Goal: Information Seeking & Learning: Compare options

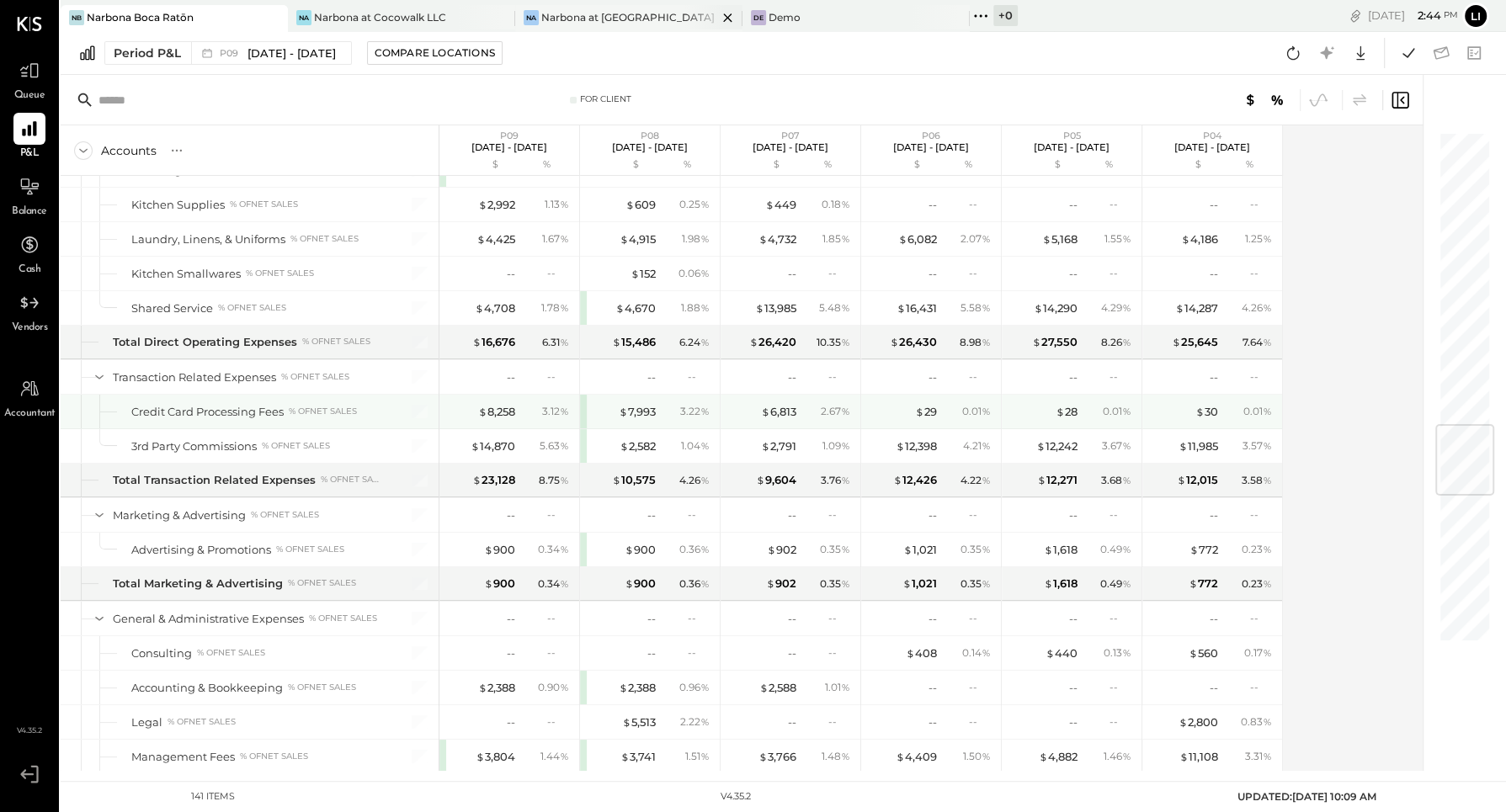
scroll to position [2426, 0]
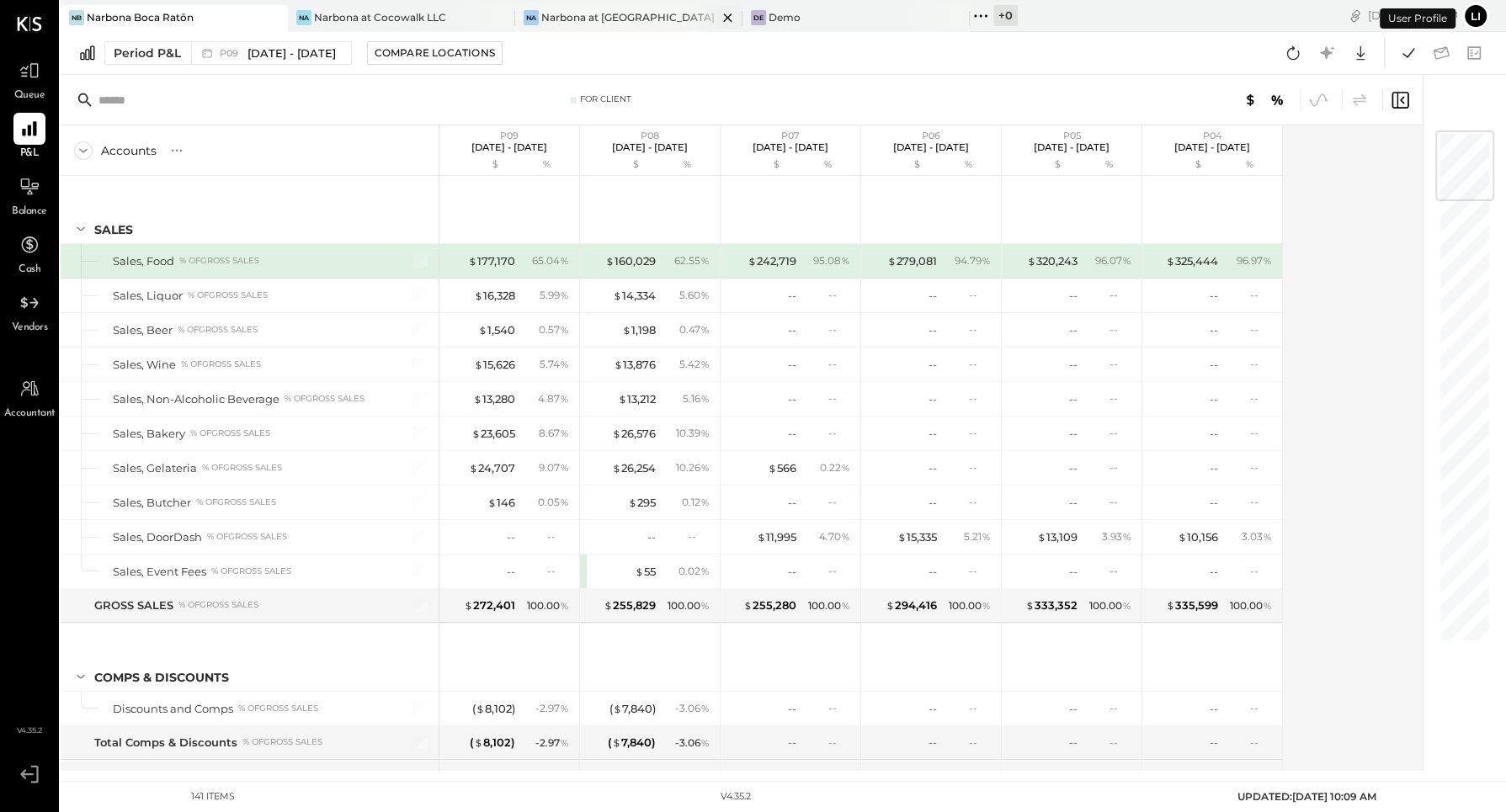
click at [591, 25] on div "Na Narbona at Key Biscayne LLC" at bounding box center [629, 18] width 227 height 27
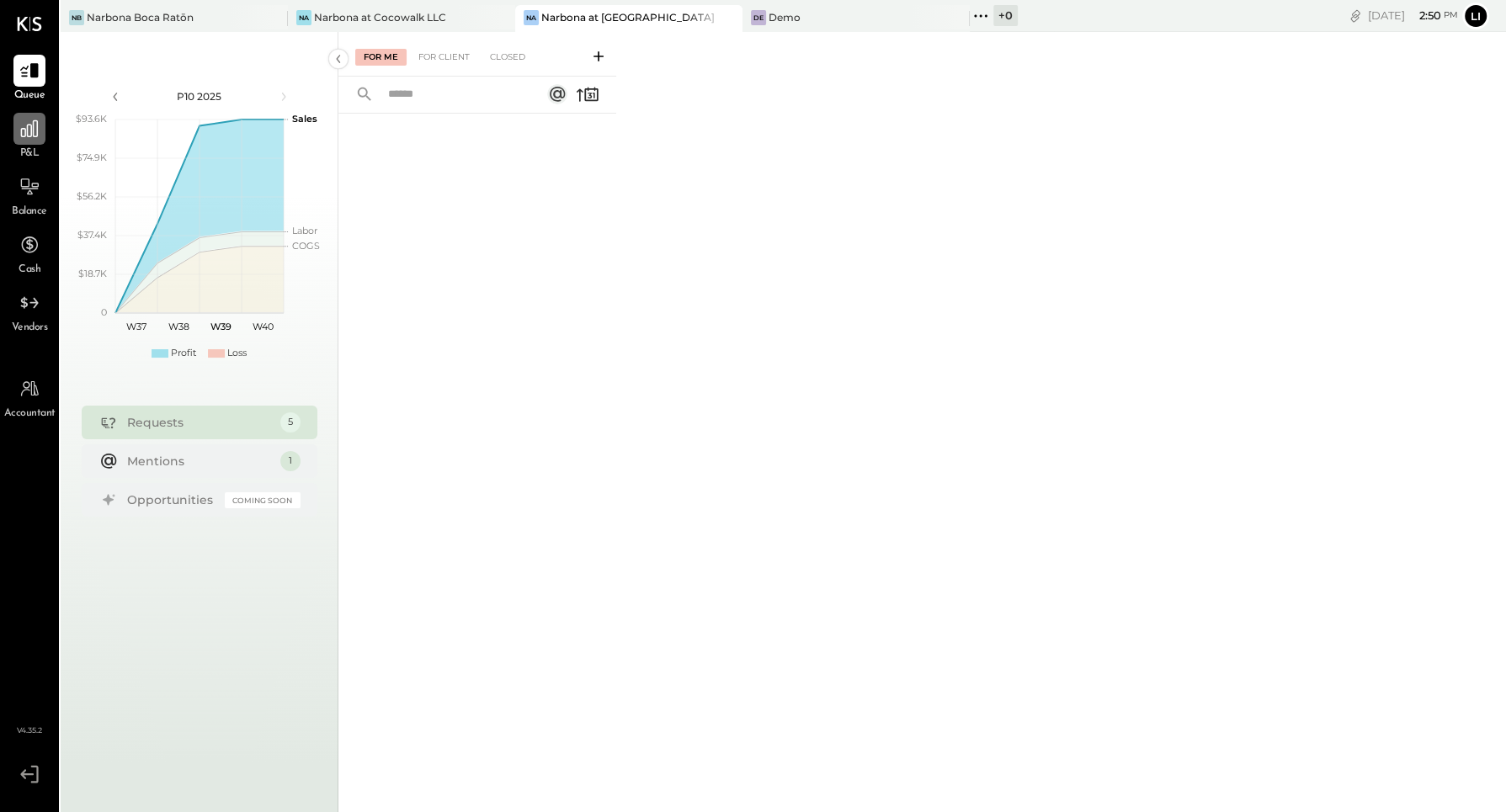
click at [21, 135] on icon at bounding box center [29, 128] width 17 height 17
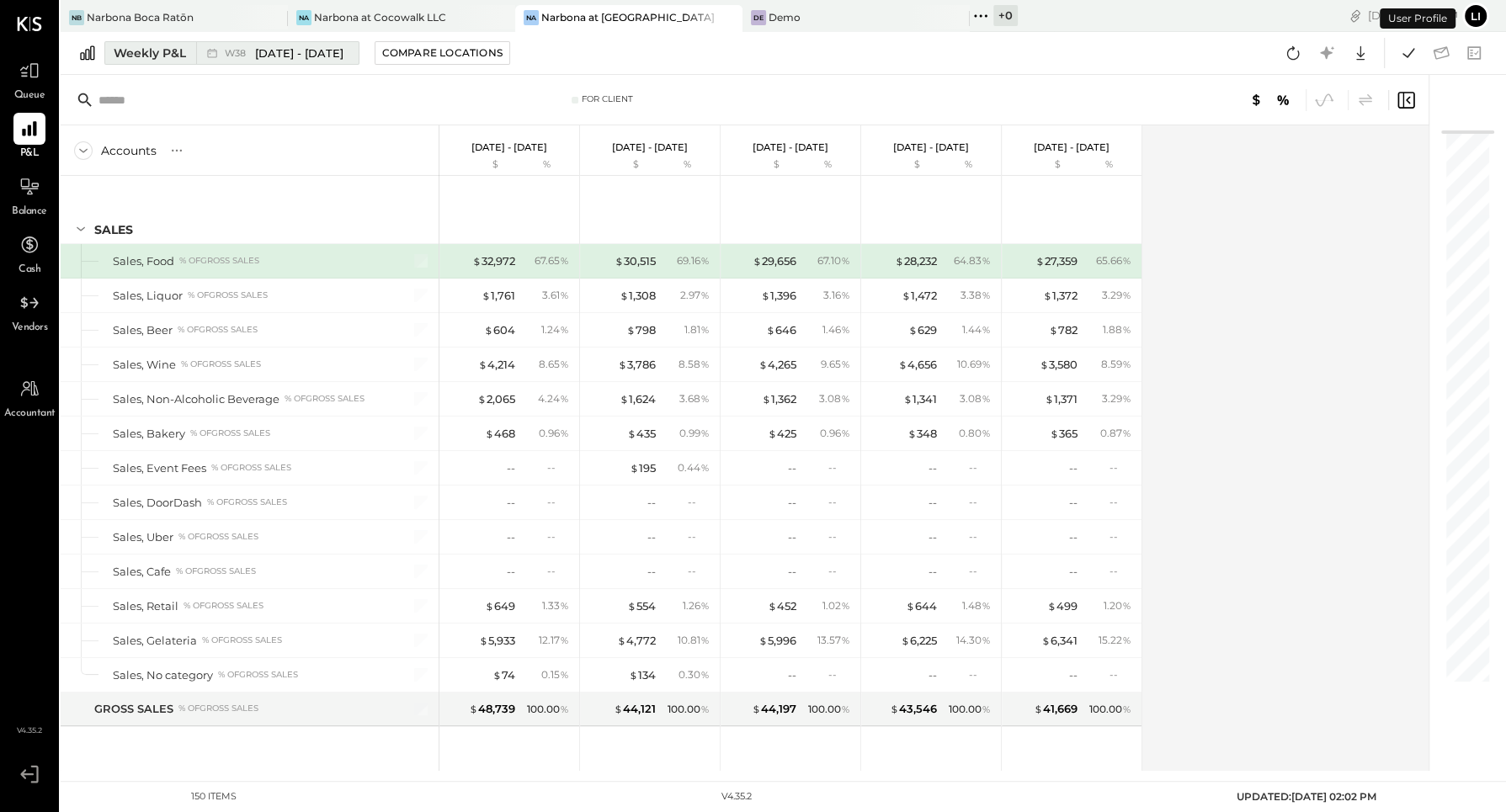
click at [284, 55] on span "Sep 15 - 21, 2025" at bounding box center [299, 53] width 88 height 16
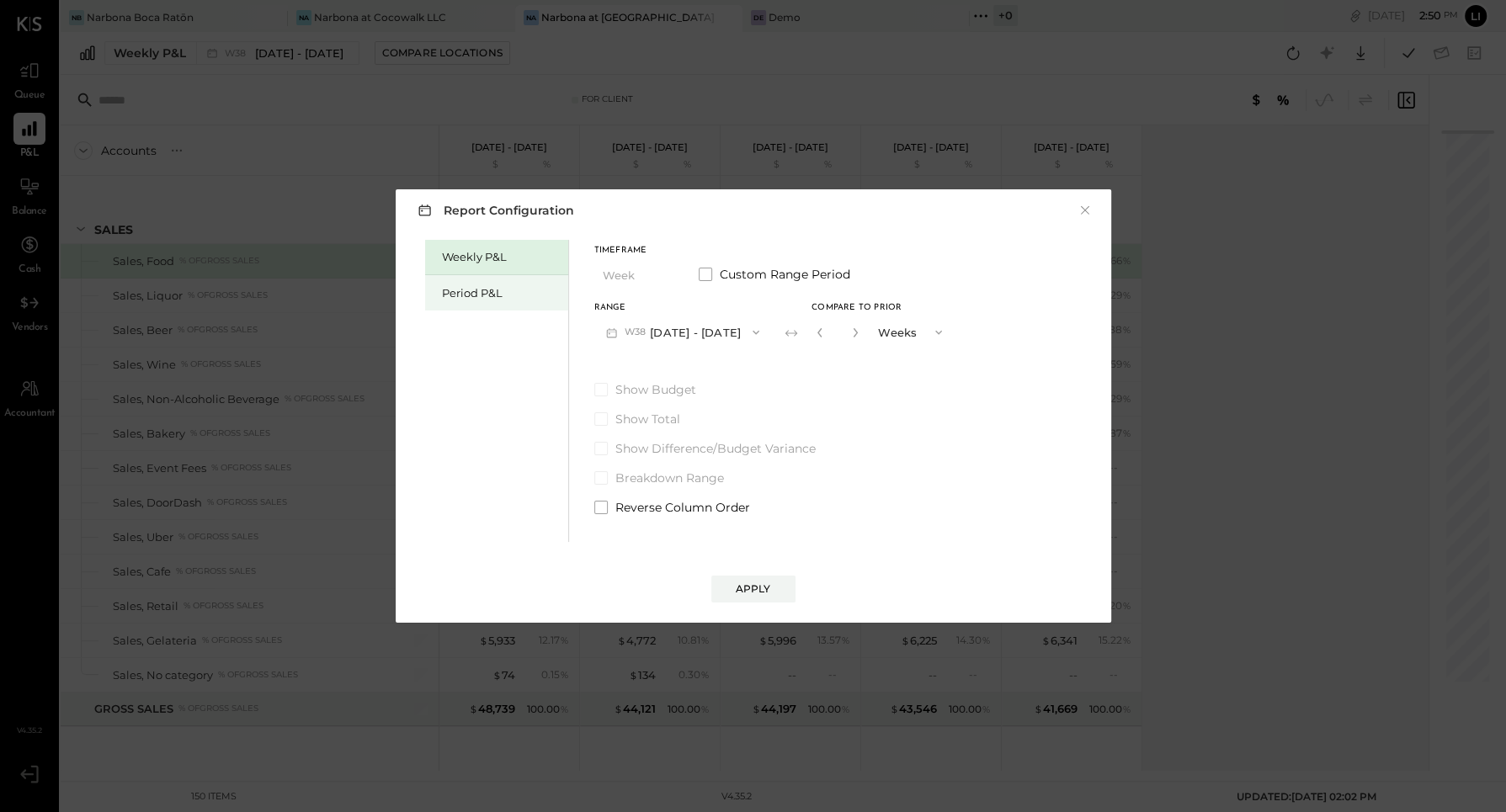
click at [452, 301] on div "Period P&L" at bounding box center [496, 292] width 143 height 35
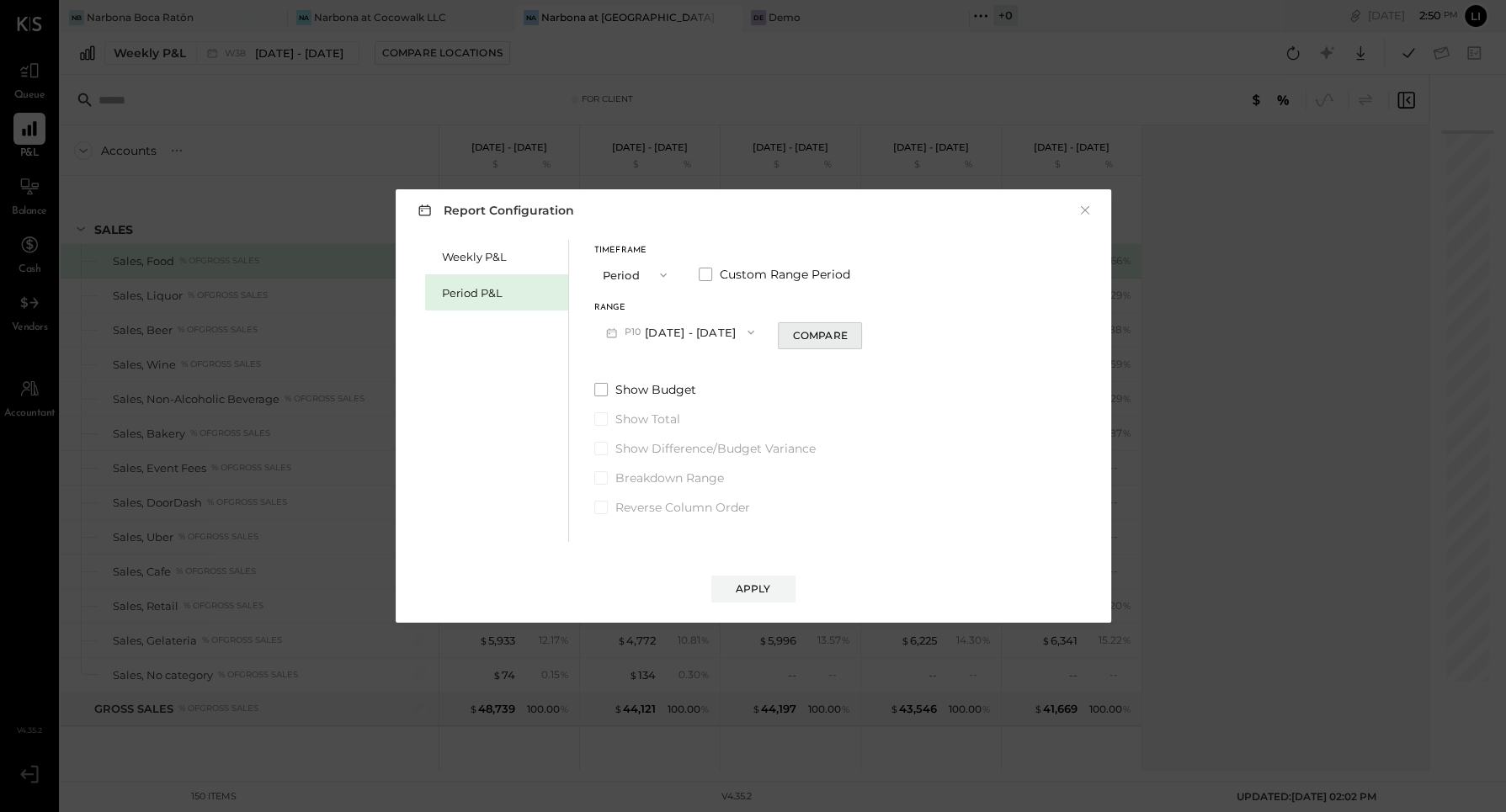
click at [804, 333] on button "Compare" at bounding box center [819, 336] width 84 height 27
click at [855, 334] on icon "button" at bounding box center [850, 333] width 10 height 10
type input "*"
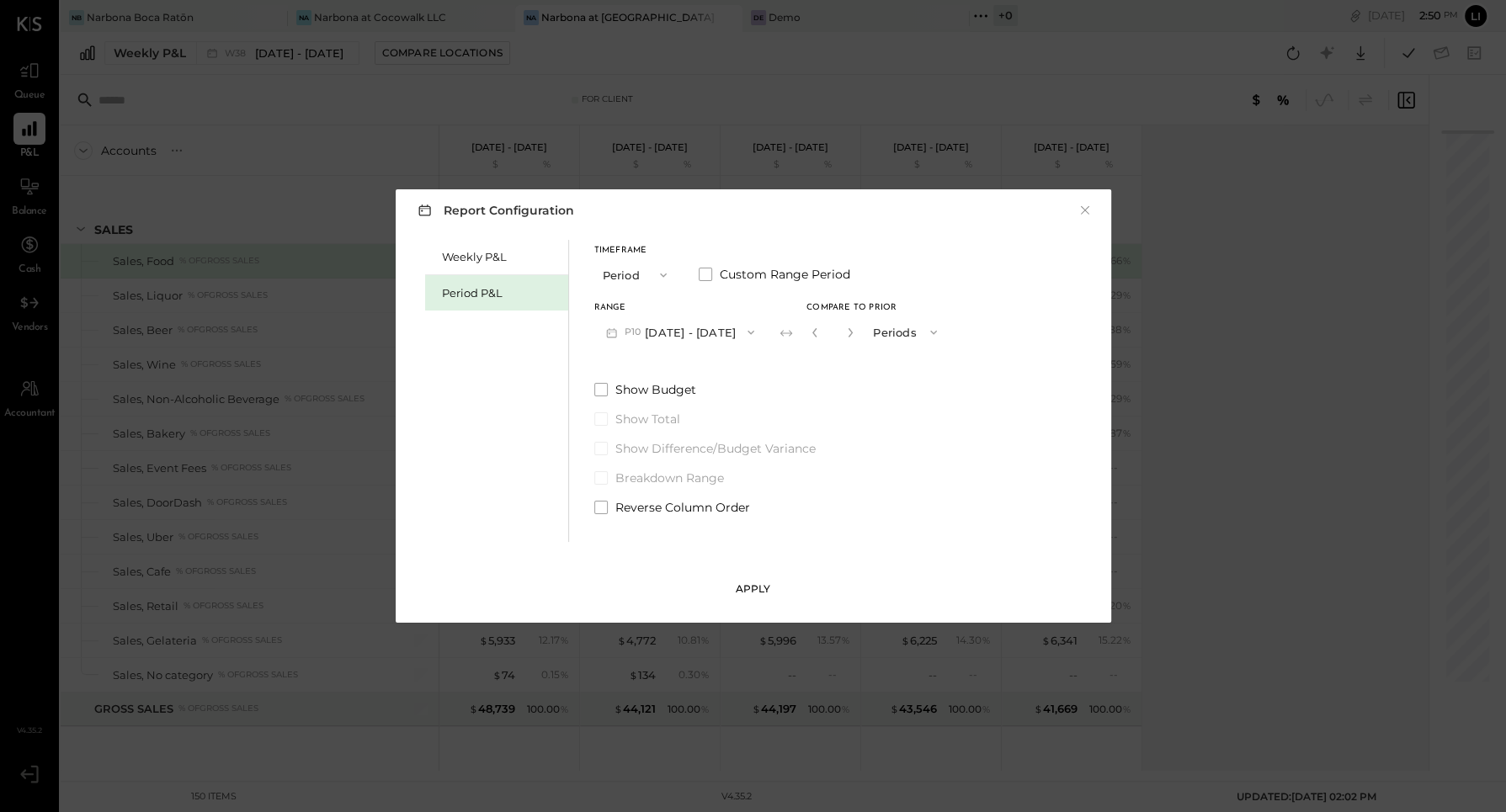
click at [768, 597] on button "Apply" at bounding box center [753, 588] width 84 height 27
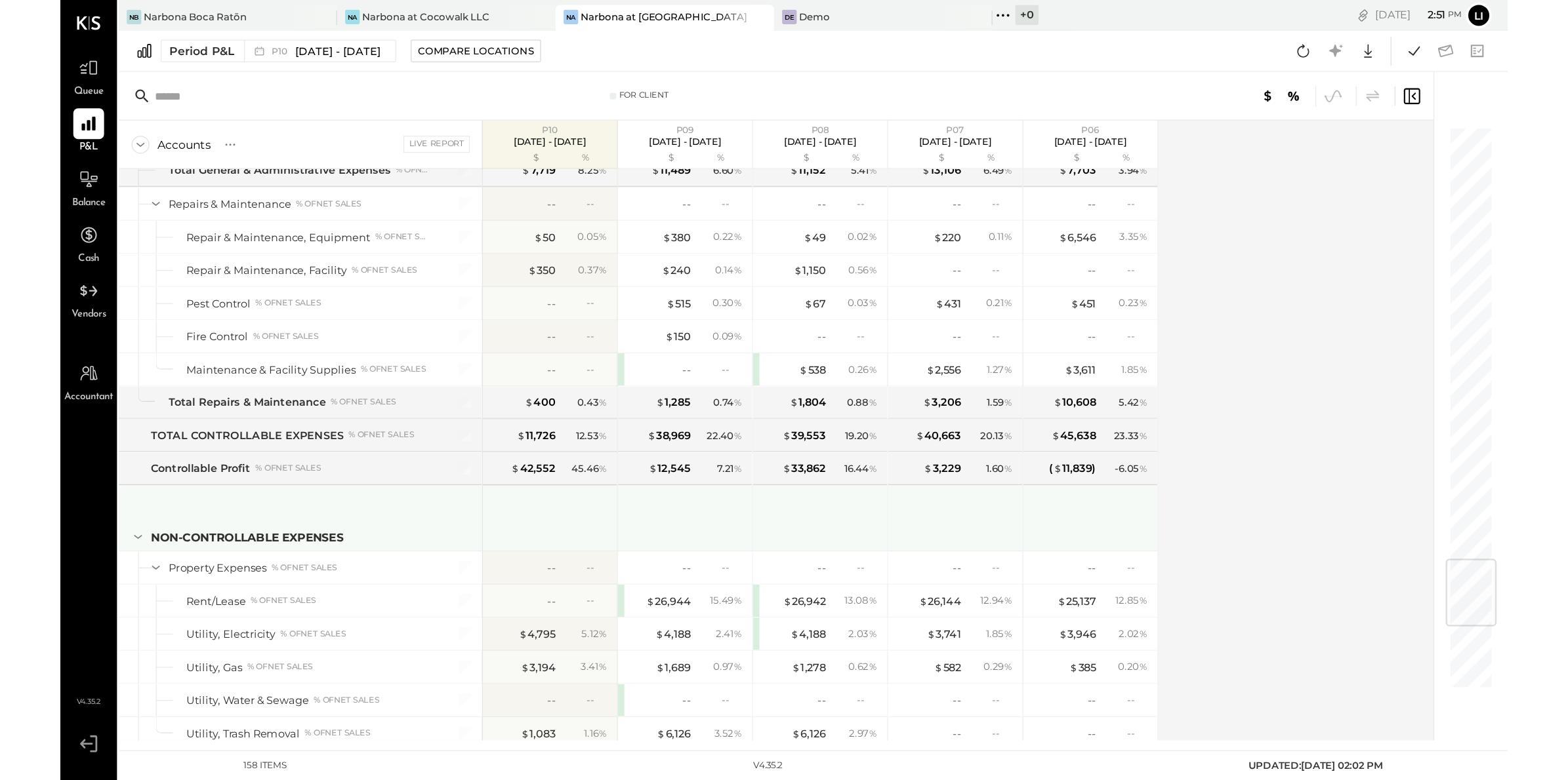
scroll to position [2974, 0]
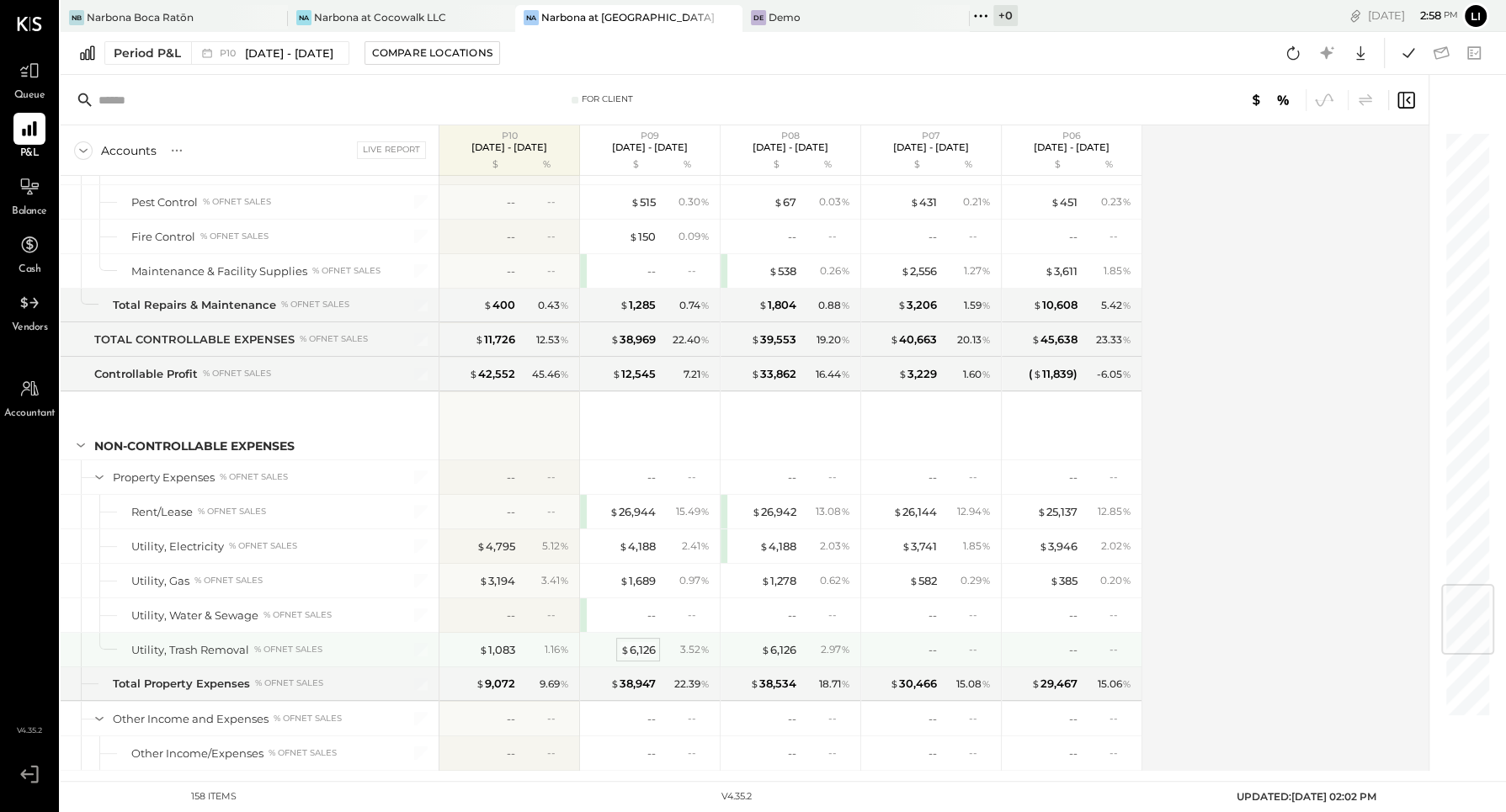
click at [646, 642] on div "$ 6,126" at bounding box center [638, 650] width 35 height 16
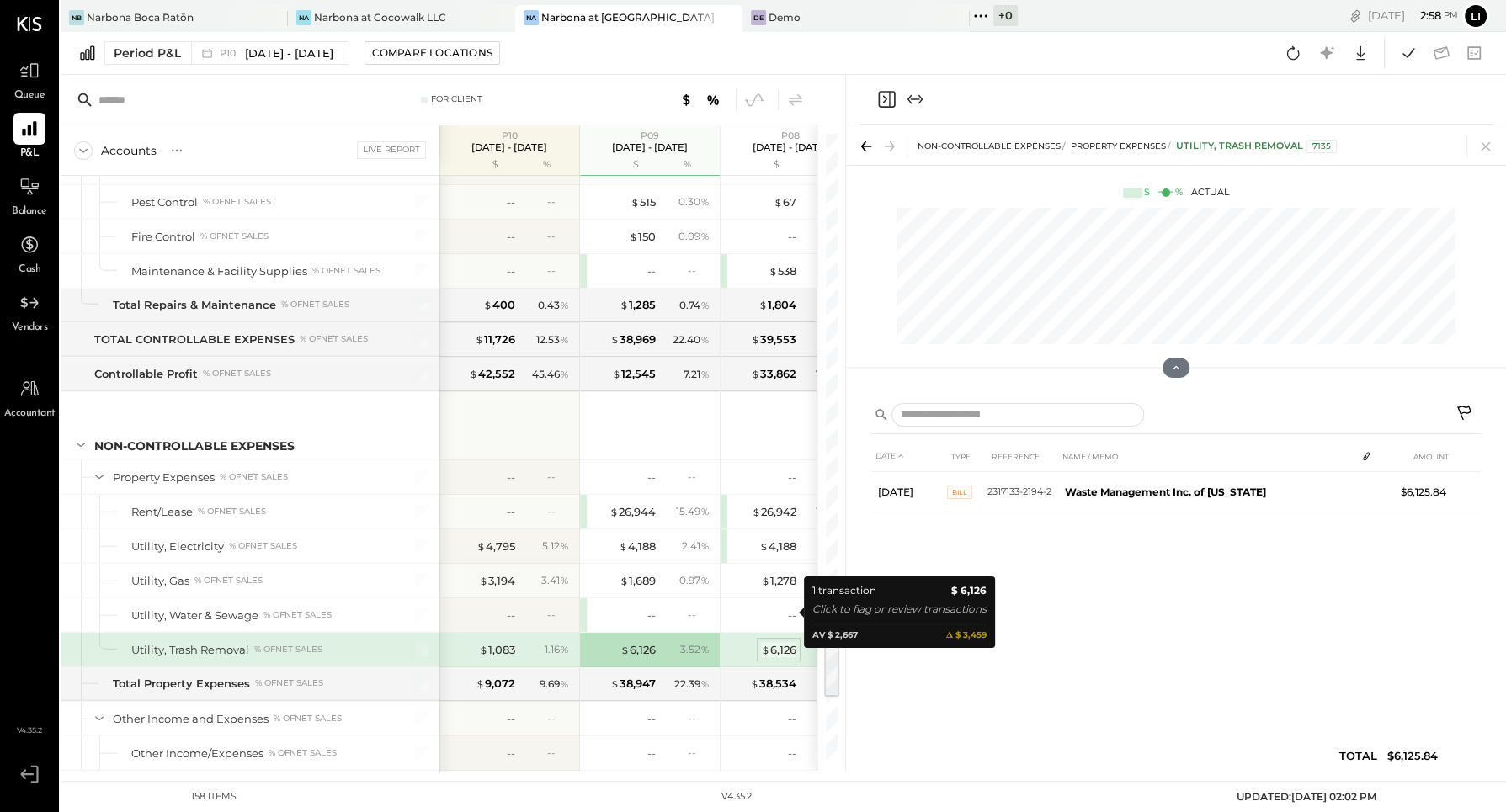
click at [769, 642] on div "$ 6,126" at bounding box center [778, 650] width 35 height 16
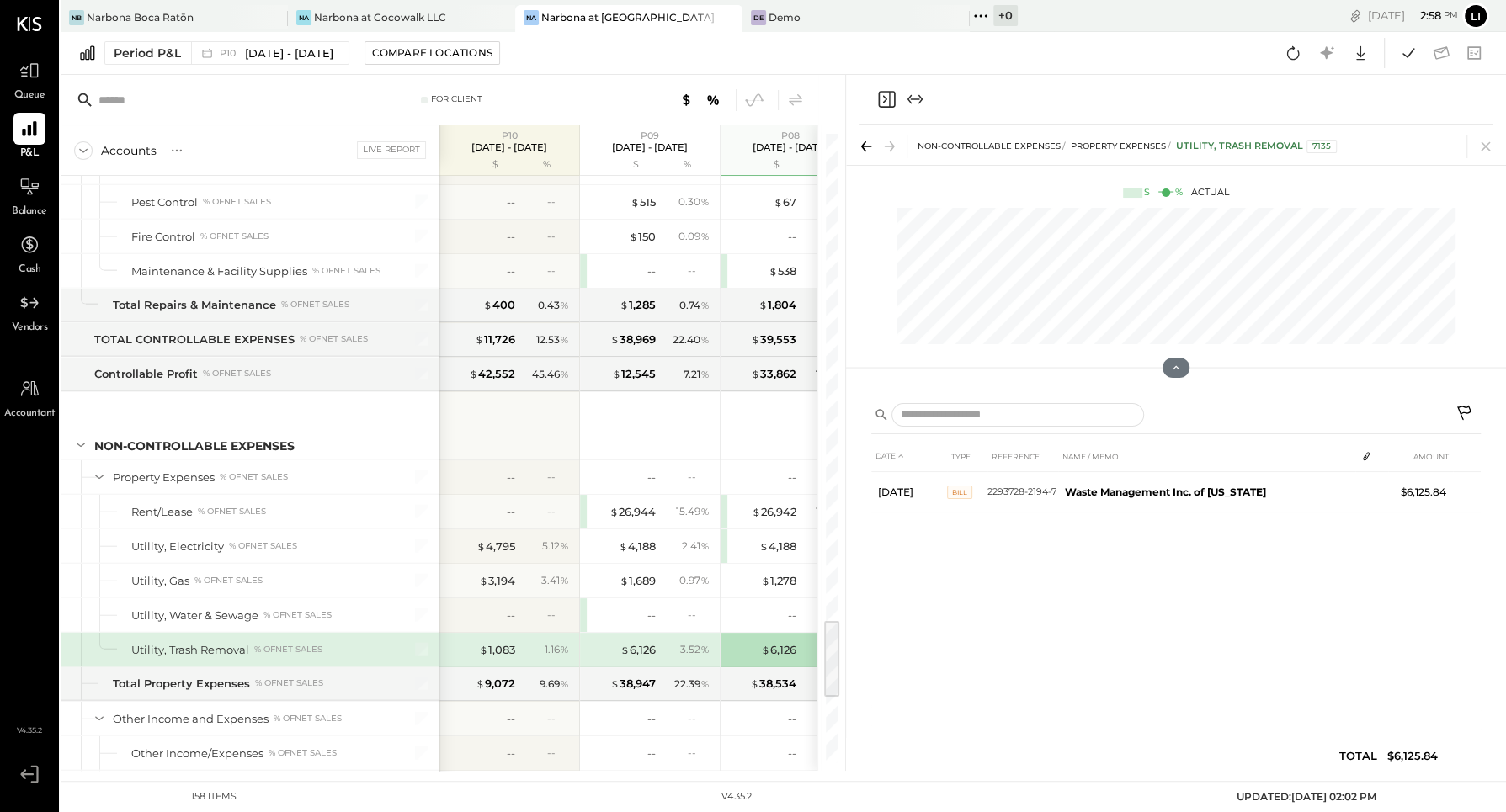
click at [666, 642] on div "3.52 %" at bounding box center [687, 649] width 55 height 15
click at [638, 642] on div "$ 6,126" at bounding box center [638, 650] width 35 height 16
click at [495, 642] on div "$ 1,083" at bounding box center [497, 650] width 36 height 16
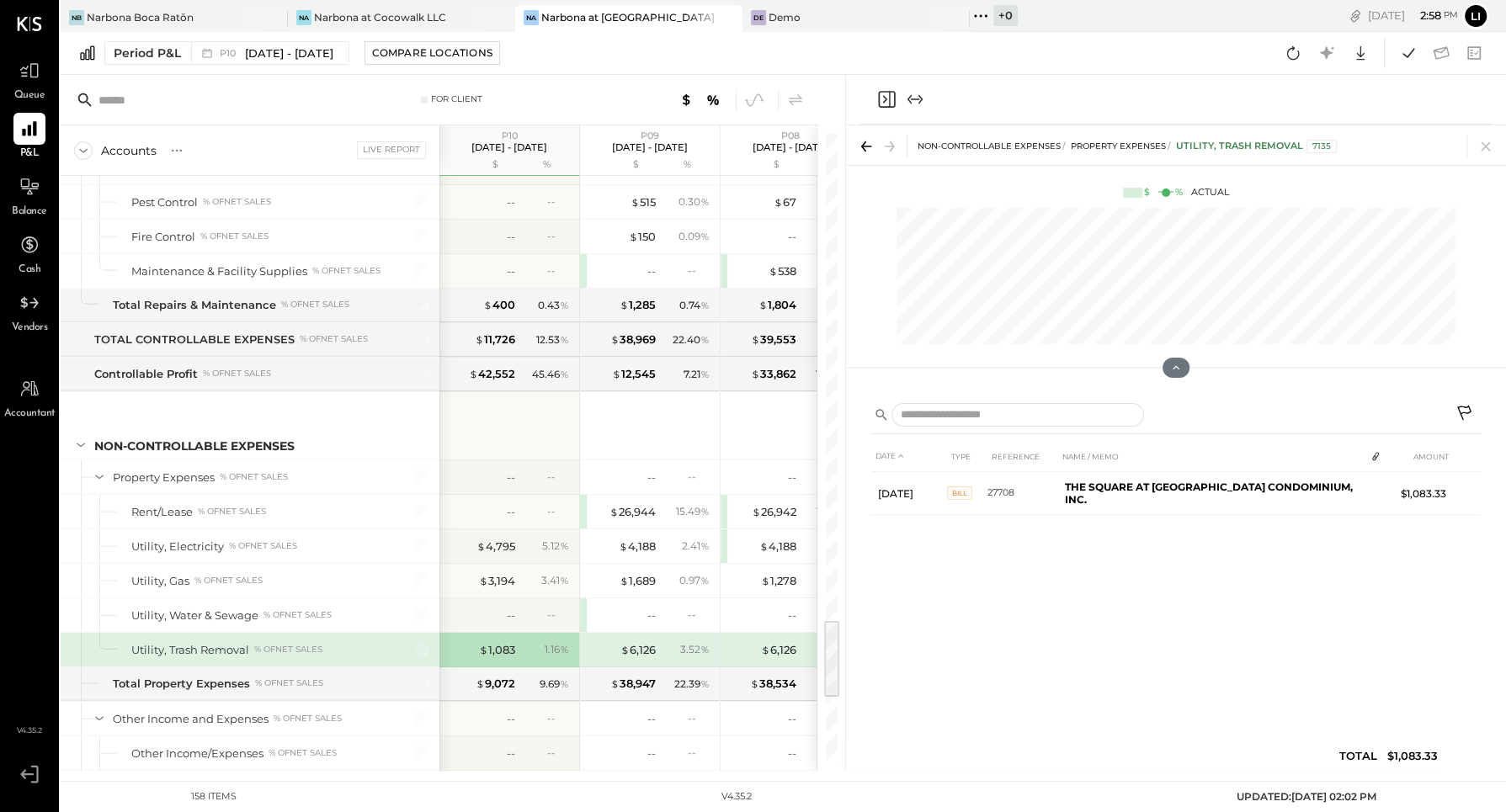
click at [884, 104] on icon "Close panel" at bounding box center [886, 99] width 20 height 20
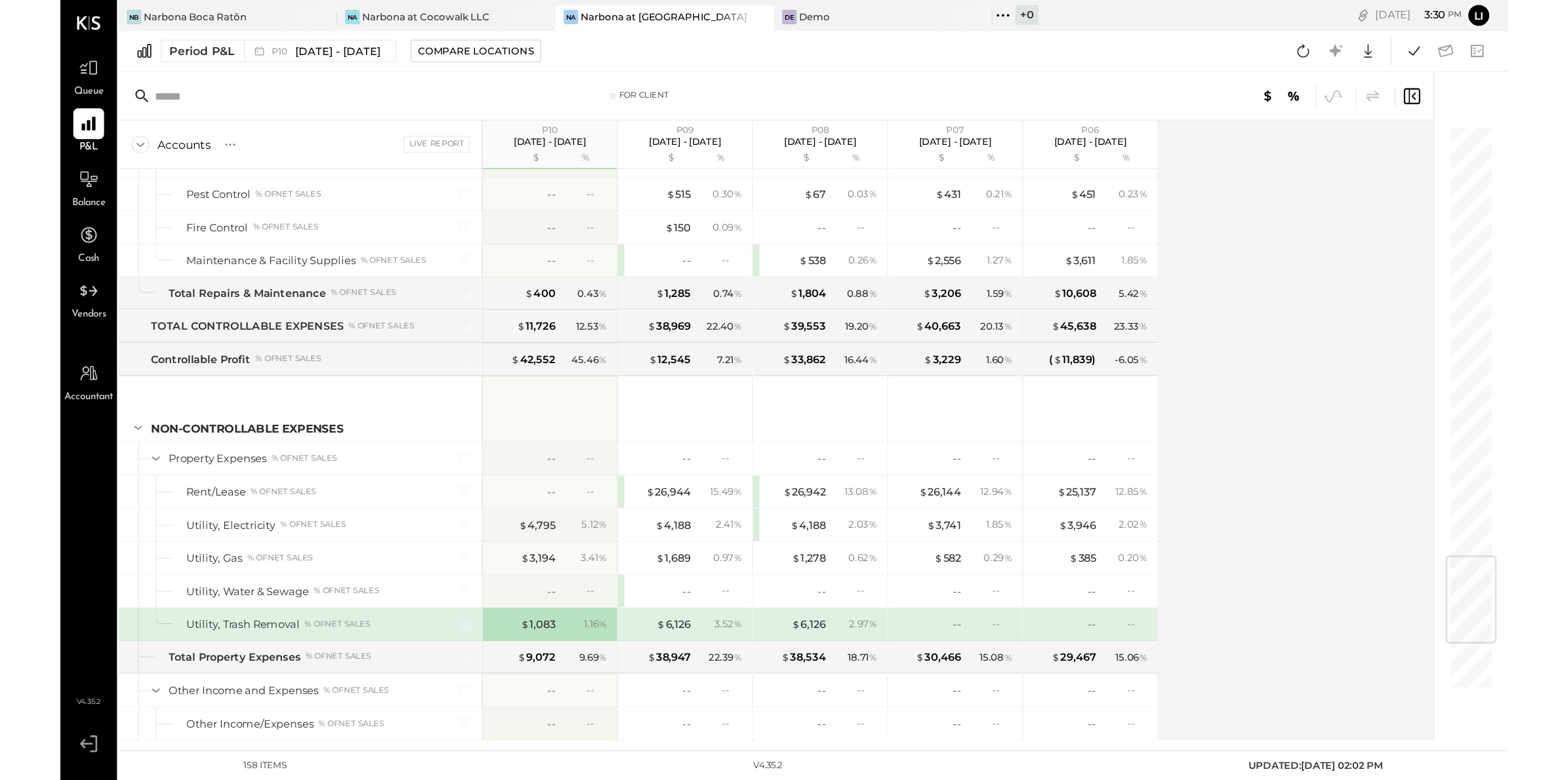
scroll to position [2974, 0]
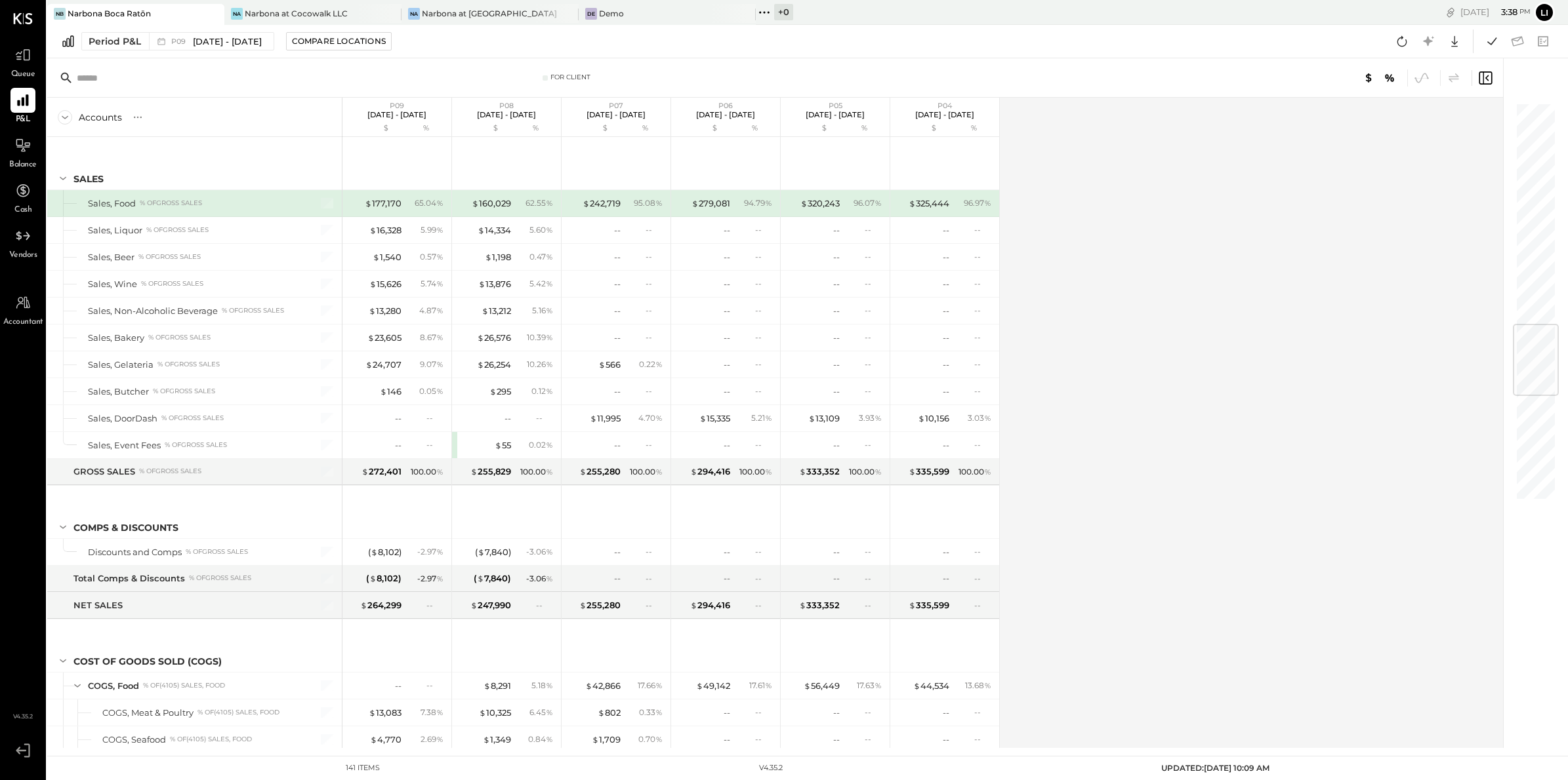
scroll to position [1891, 0]
click at [766, 10] on icon at bounding box center [764, 12] width 17 height 17
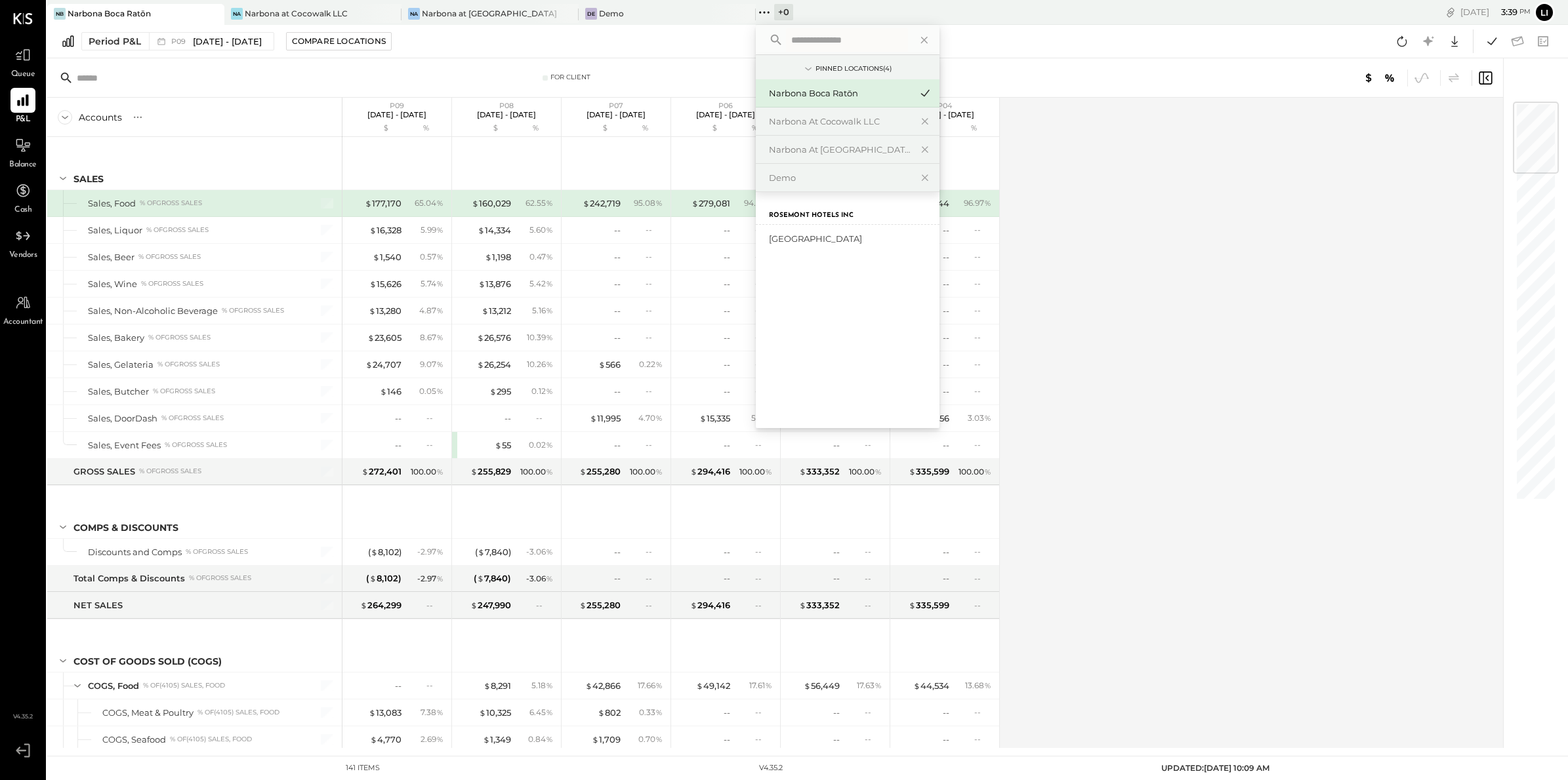
click at [771, 10] on icon at bounding box center [764, 12] width 17 height 17
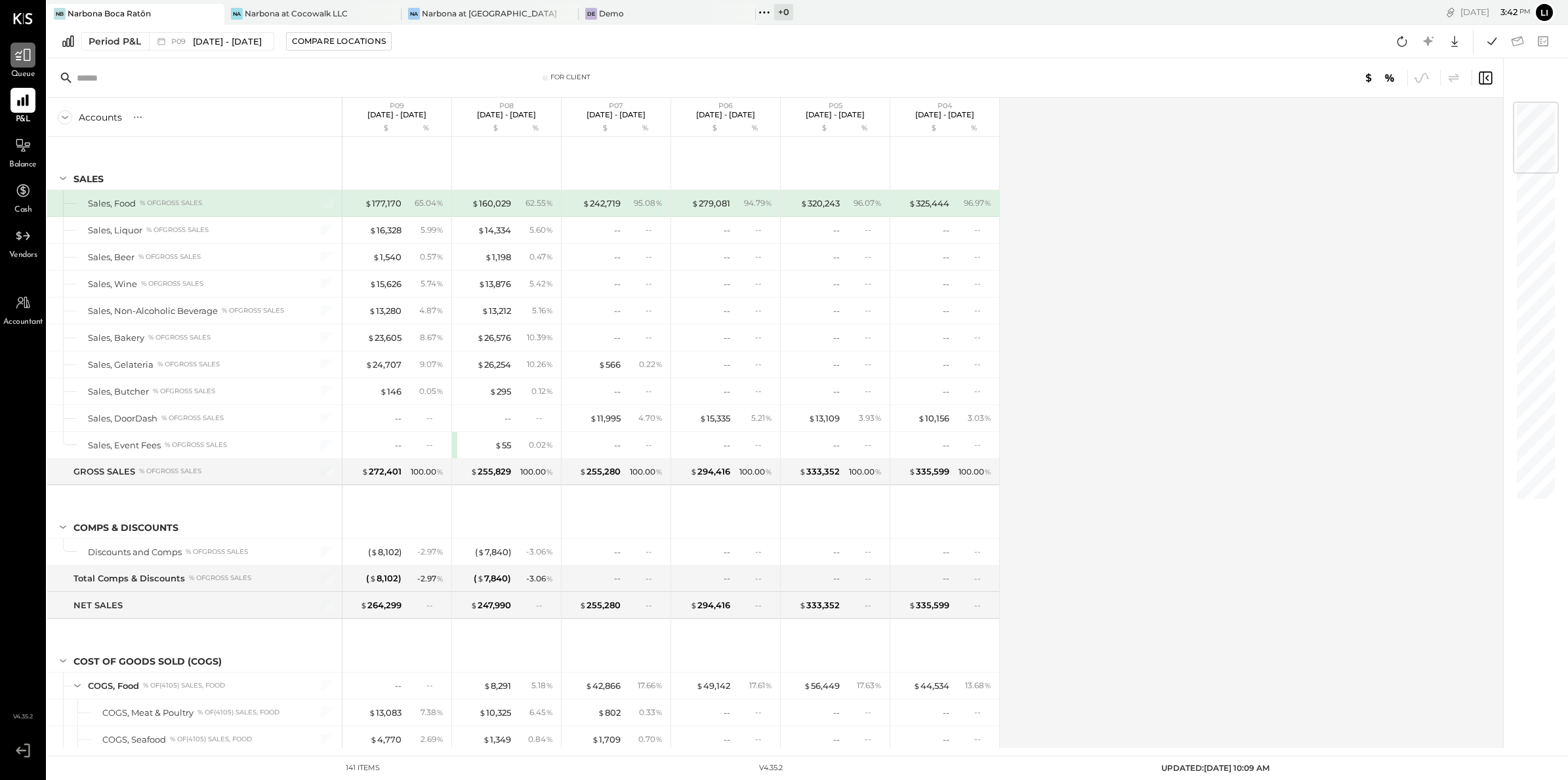
click at [23, 56] on icon at bounding box center [23, 55] width 16 height 12
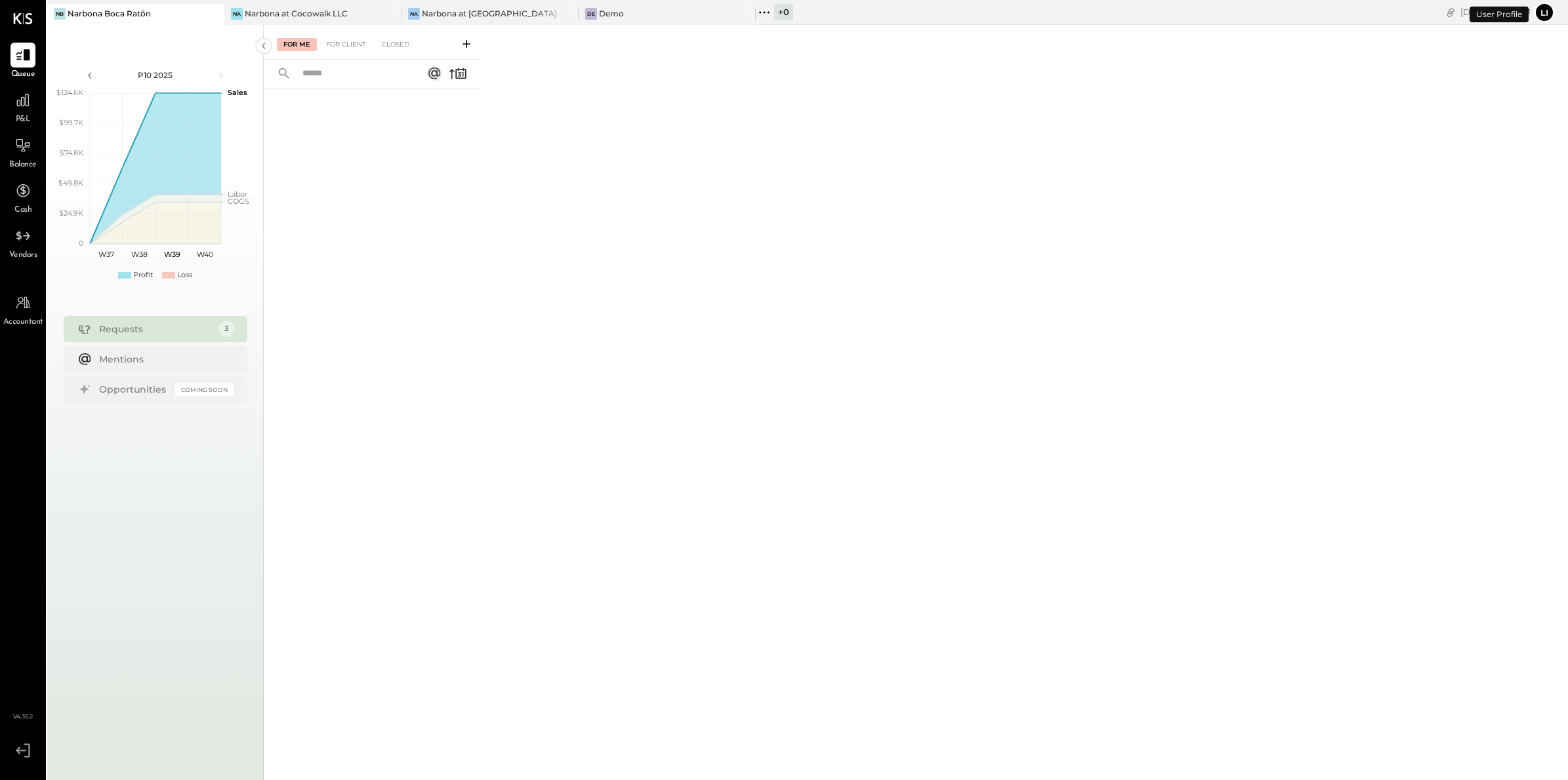
click at [349, 35] on div "For Me For Client Closed" at bounding box center [372, 42] width 217 height 35
click at [345, 44] on div "For Client" at bounding box center [346, 44] width 53 height 13
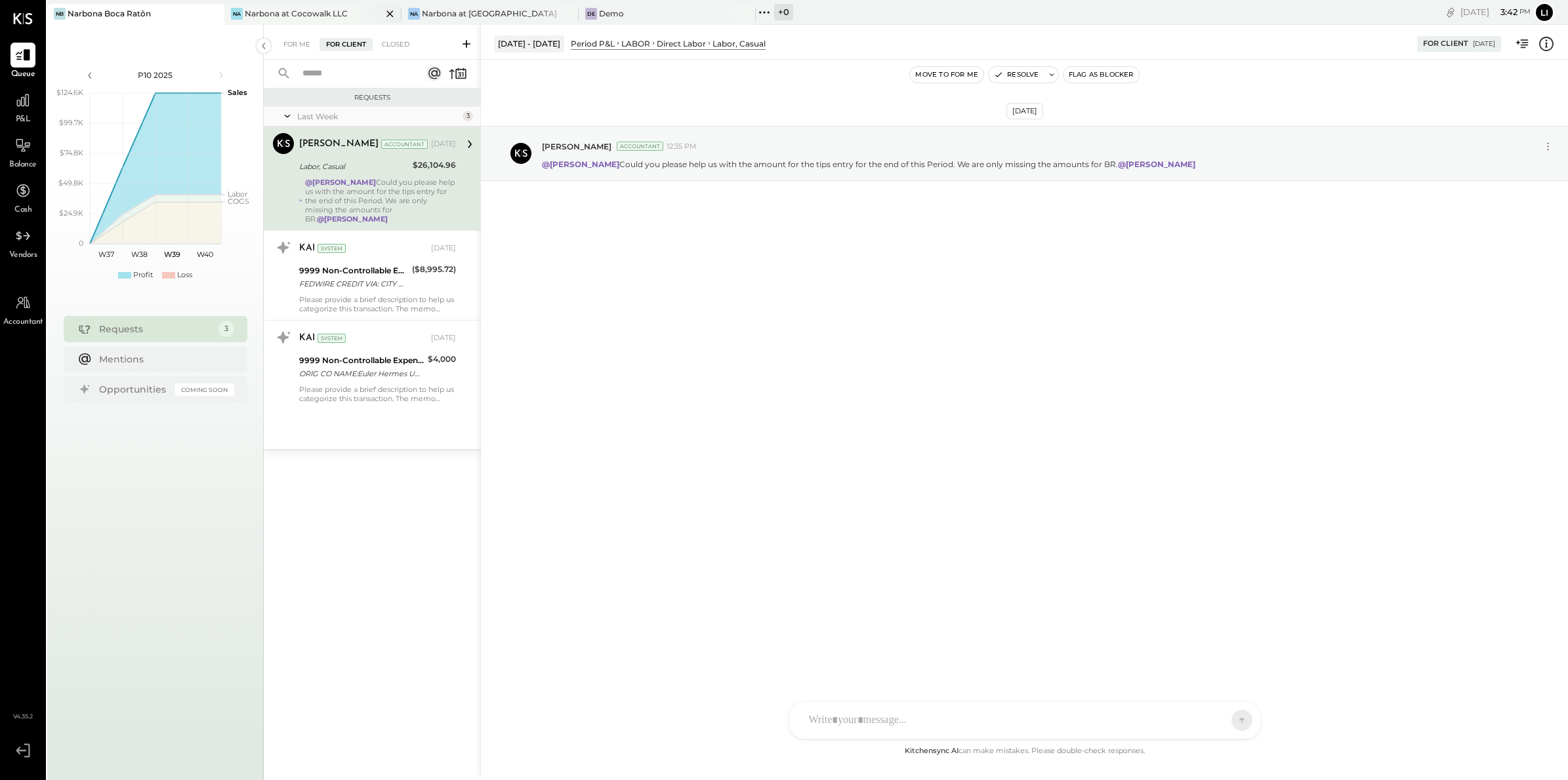
click at [279, 12] on div "Narbona at Cocowalk LLC" at bounding box center [296, 13] width 103 height 11
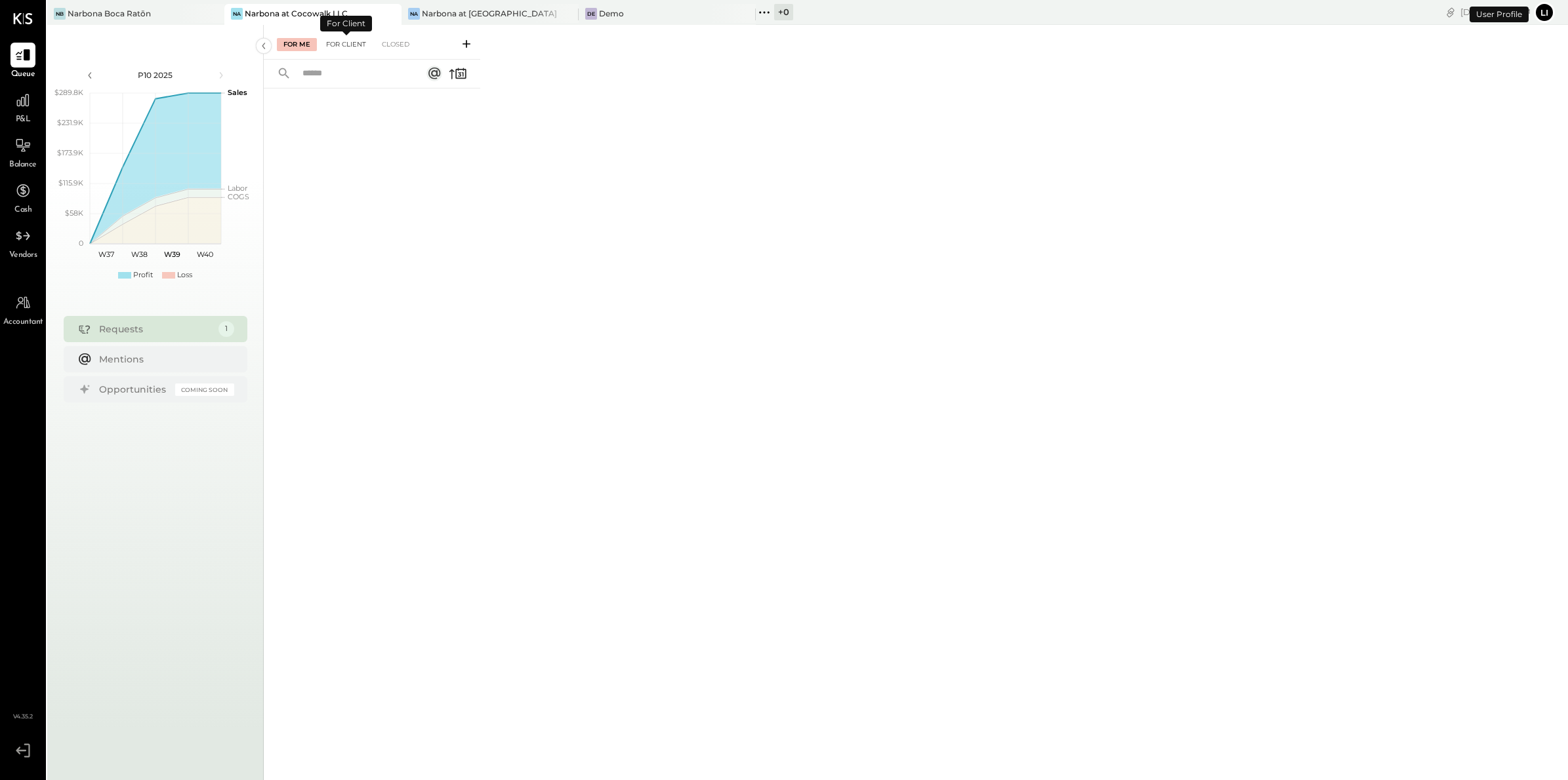
click at [338, 47] on div "For Client" at bounding box center [346, 44] width 53 height 13
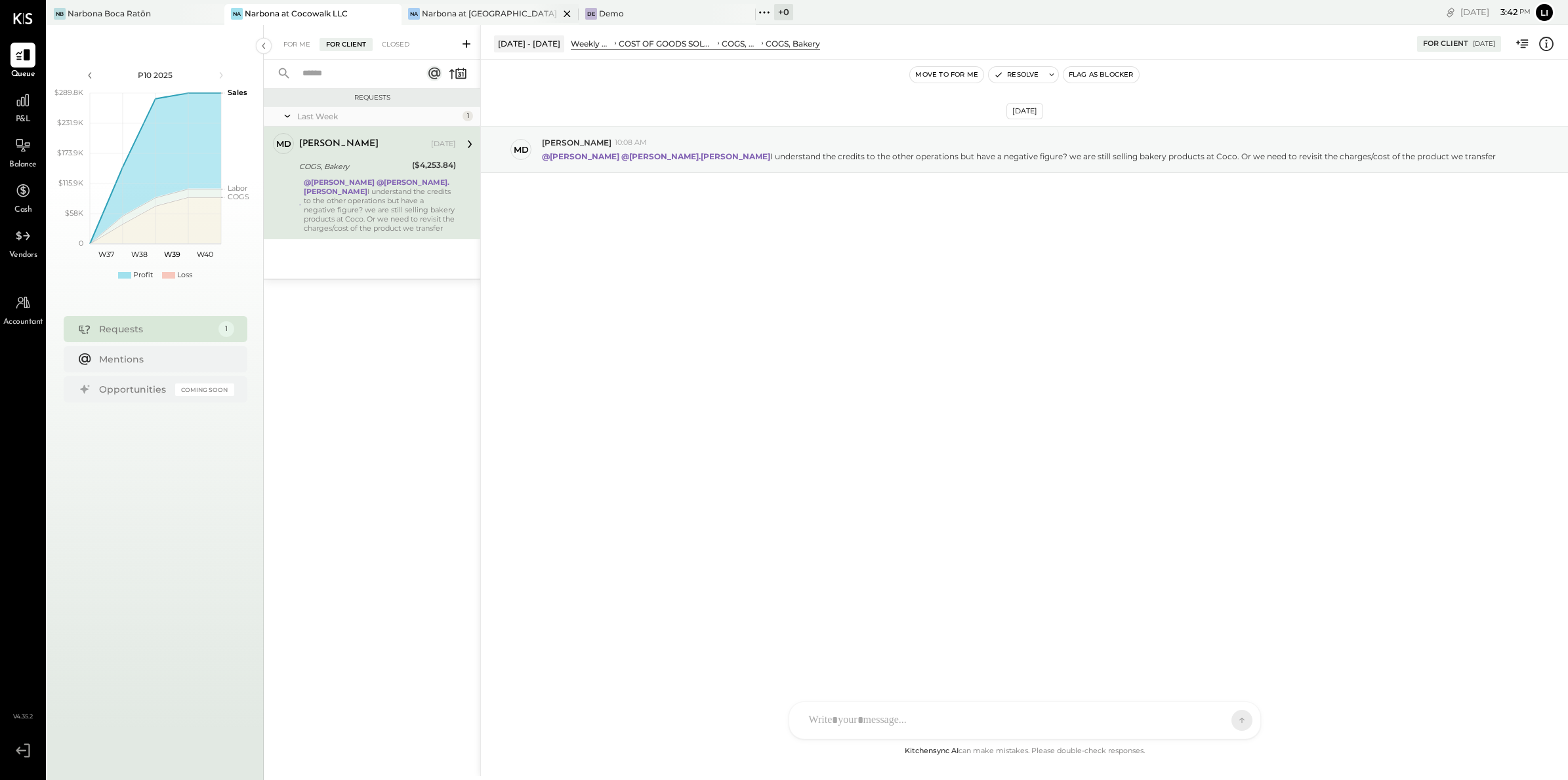
click at [439, 15] on div "Narbona at [GEOGRAPHIC_DATA] LLC" at bounding box center [491, 13] width 137 height 11
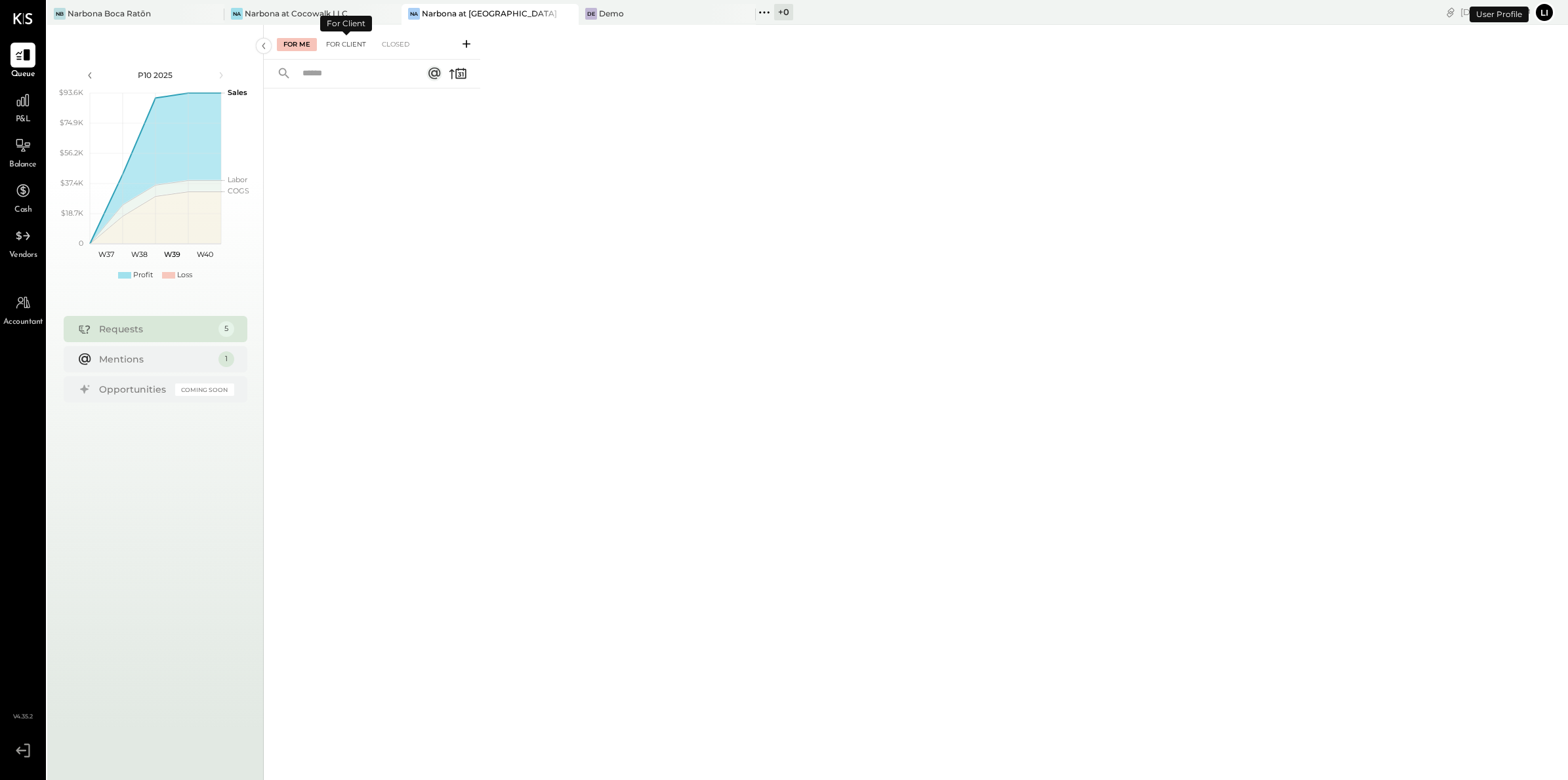
click at [334, 45] on div "For Client" at bounding box center [346, 44] width 53 height 13
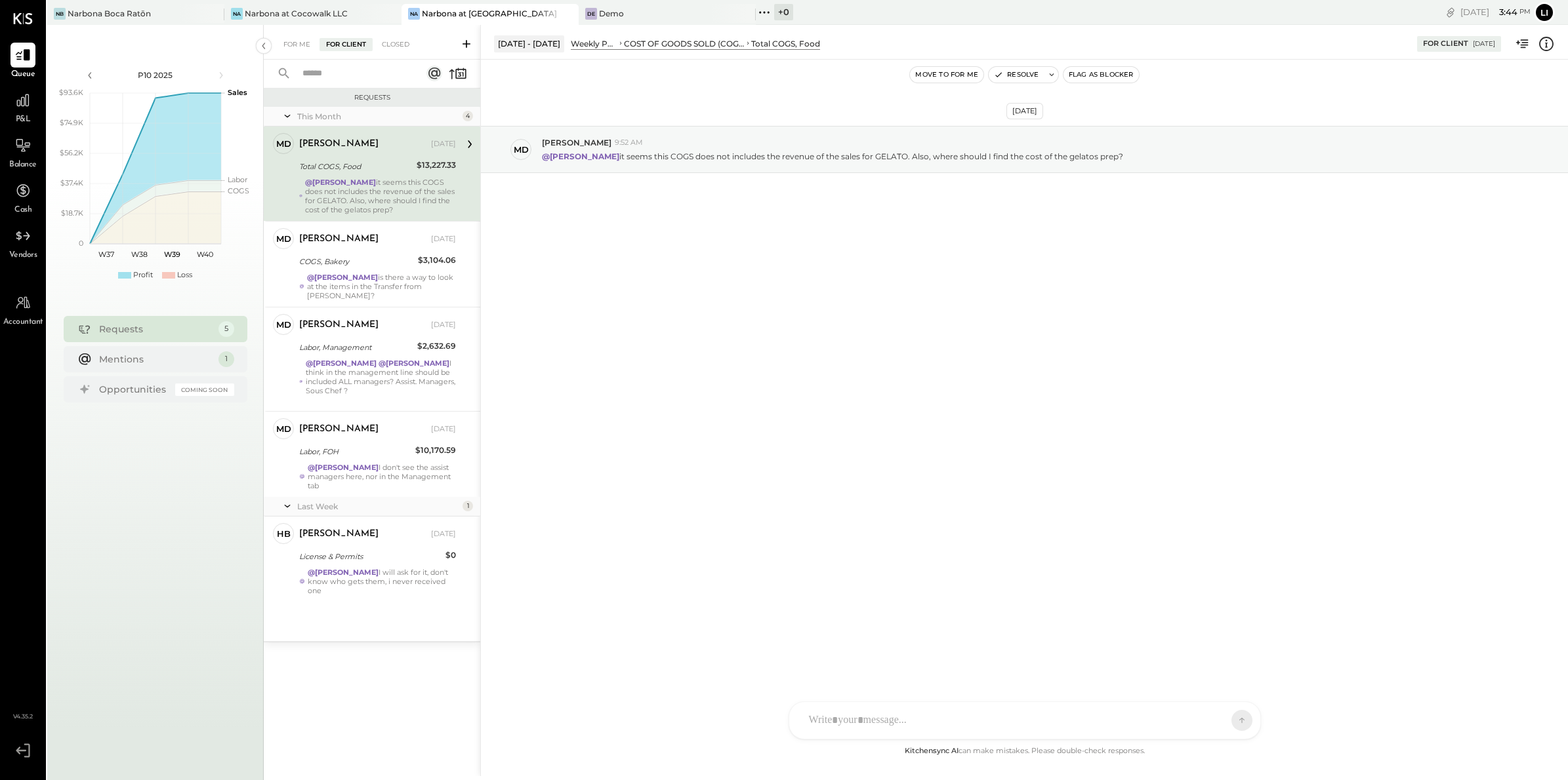
click at [689, 334] on div "[DATE] Md [PERSON_NAME] 9:52 AM @[PERSON_NAME] it seems this COGS does not incl…" at bounding box center [1025, 402] width 1087 height 684
click at [770, 14] on icon at bounding box center [764, 12] width 17 height 17
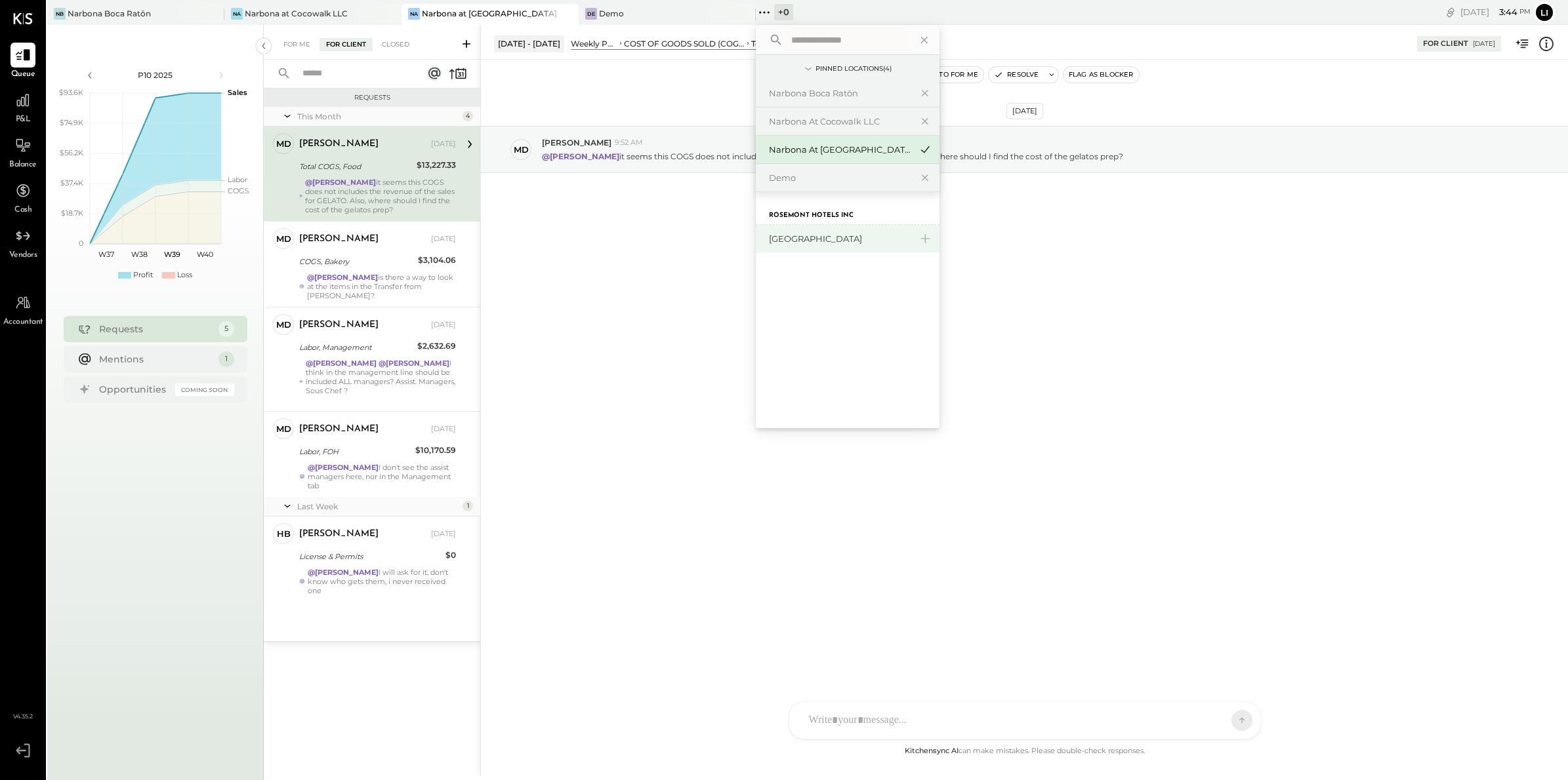
click at [828, 237] on div "[GEOGRAPHIC_DATA]" at bounding box center [840, 239] width 142 height 12
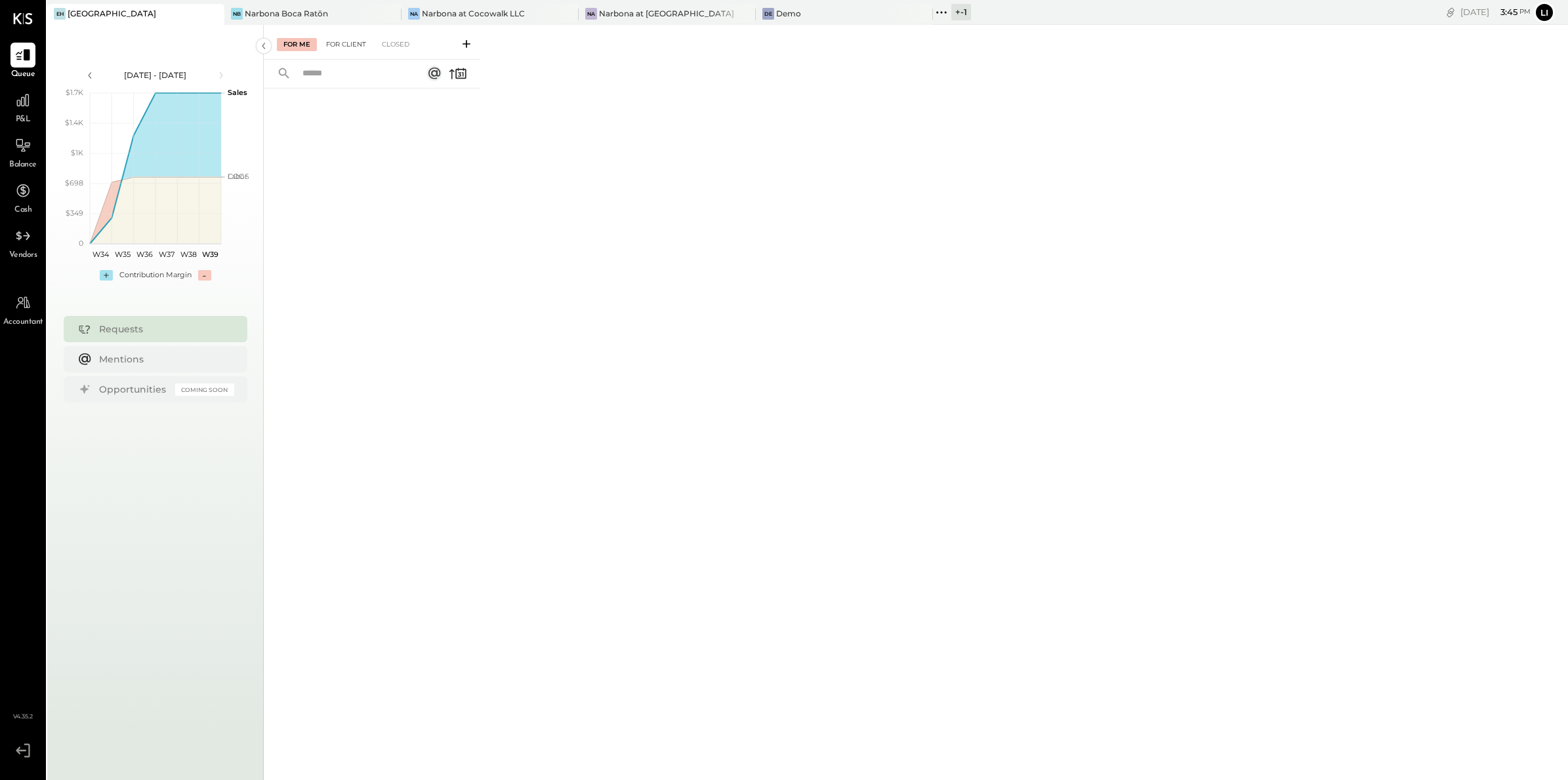
click at [356, 47] on div "For Client" at bounding box center [346, 44] width 53 height 13
click at [321, 176] on div at bounding box center [372, 413] width 217 height 649
click at [625, 17] on div "Narbona at [GEOGRAPHIC_DATA] LLC" at bounding box center [668, 13] width 137 height 11
click at [341, 34] on div "For Me For Client Closed" at bounding box center [372, 42] width 217 height 35
click at [340, 44] on div "For Client" at bounding box center [346, 44] width 53 height 13
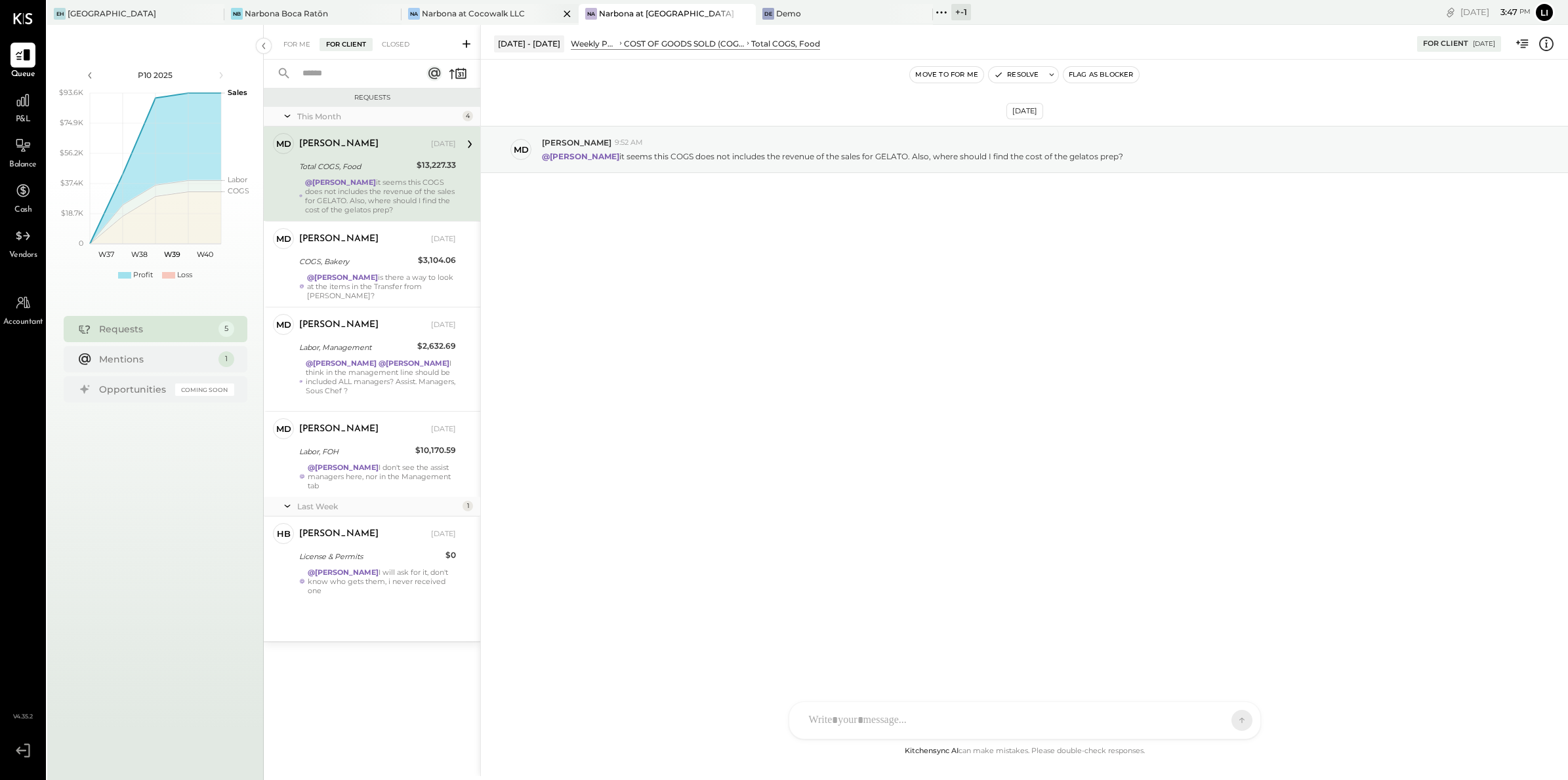
click at [490, 15] on div "Narbona at Cocowalk LLC" at bounding box center [474, 13] width 103 height 11
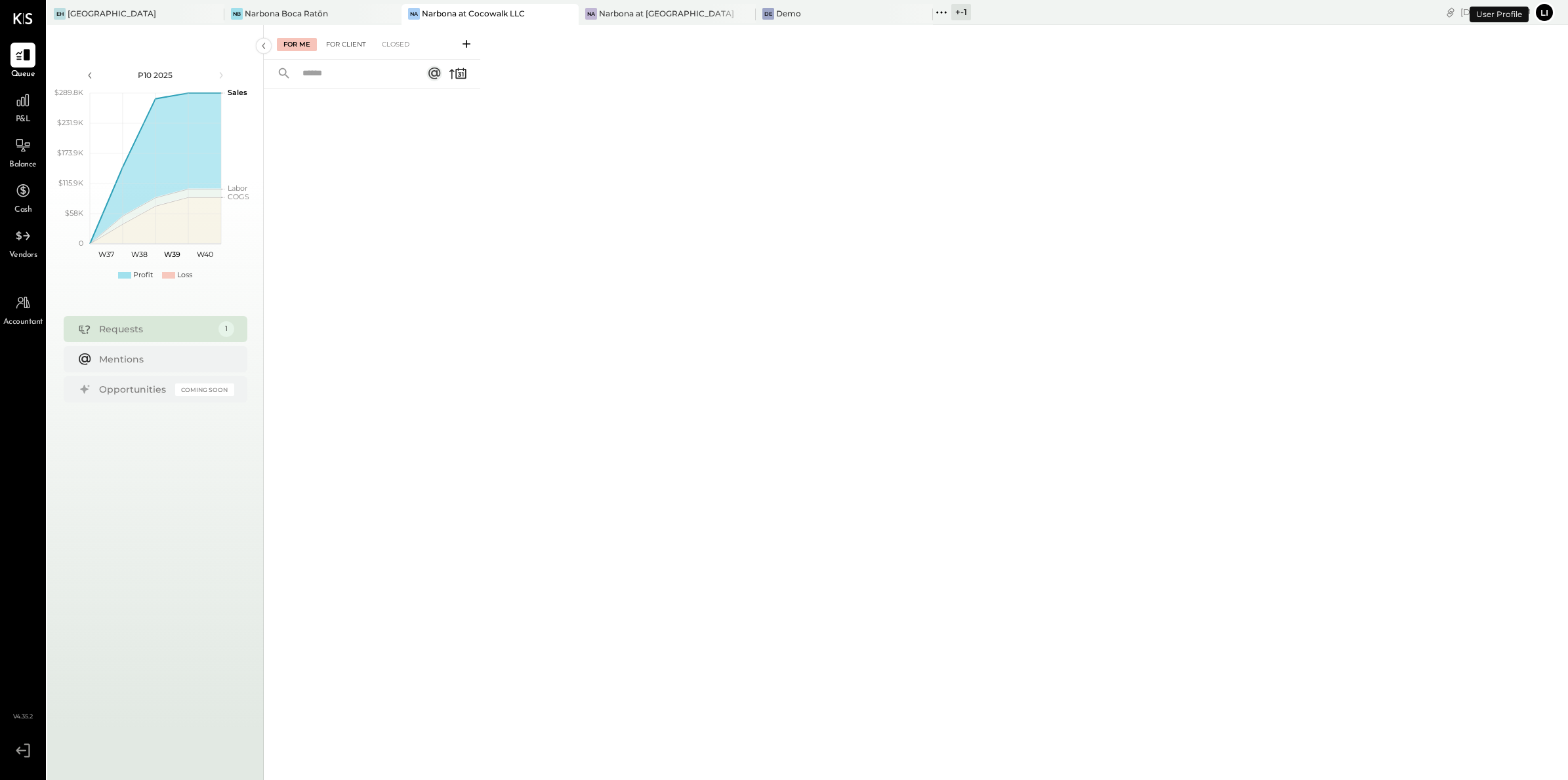
click at [340, 49] on div "For Client" at bounding box center [346, 44] width 53 height 13
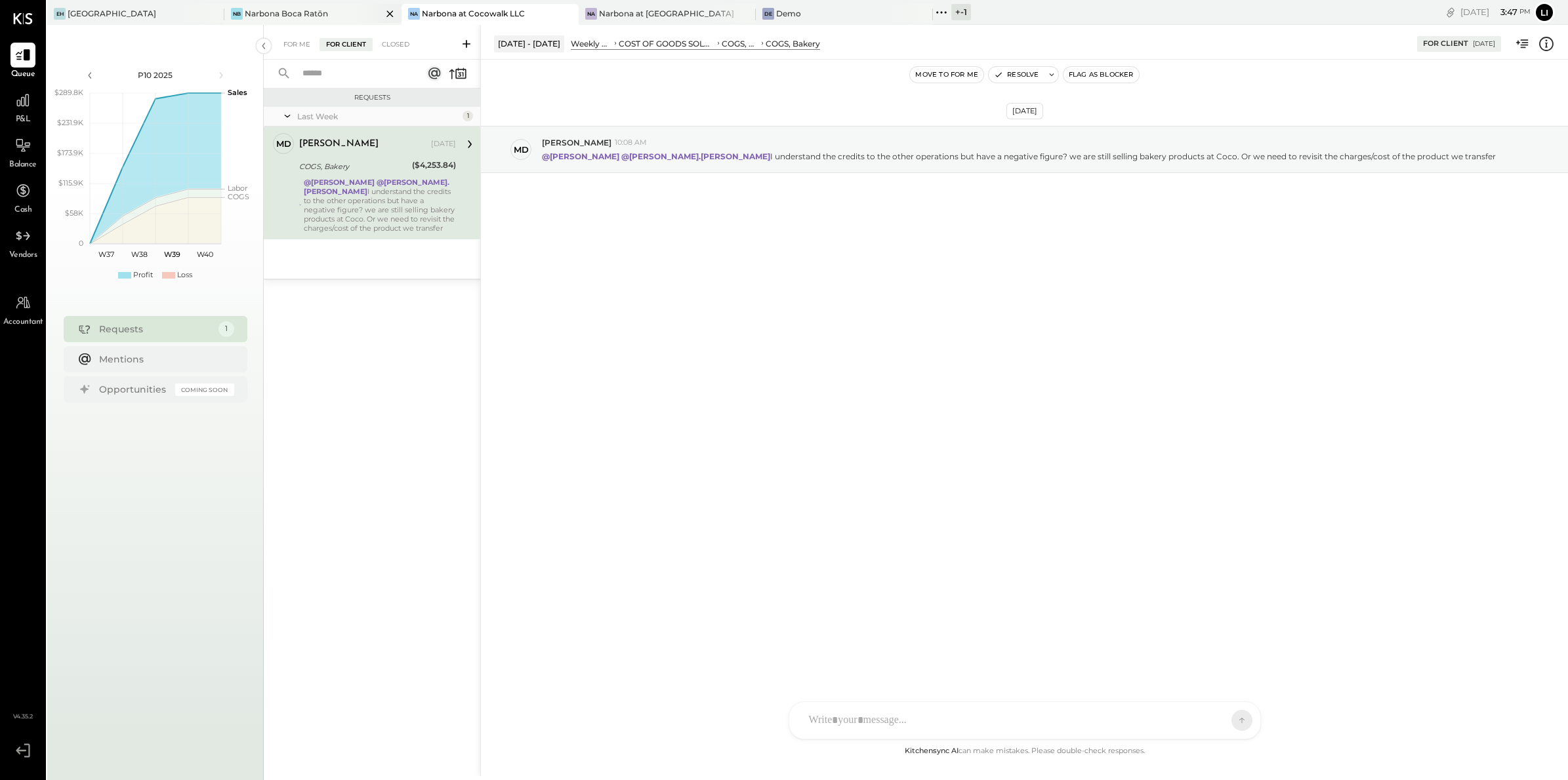
click at [291, 14] on div "Narbona Boca Ratōn" at bounding box center [286, 13] width 83 height 11
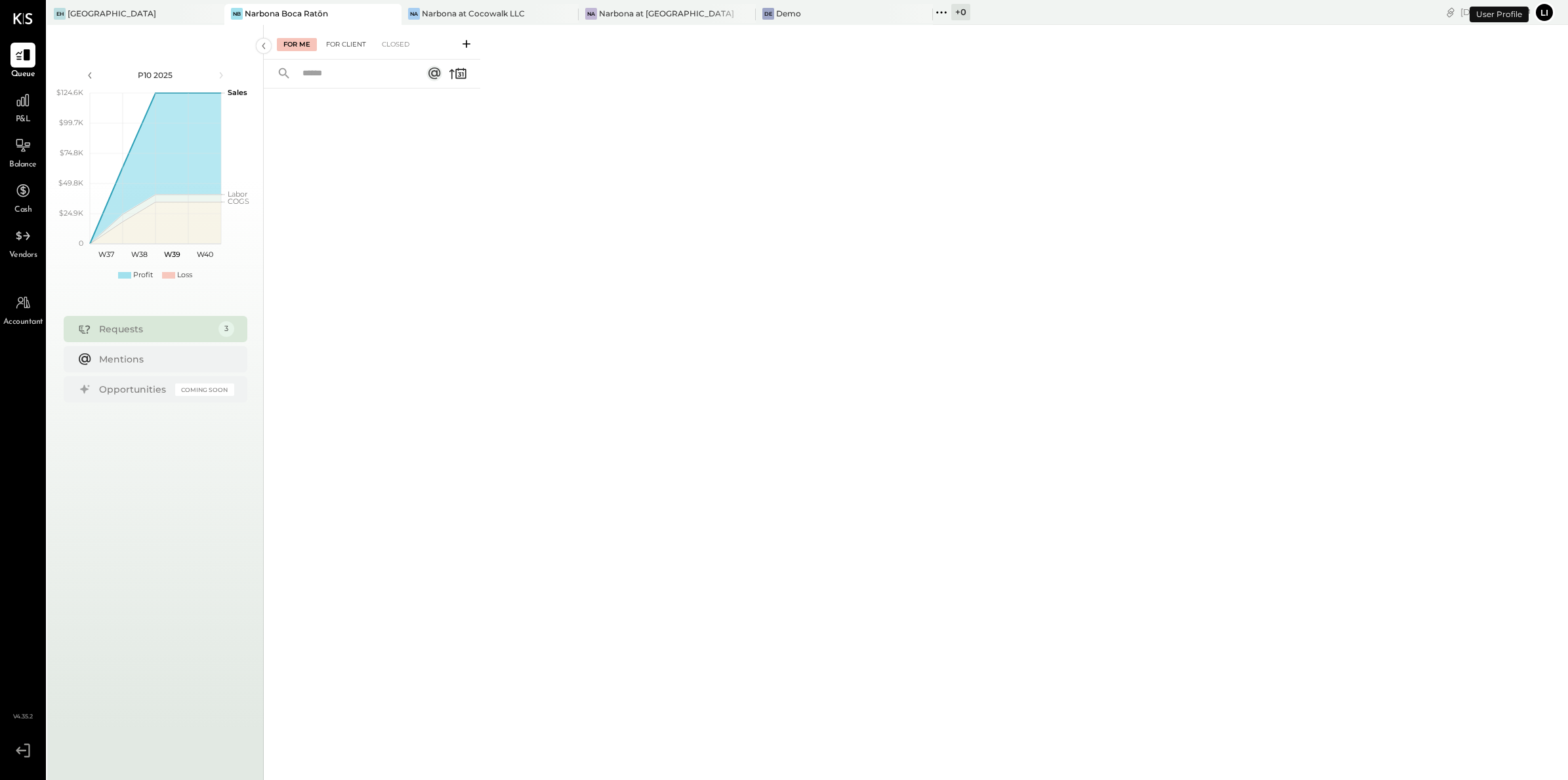
click at [352, 41] on div "For Client" at bounding box center [346, 44] width 53 height 13
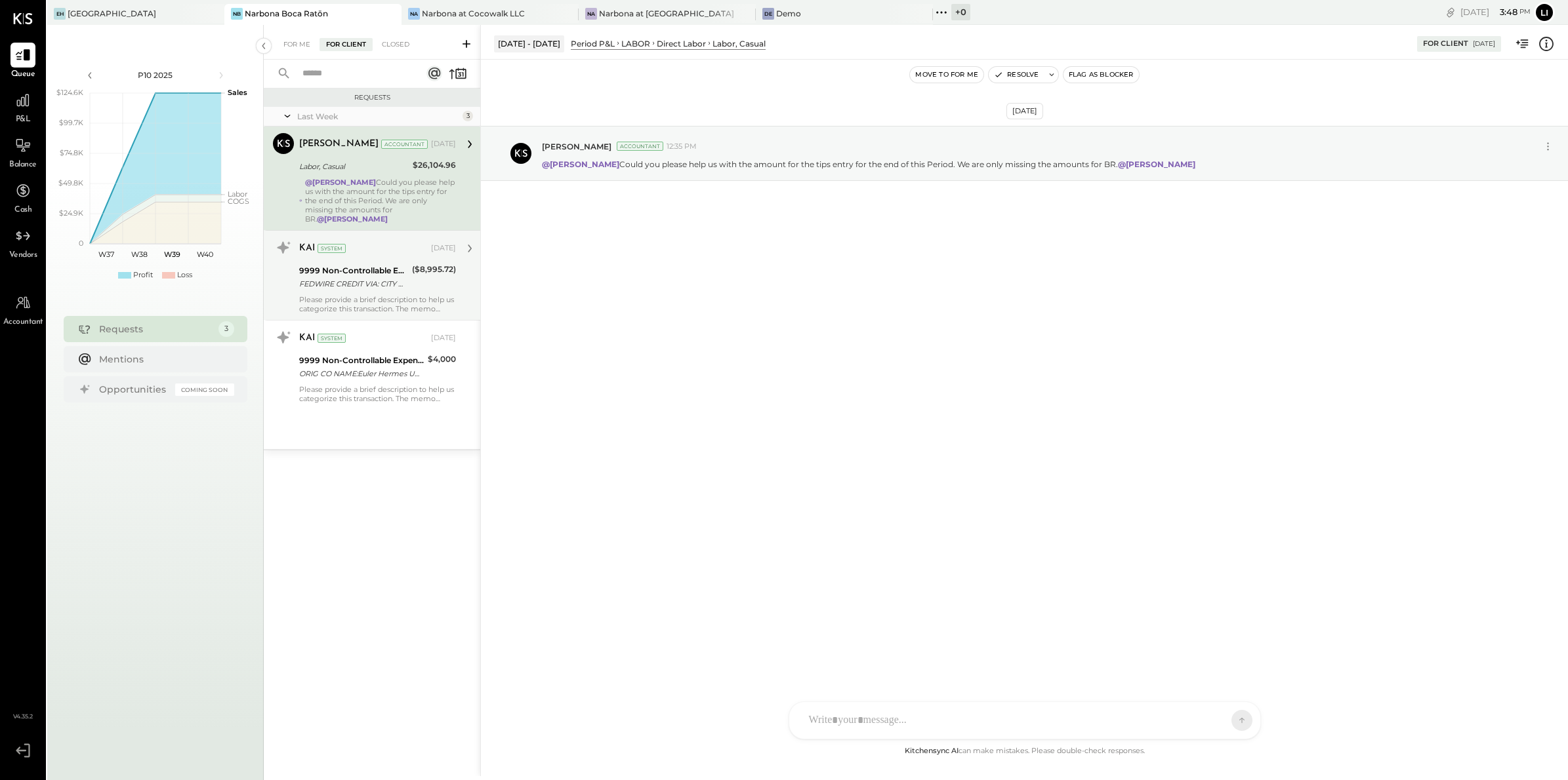
click at [368, 295] on div "Please provide a brief description to help us categorize this transaction. The …" at bounding box center [377, 304] width 157 height 19
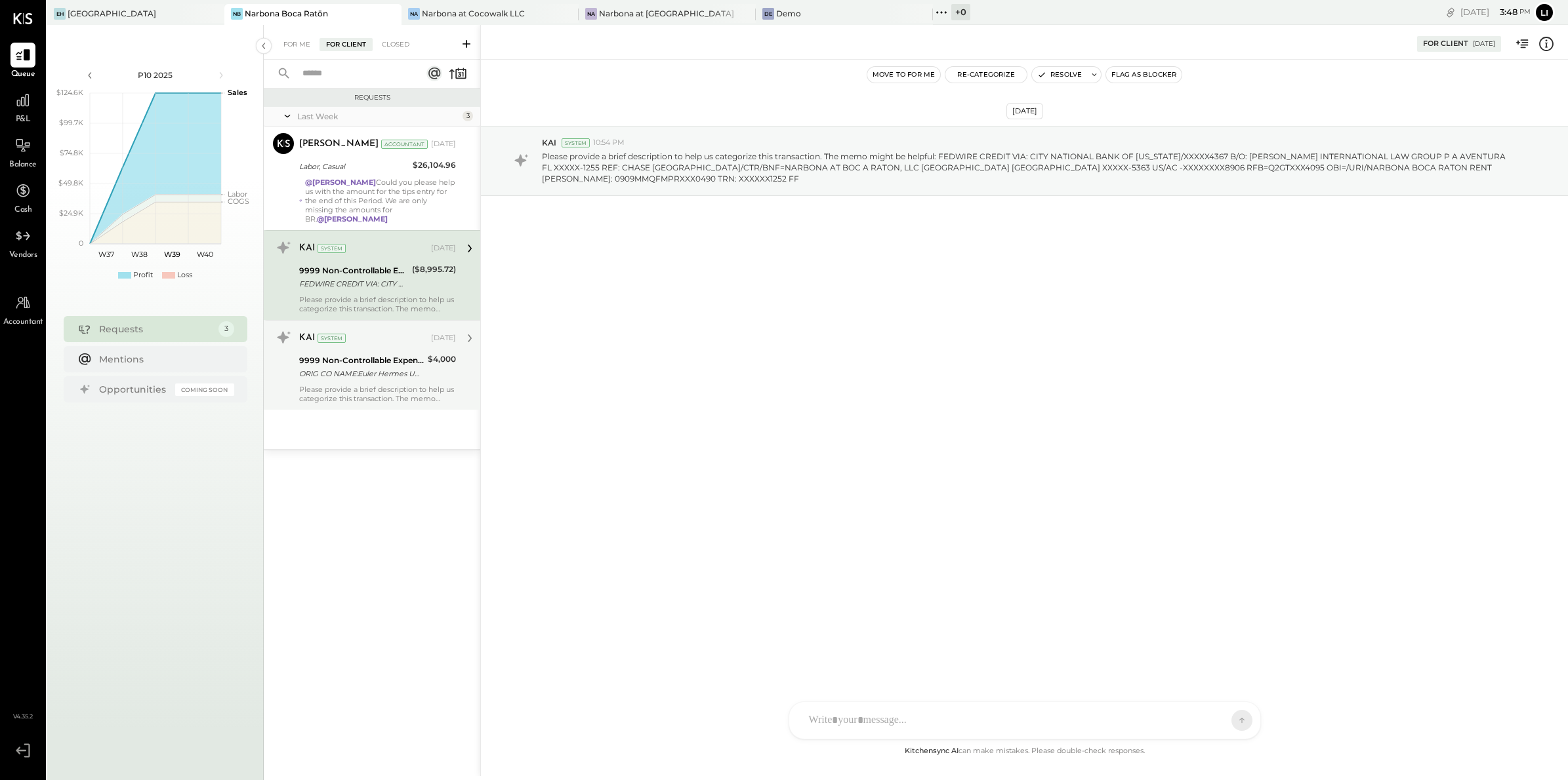
click at [380, 357] on div "9999 Non-Controllable Expenses:Other Income and Expenses:To Be Classified P&L" at bounding box center [361, 360] width 125 height 13
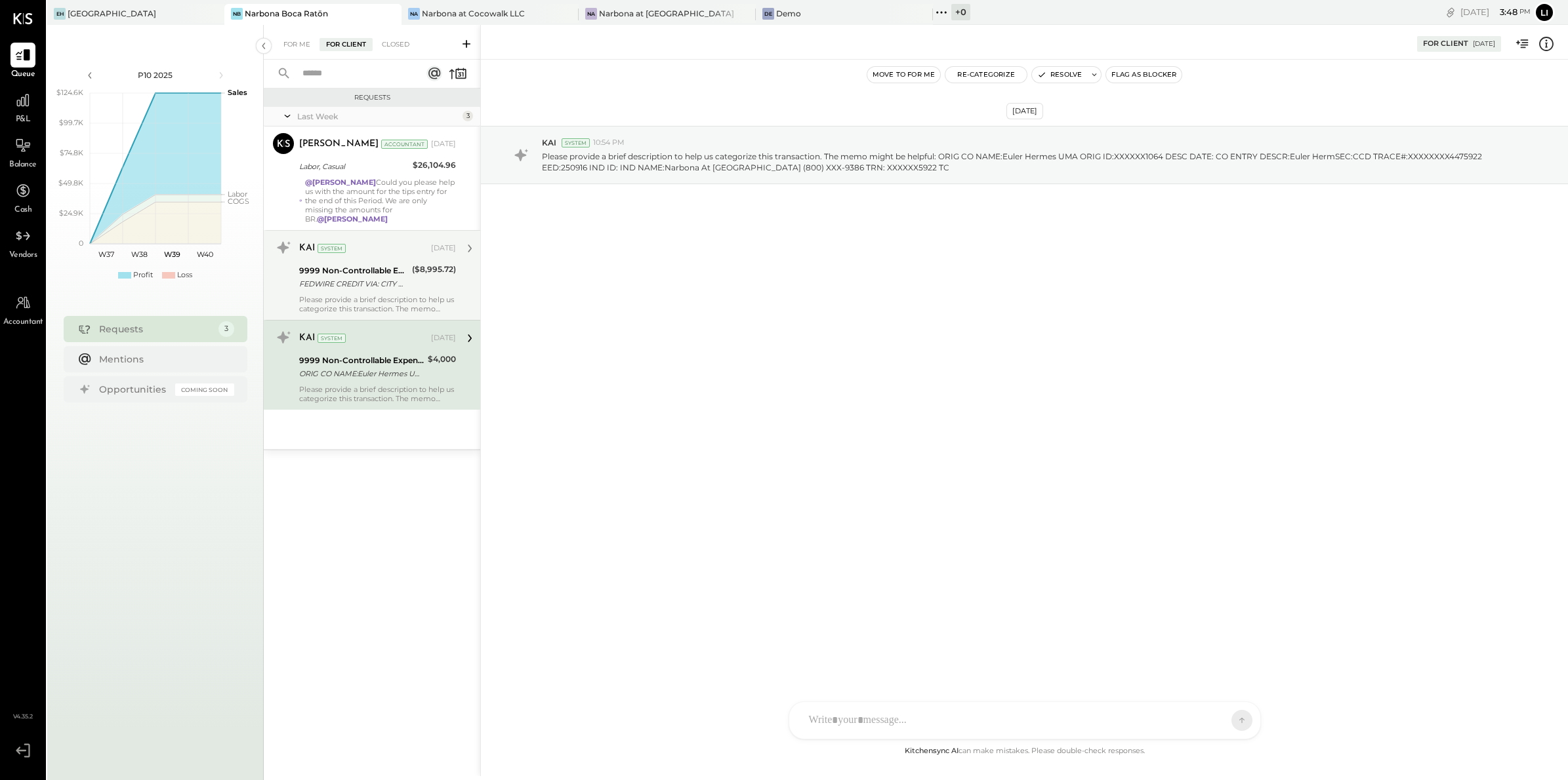
click at [381, 283] on div "KAI System [DATE] 9999 Non-Controllable Expenses:Other Income and Expenses:To B…" at bounding box center [377, 276] width 157 height 76
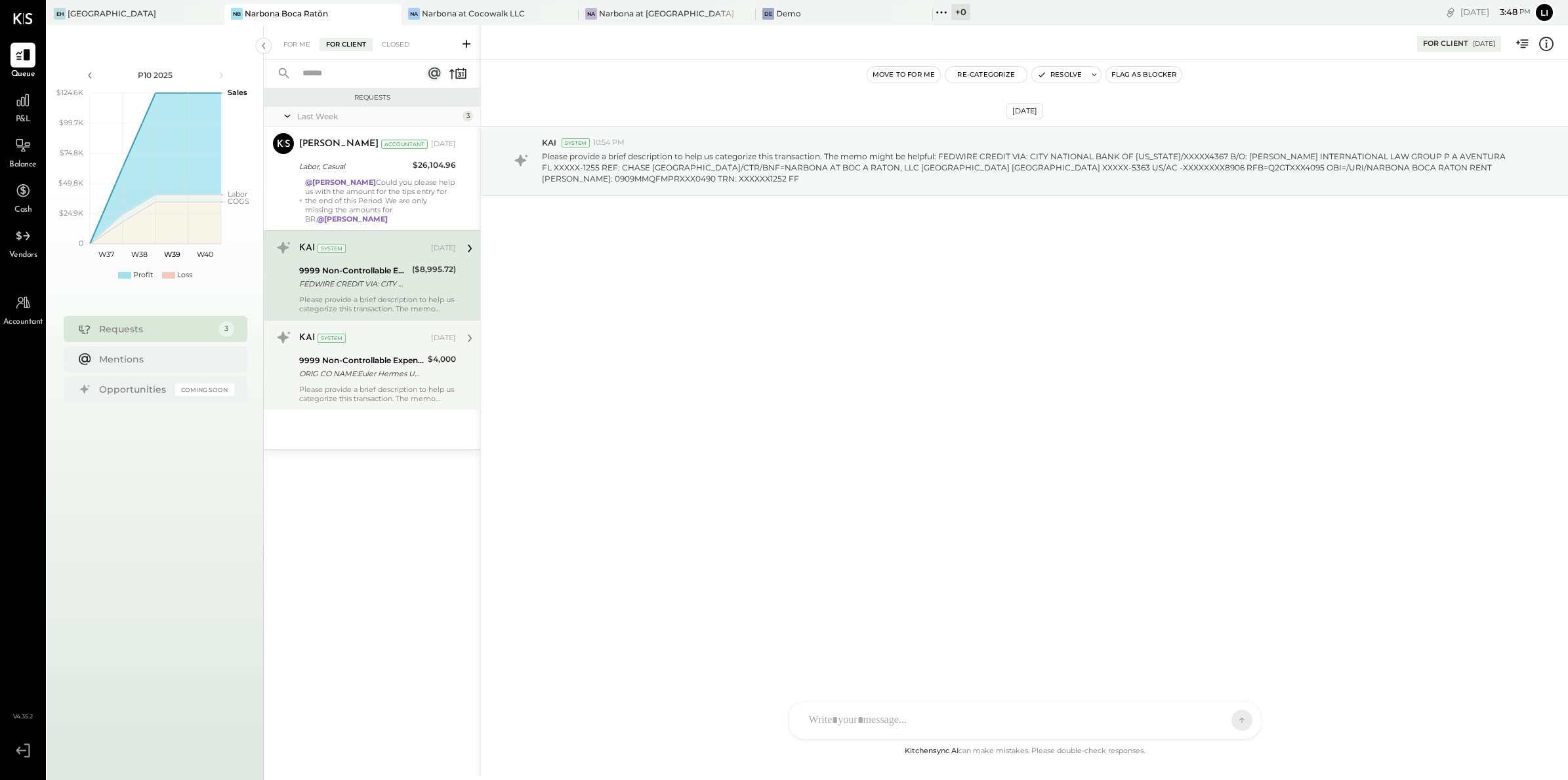
click at [380, 332] on div "KAI System" at bounding box center [364, 338] width 129 height 13
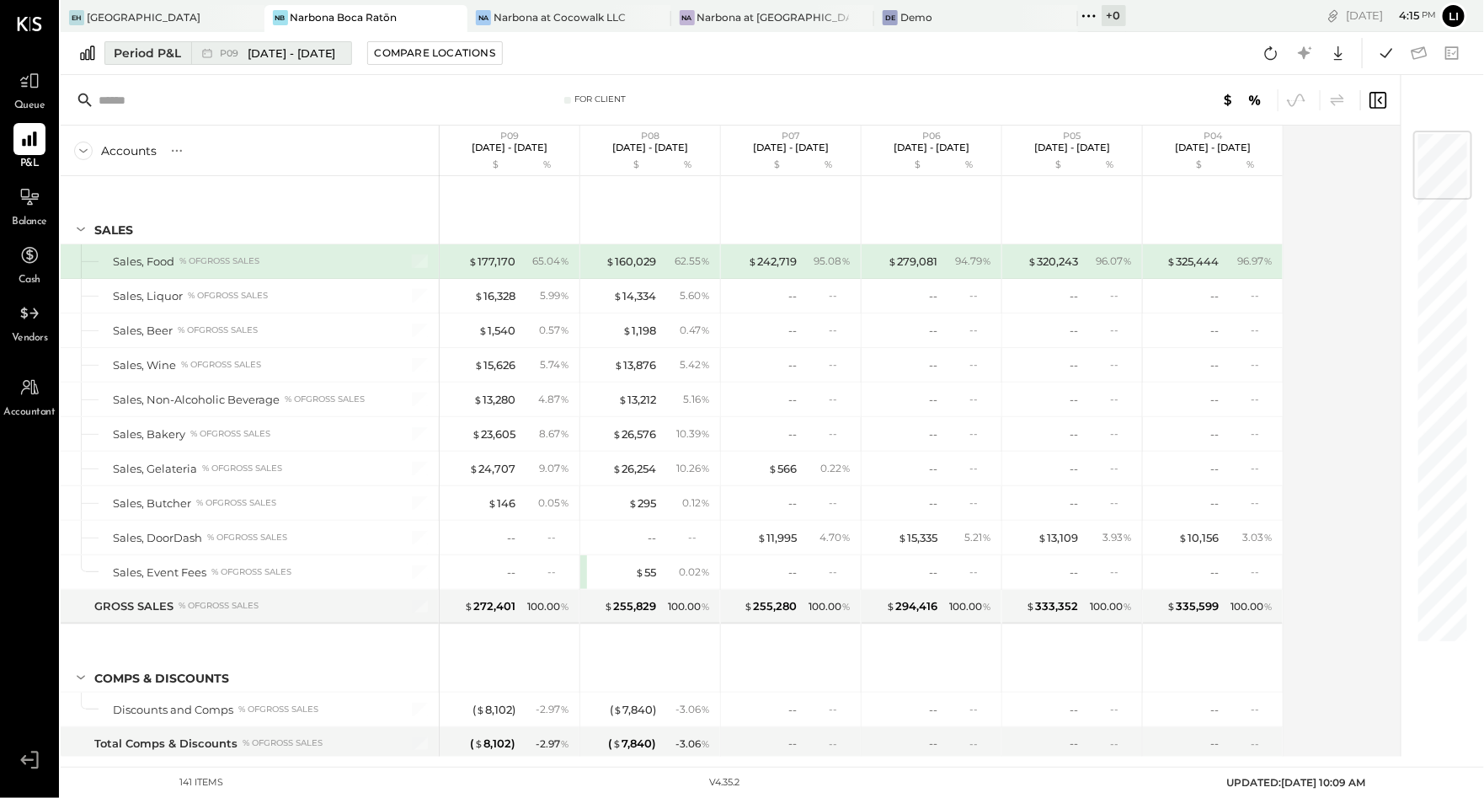
click at [220, 54] on span "P09" at bounding box center [232, 53] width 24 height 9
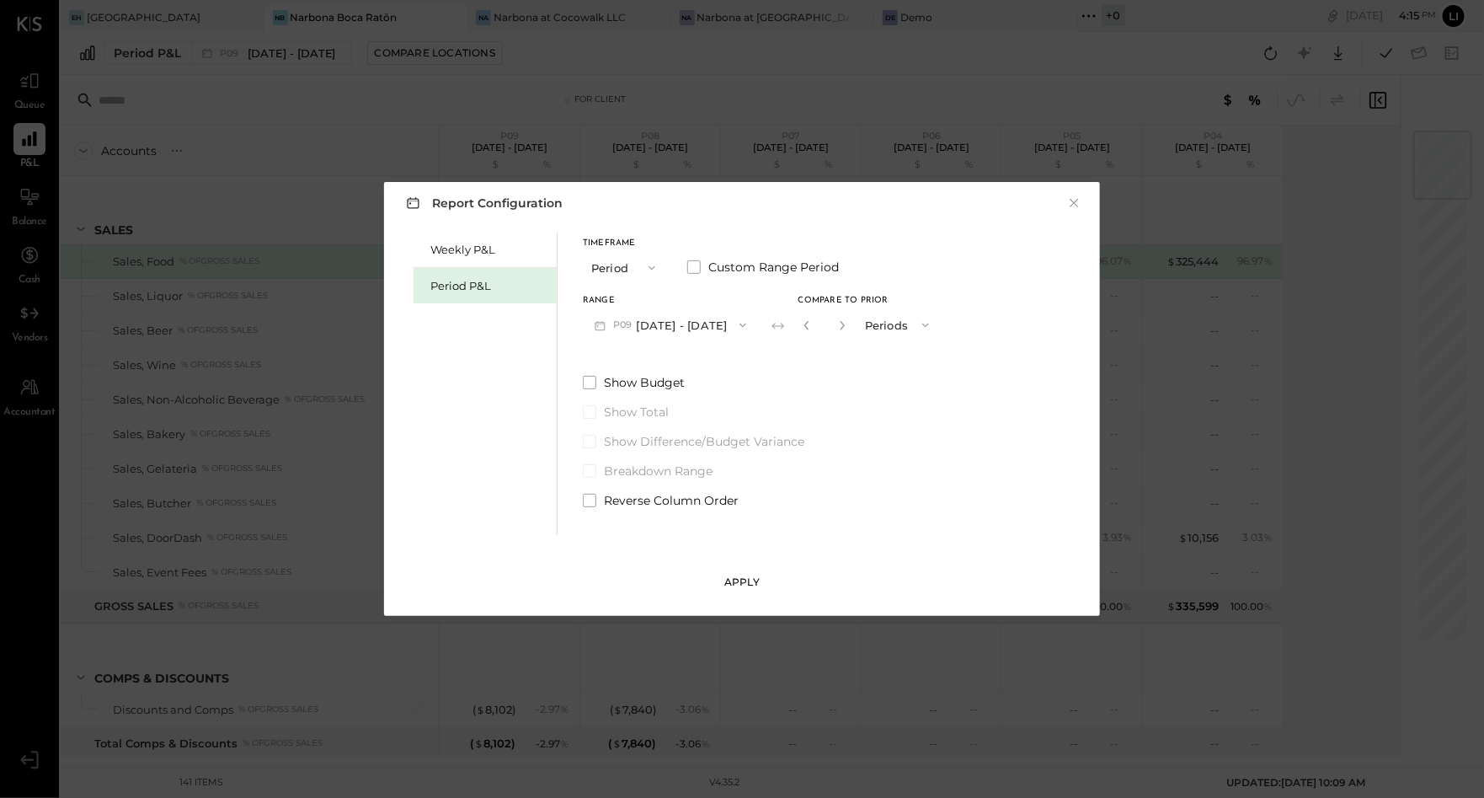
click at [730, 581] on div "Apply" at bounding box center [741, 582] width 35 height 14
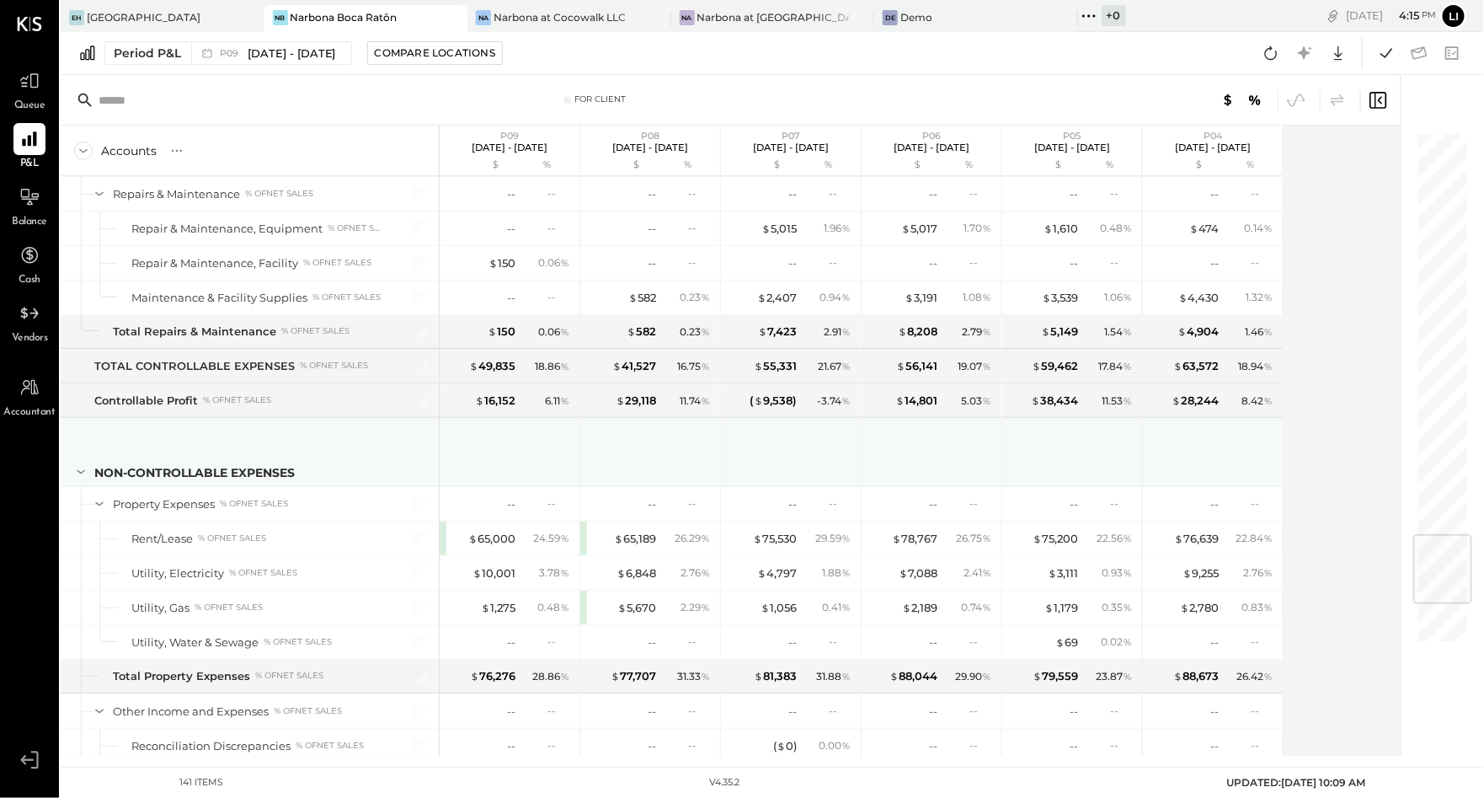
scroll to position [3381, 0]
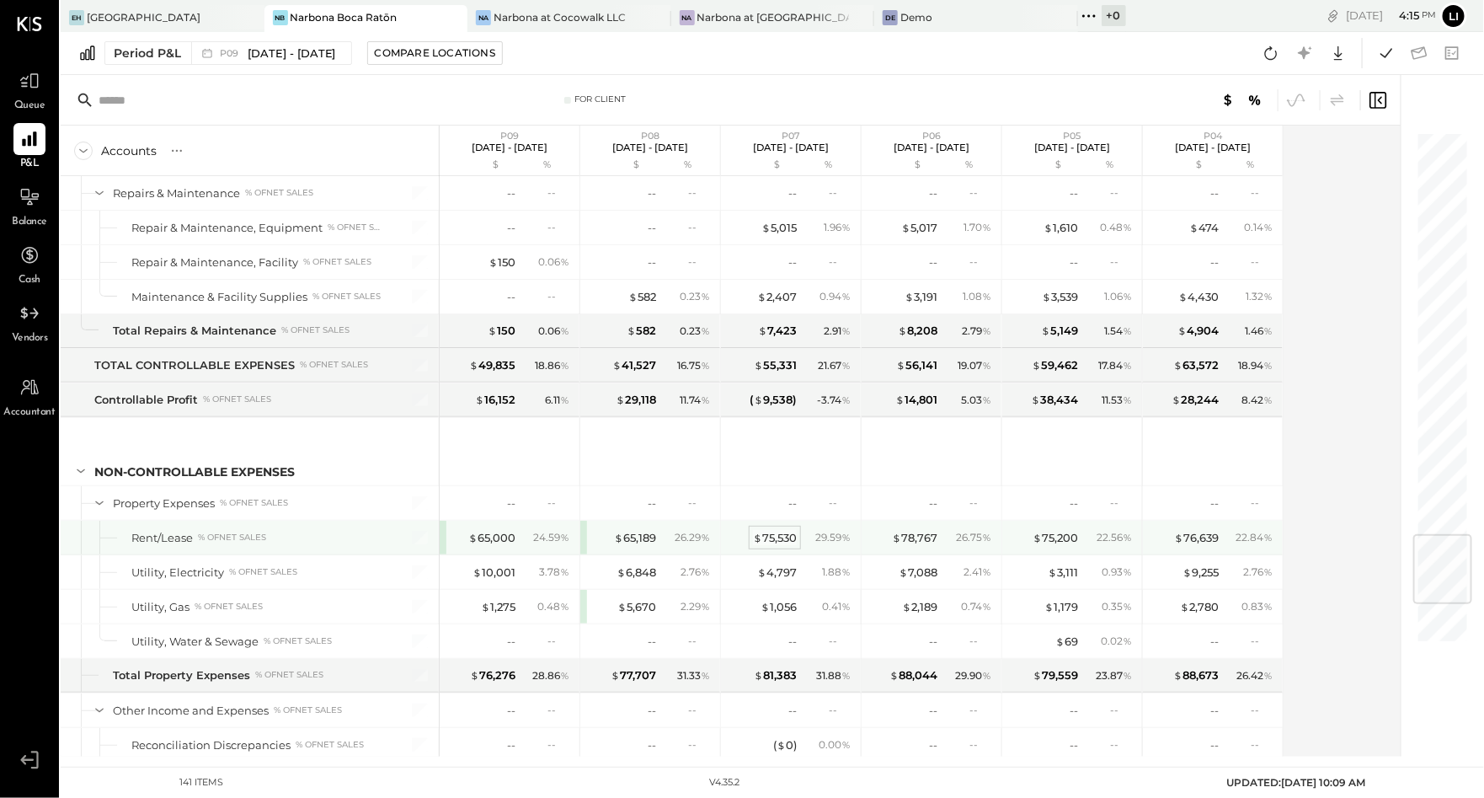
click at [785, 530] on div "$ 75,530" at bounding box center [775, 538] width 44 height 16
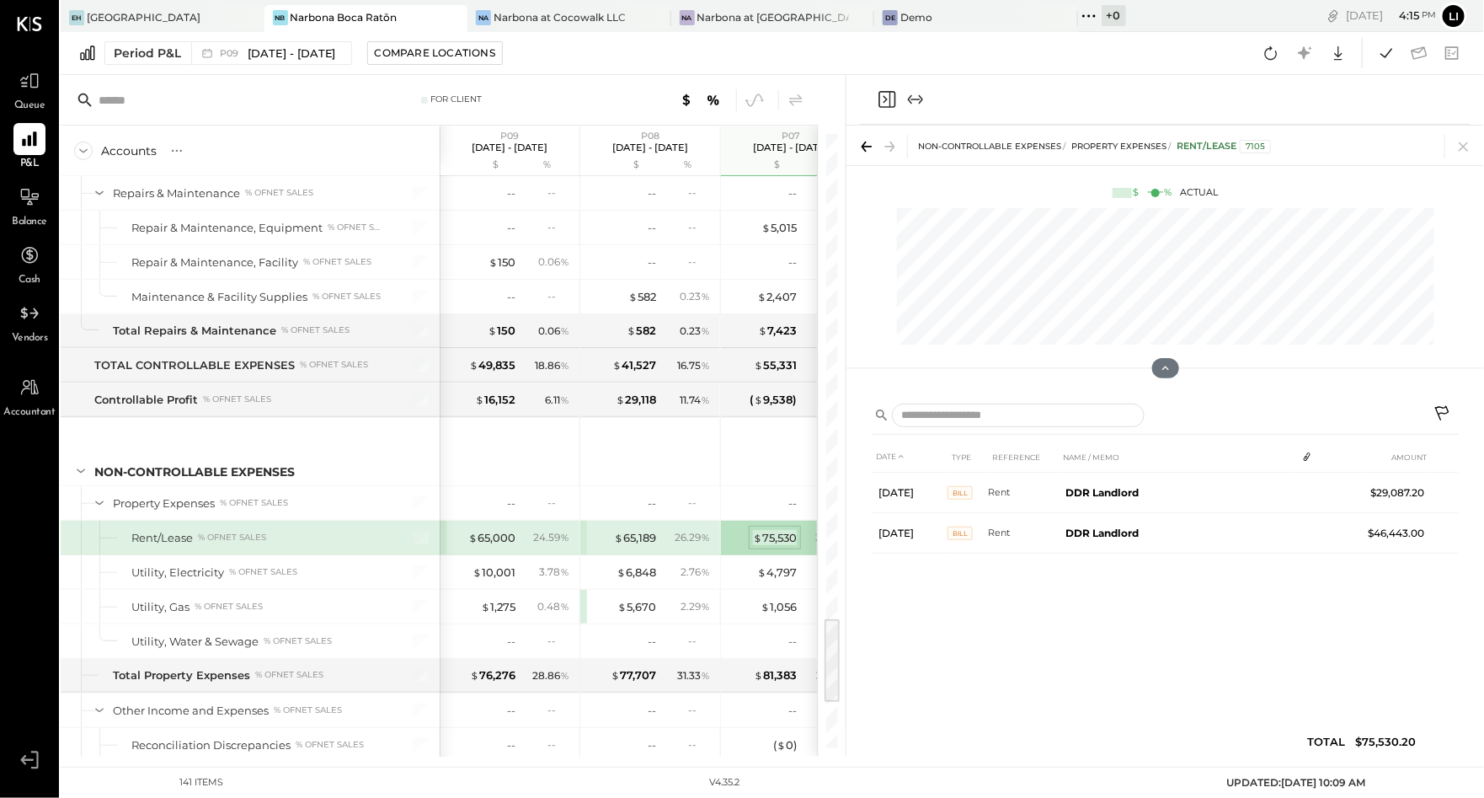
click at [773, 530] on div "$ 75,530" at bounding box center [775, 538] width 44 height 16
click at [621, 531] on span "$" at bounding box center [618, 537] width 9 height 13
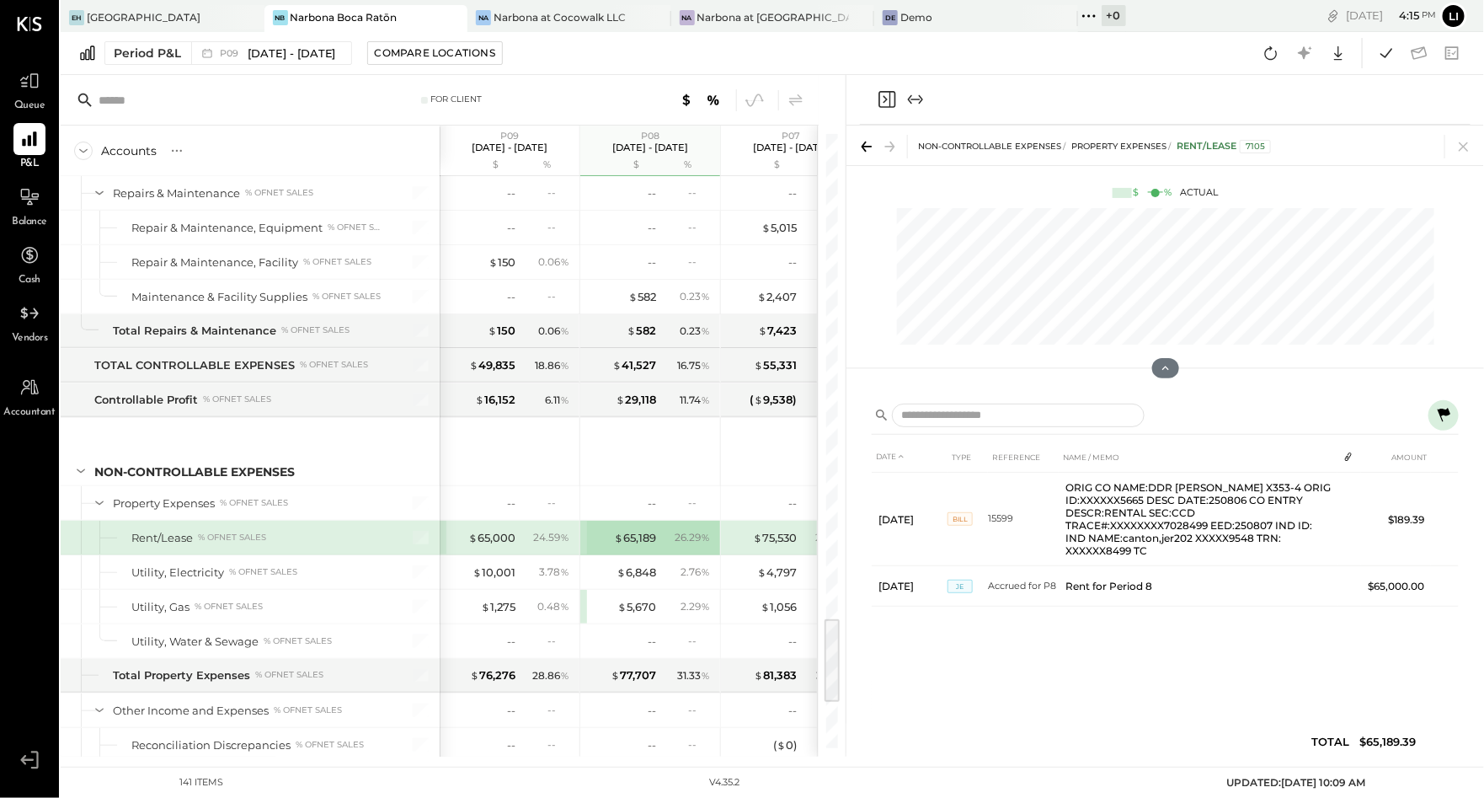
click at [885, 94] on icon "Close panel" at bounding box center [887, 99] width 20 height 20
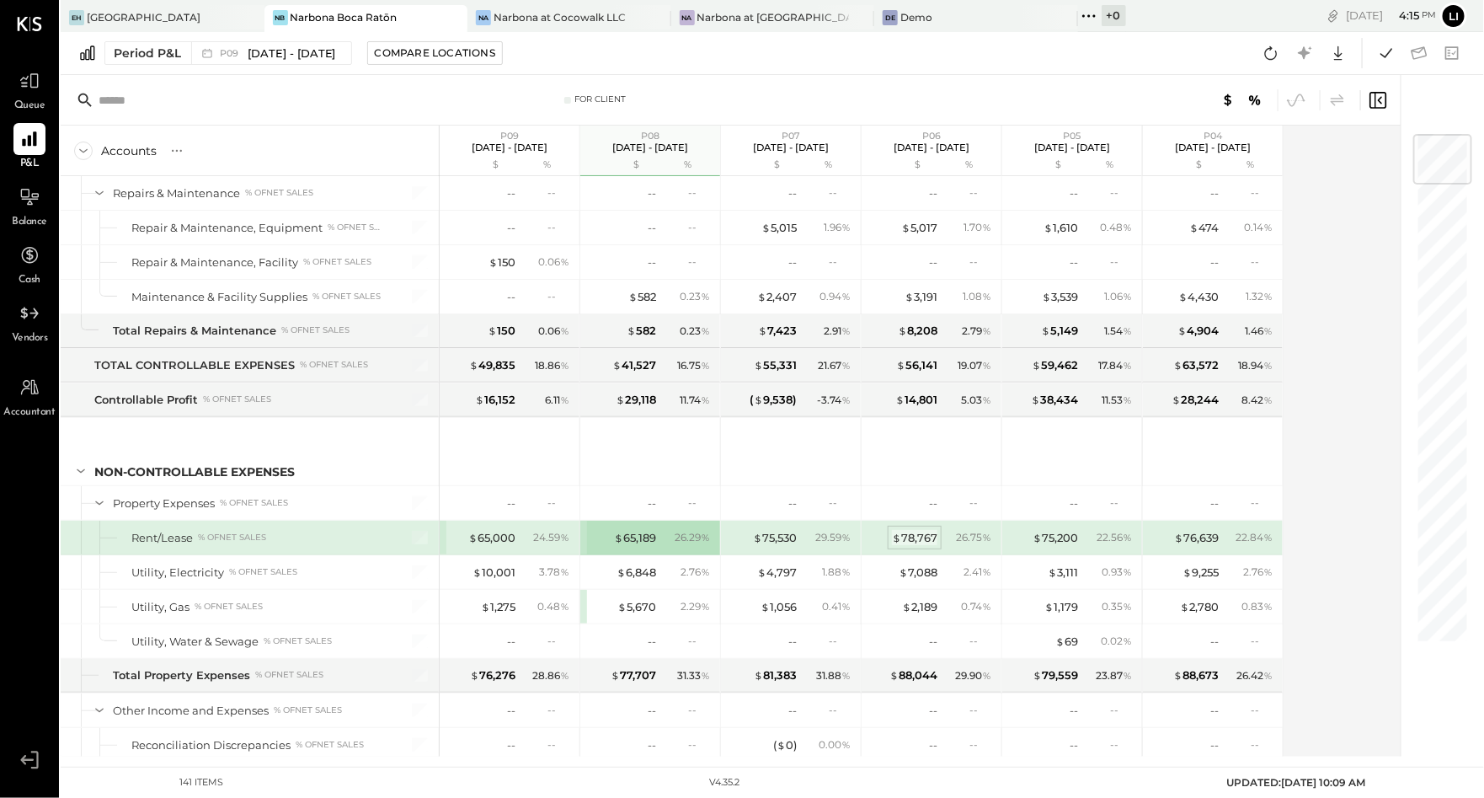
click at [906, 530] on div "$ 78,767" at bounding box center [914, 538] width 45 height 16
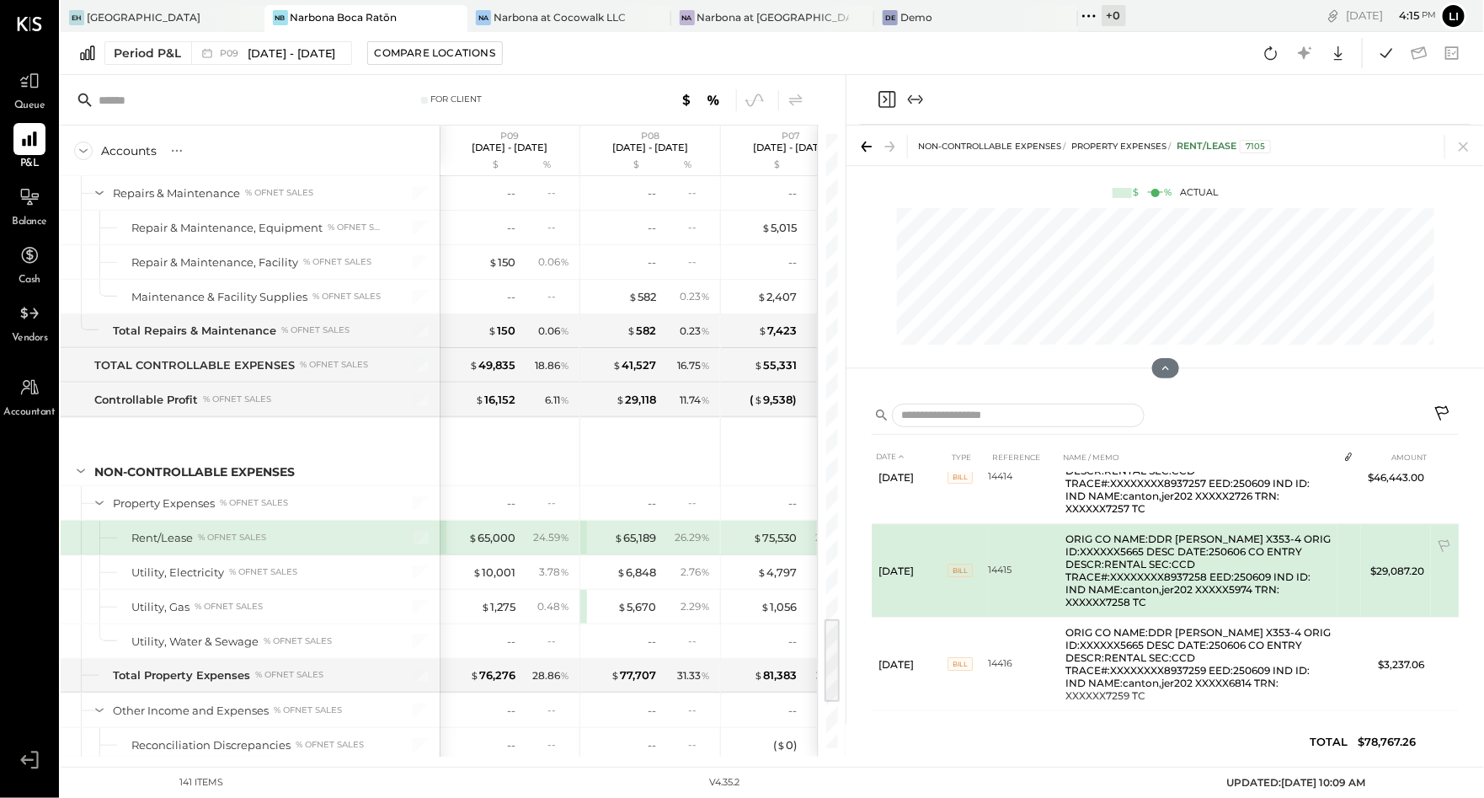
scroll to position [53, 0]
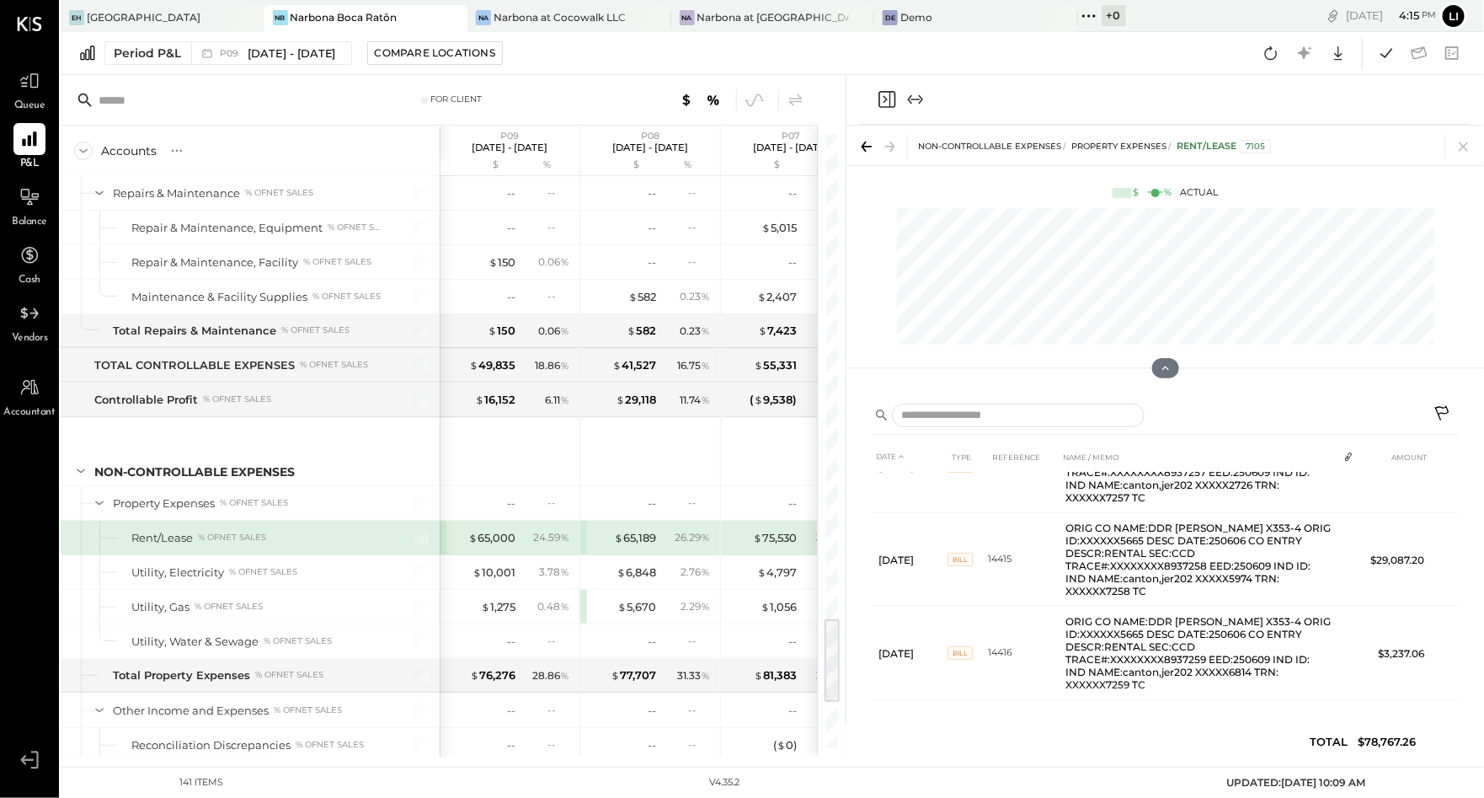
click at [884, 104] on icon "Close panel" at bounding box center [887, 99] width 20 height 20
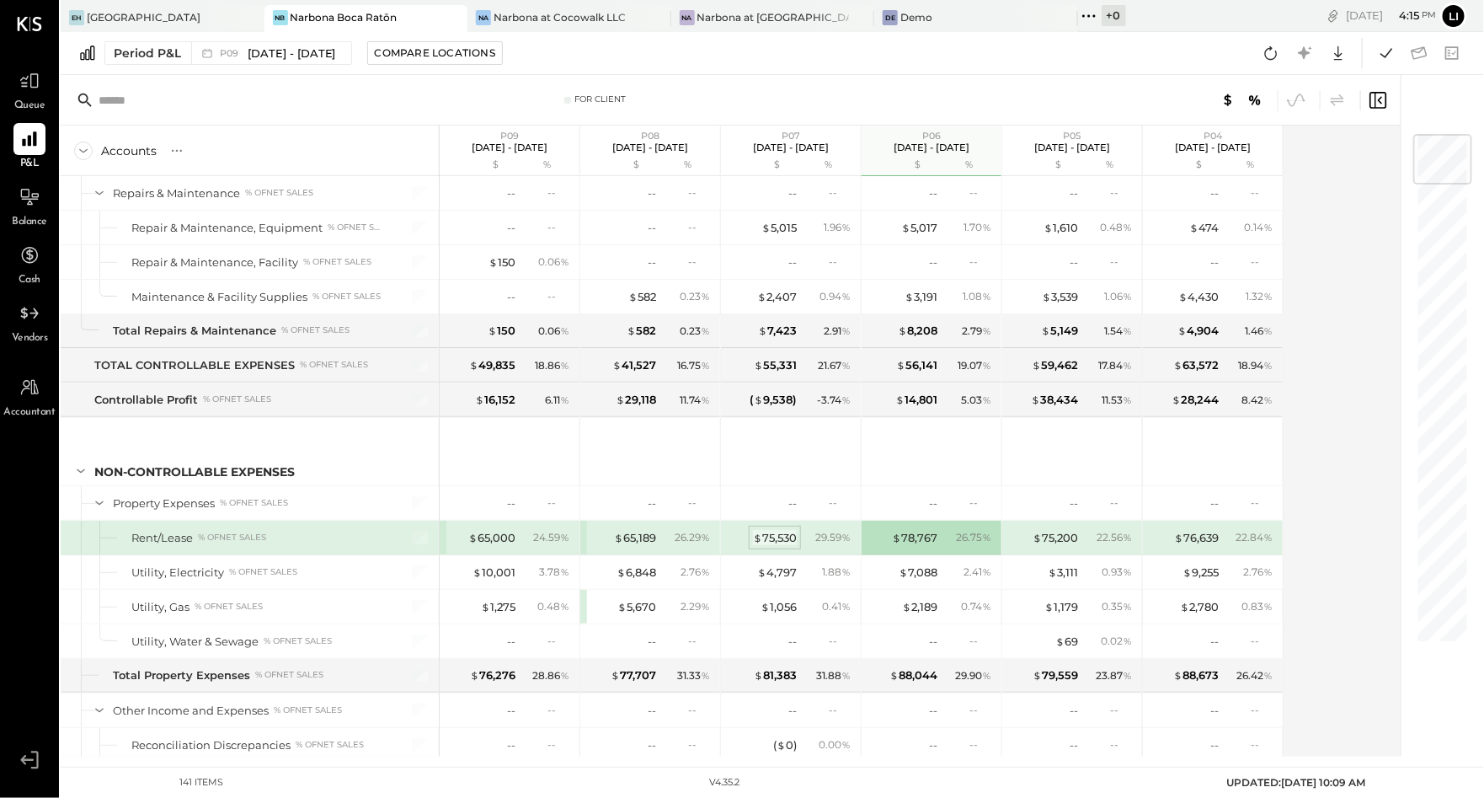
click at [781, 530] on div "$ 75,530" at bounding box center [775, 538] width 44 height 16
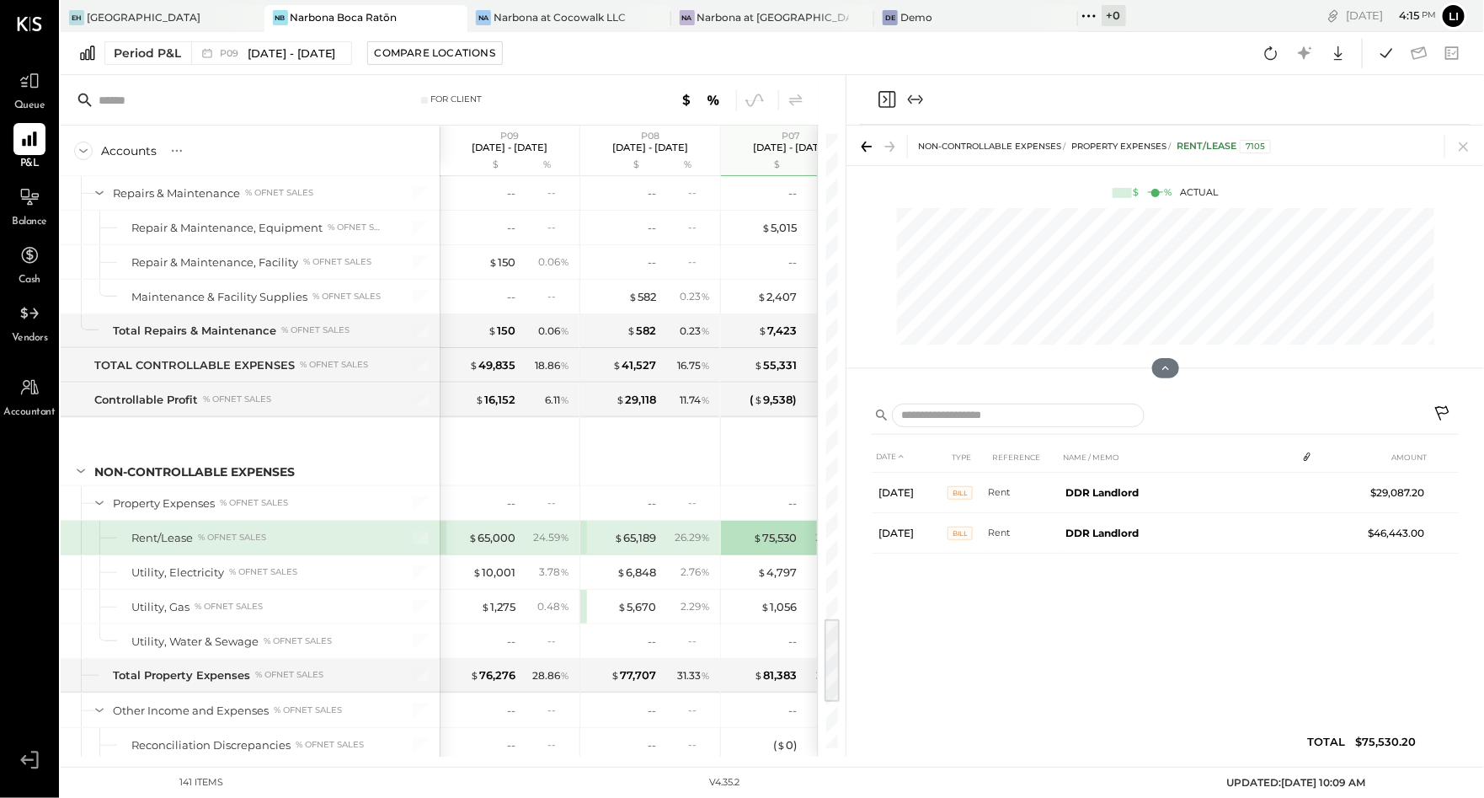
click at [890, 95] on icon "Close panel" at bounding box center [887, 99] width 17 height 17
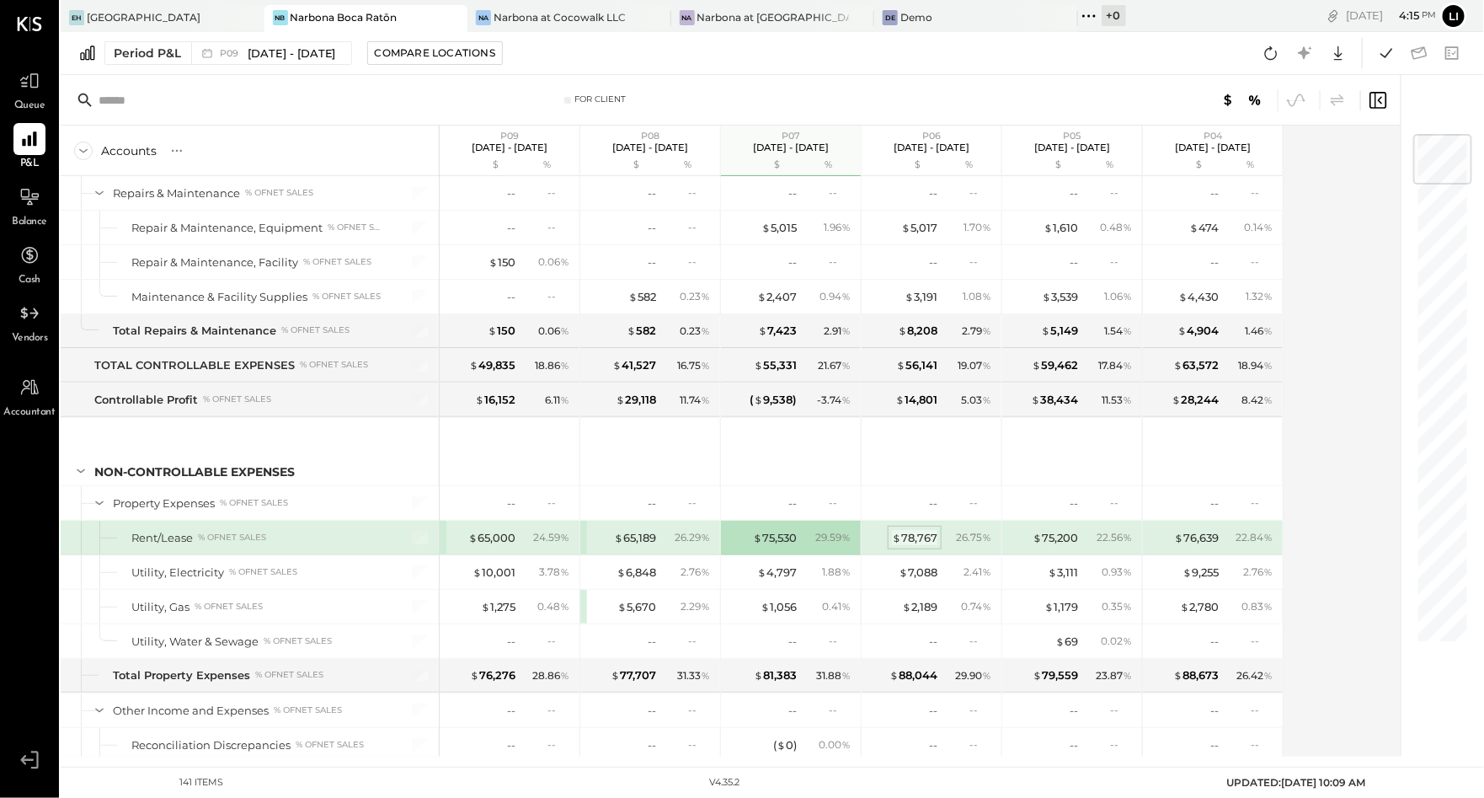
click at [928, 530] on div "$ 78,767" at bounding box center [914, 538] width 45 height 16
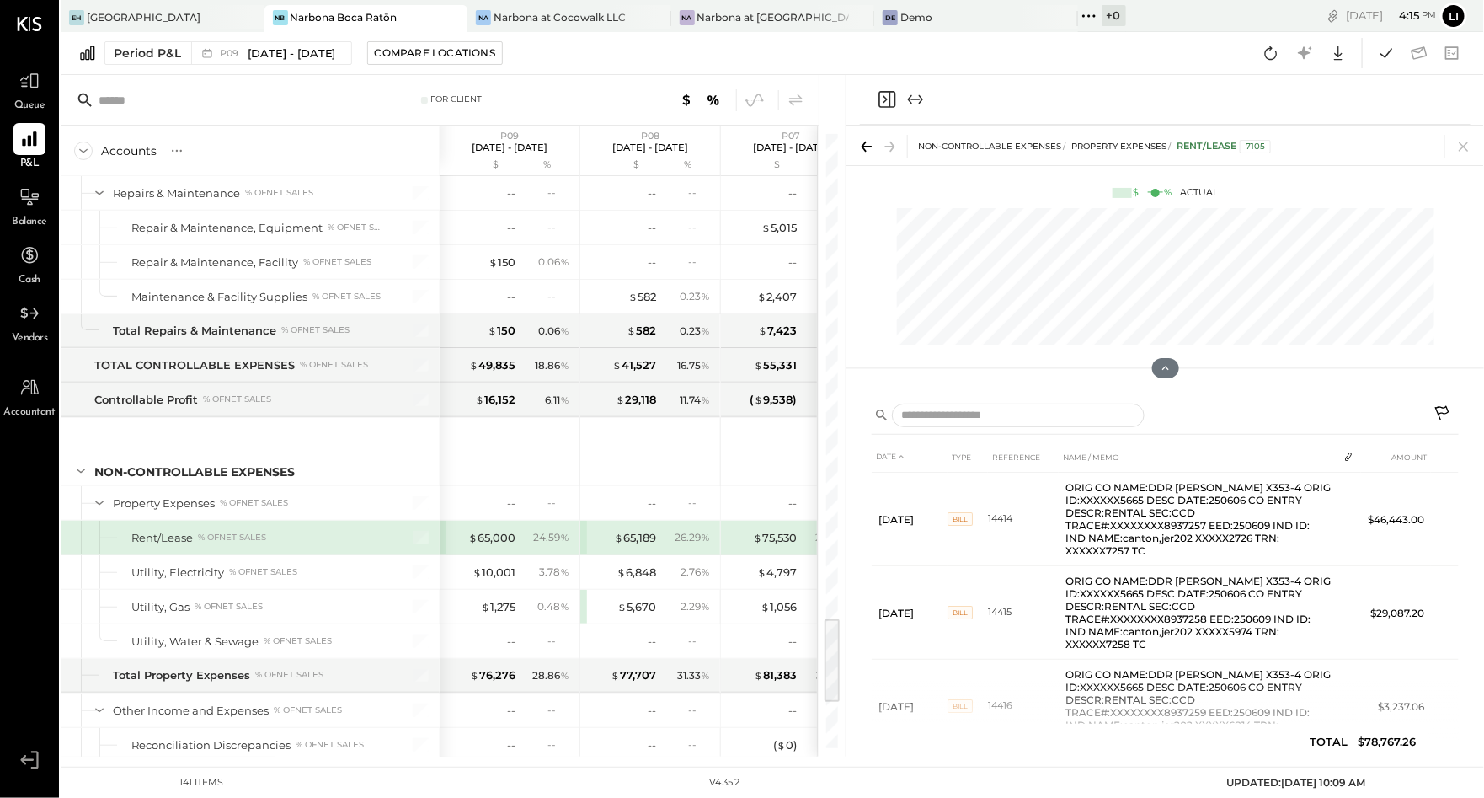
click at [880, 95] on icon "Close panel" at bounding box center [887, 99] width 17 height 17
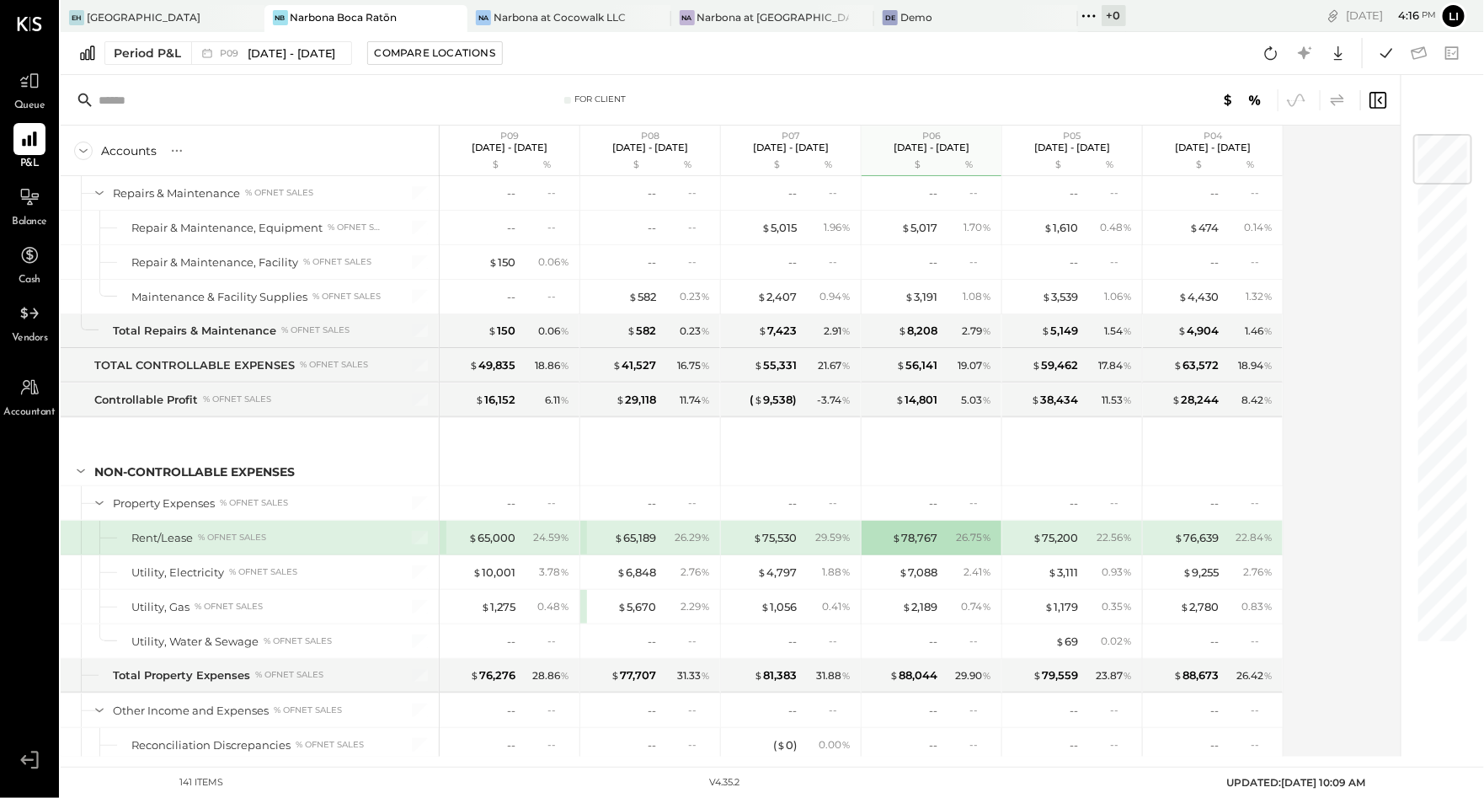
click at [1341, 104] on icon at bounding box center [1338, 100] width 20 height 20
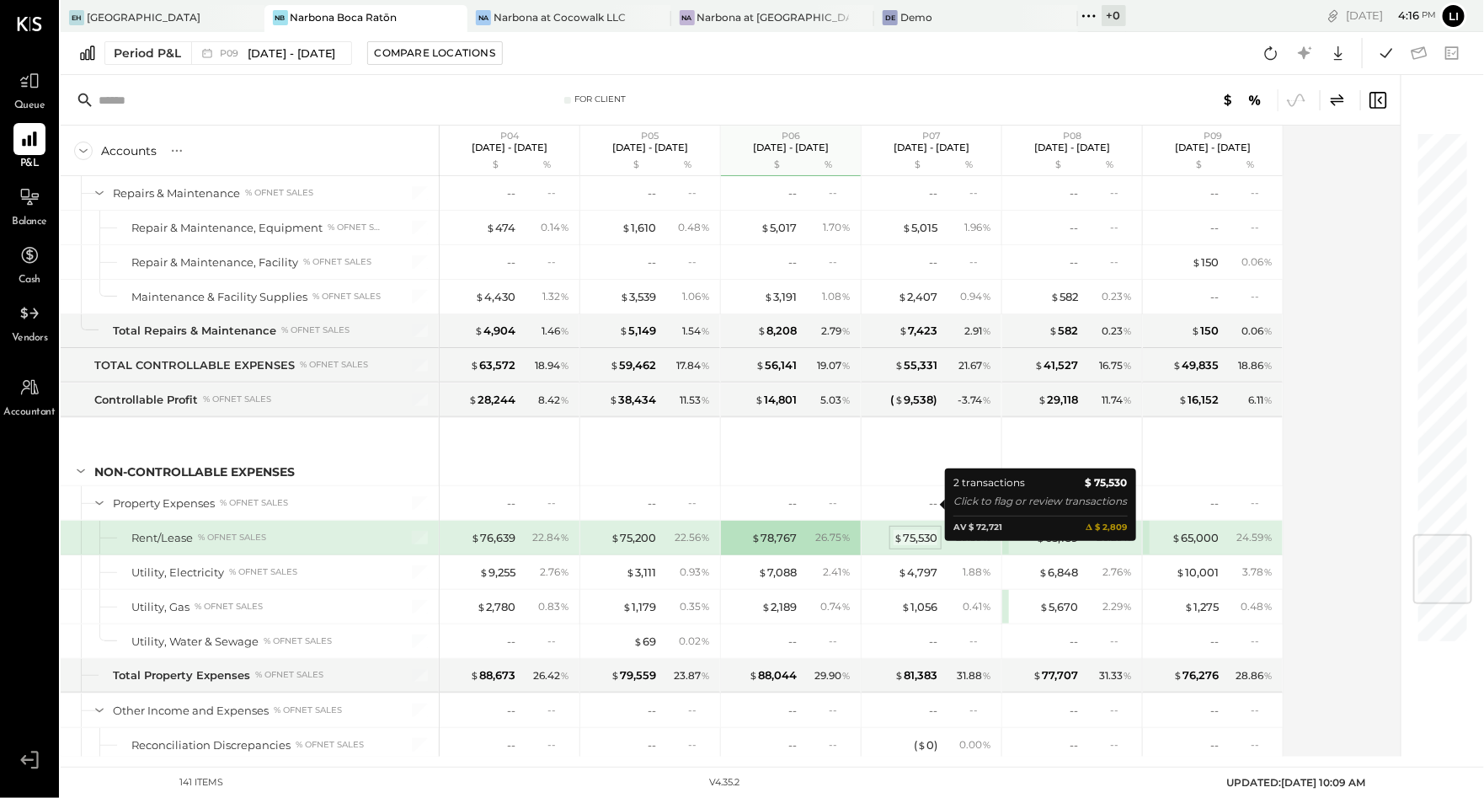
click at [921, 530] on div "$ 75,530" at bounding box center [916, 538] width 44 height 16
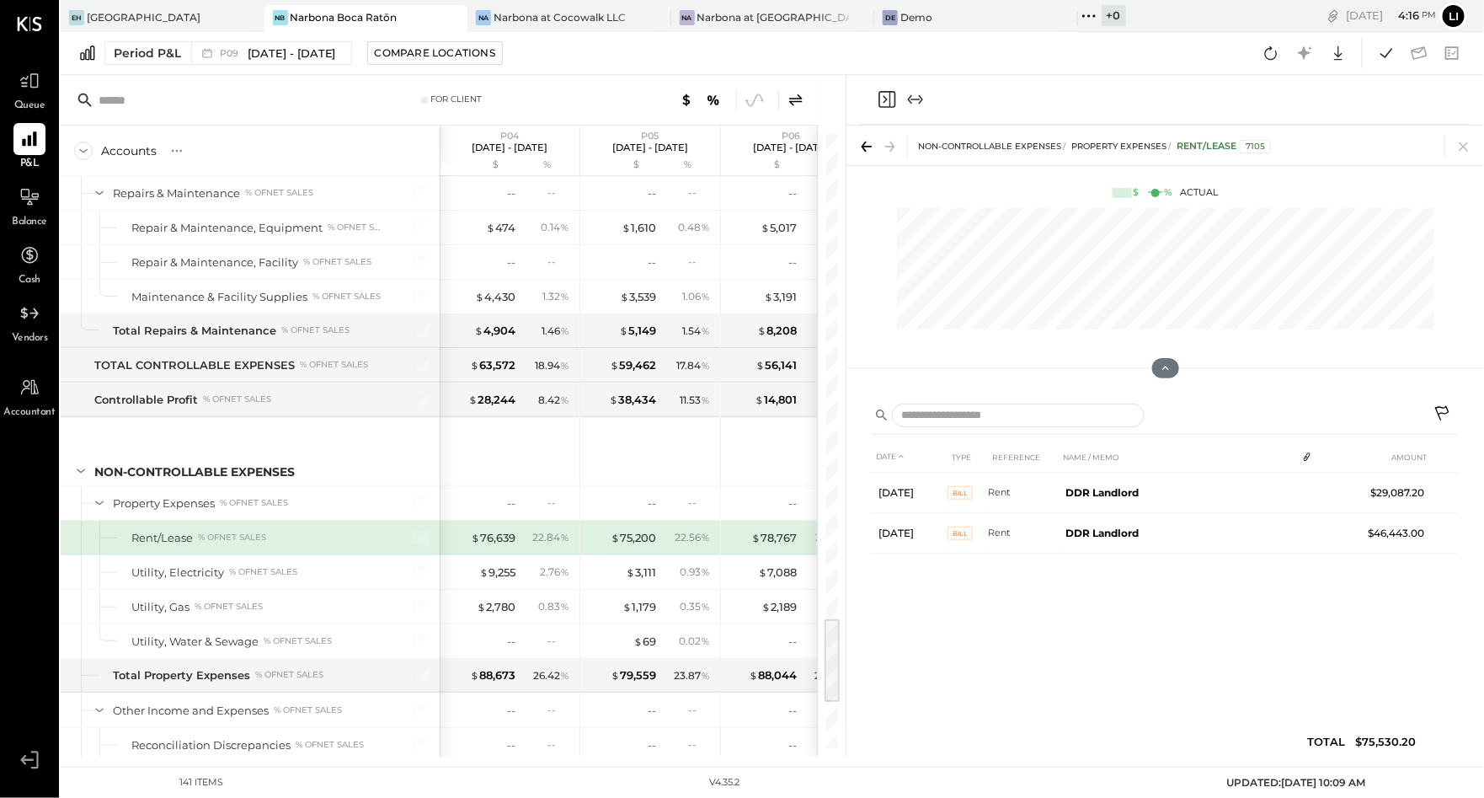
click at [1265, 669] on div "DATE TYPE REFERENCE NAME / MEMO AMOUNT Jul 1, 25 Bill Rent DDR Landlord $29,087…" at bounding box center [1165, 602] width 587 height 323
click at [1444, 416] on icon at bounding box center [1444, 415] width 20 height 20
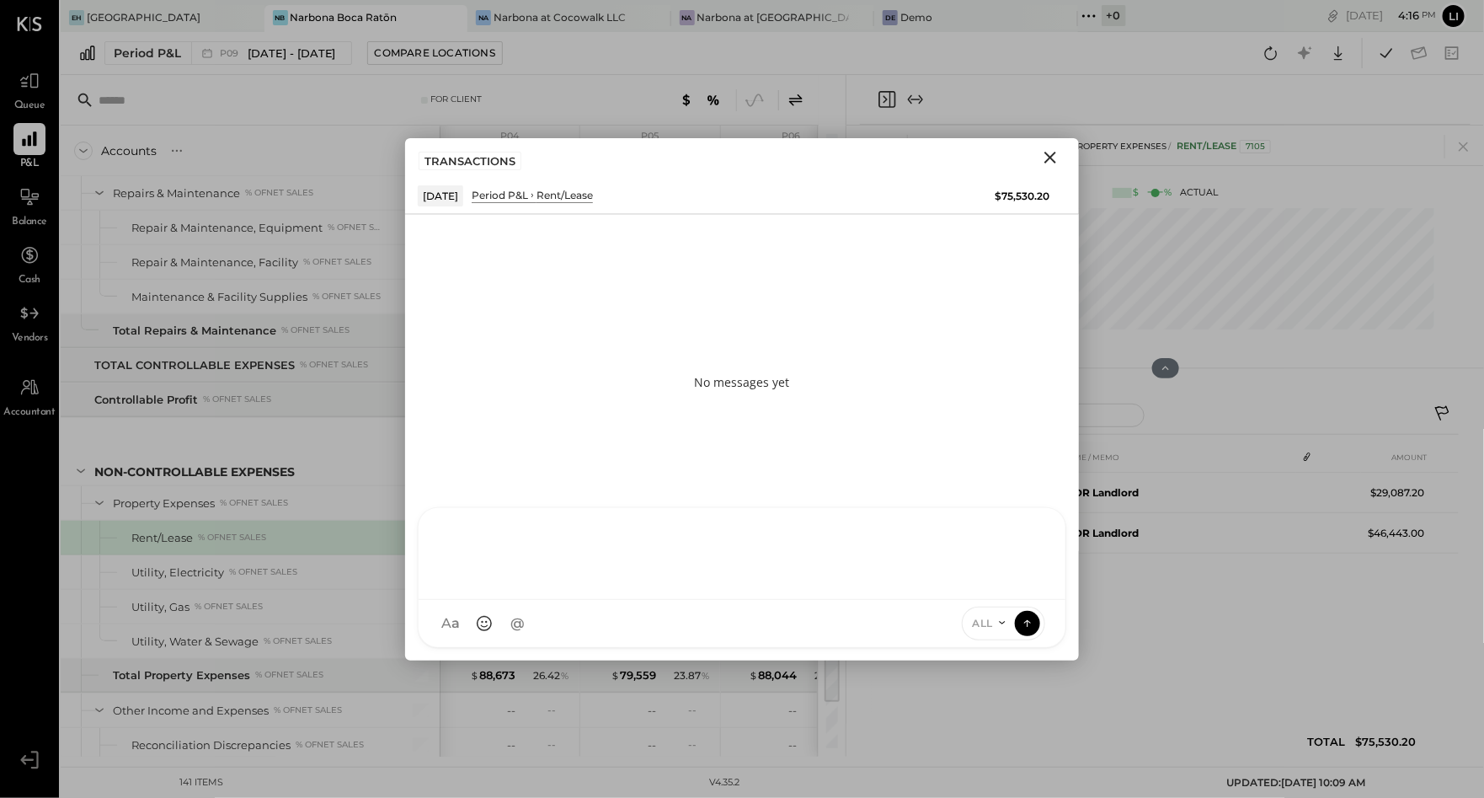
click at [505, 623] on div "R rodrigo.calabrese DT Diego Toro HB Heidy Balart EM Ezequiel Mellini KS Kimber…" at bounding box center [742, 577] width 649 height 141
type input "*****"
click at [605, 541] on span "Heidy Balart" at bounding box center [581, 545] width 132 height 16
click at [1058, 155] on icon "Close" at bounding box center [1050, 157] width 20 height 20
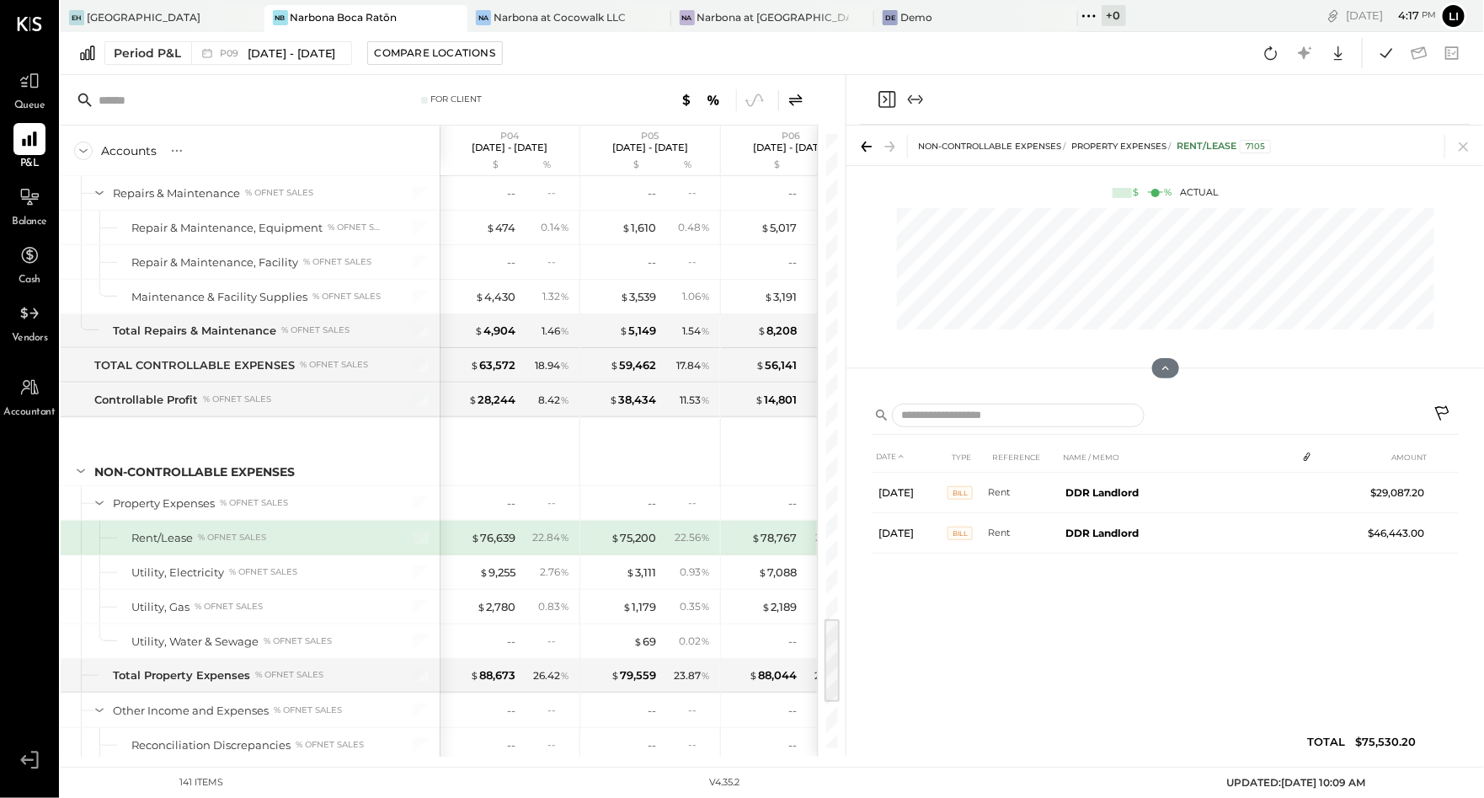
click at [1442, 408] on icon at bounding box center [1444, 415] width 20 height 20
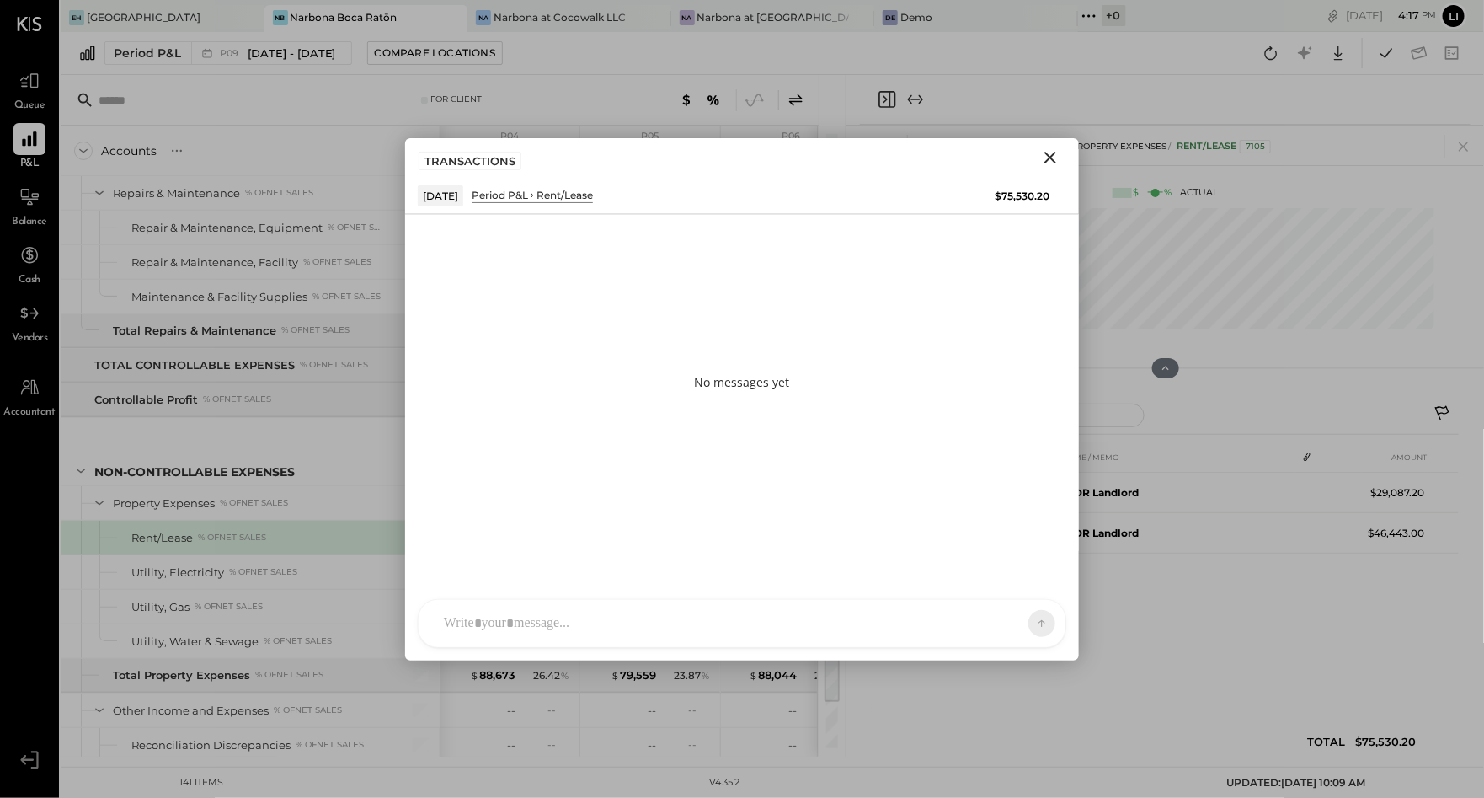
click at [511, 618] on div at bounding box center [727, 623] width 583 height 37
click at [603, 546] on span "Heidy Balart" at bounding box center [581, 545] width 132 height 16
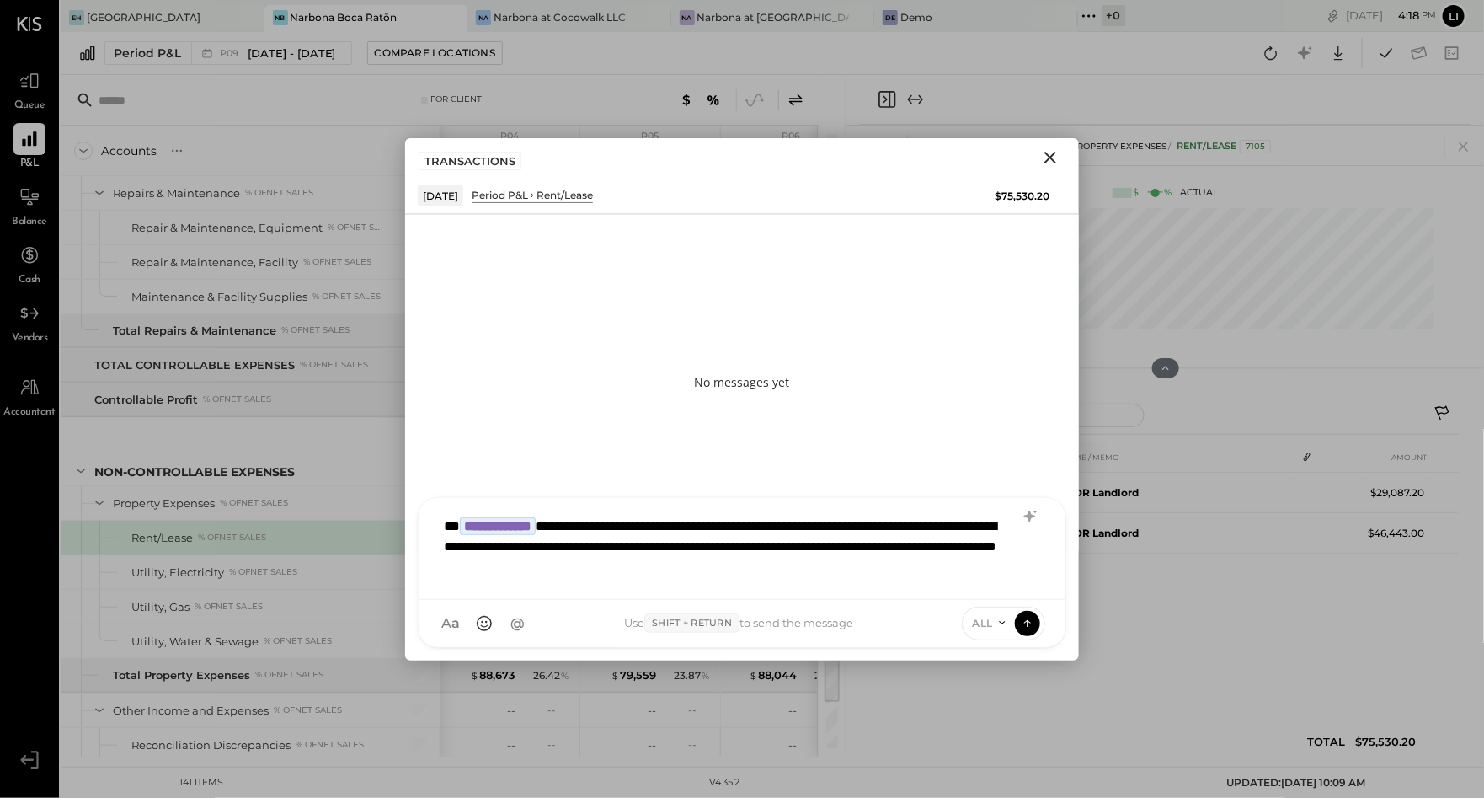
click at [652, 544] on div "**********" at bounding box center [743, 547] width 614 height 78
click at [735, 548] on div "**********" at bounding box center [743, 547] width 614 height 78
click at [831, 577] on div "**********" at bounding box center [743, 547] width 614 height 78
click at [922, 565] on div "**********" at bounding box center [743, 547] width 614 height 78
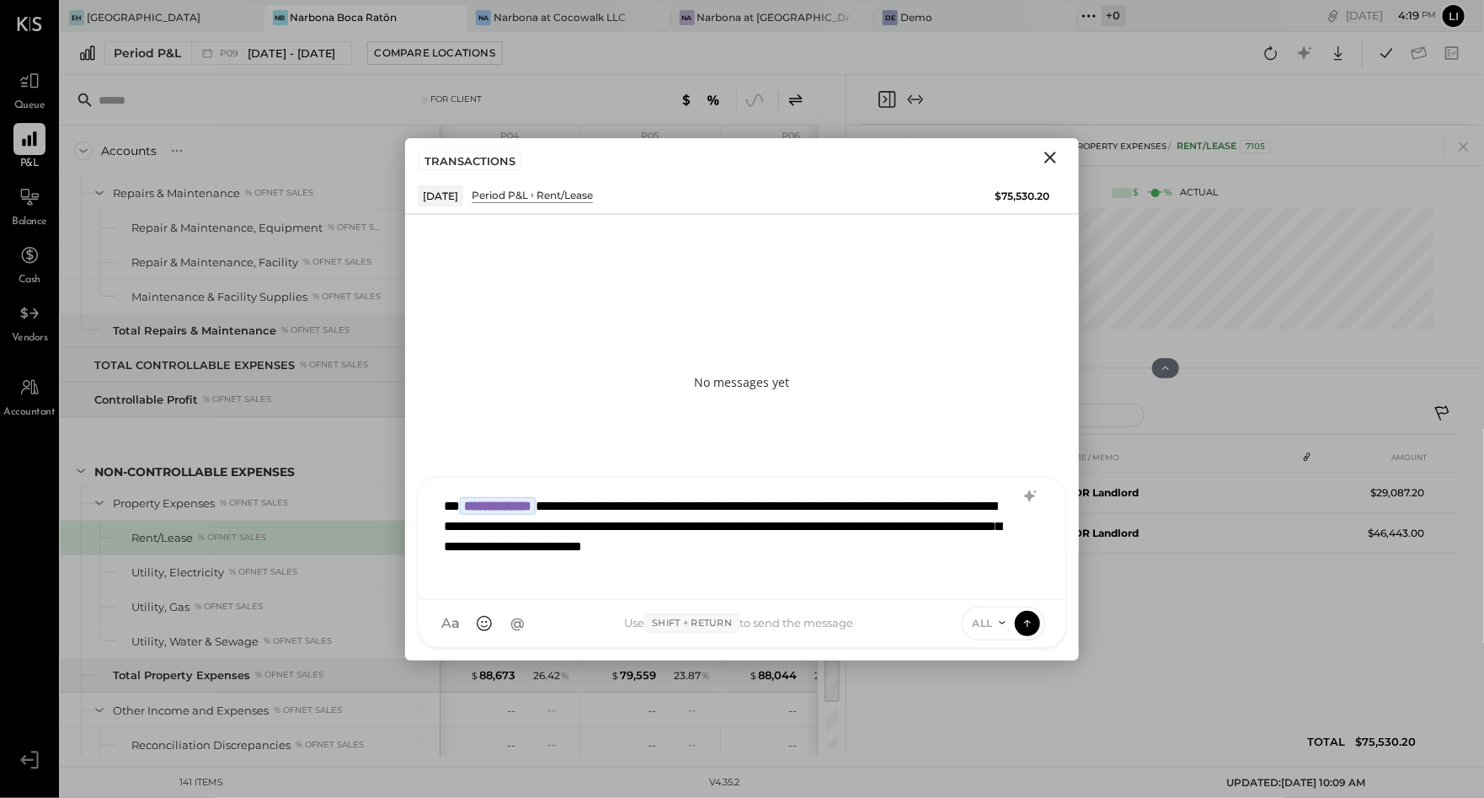
click at [527, 575] on div "**********" at bounding box center [743, 537] width 614 height 98
click at [575, 573] on div "**********" at bounding box center [743, 537] width 614 height 98
click at [671, 572] on div "**********" at bounding box center [743, 537] width 614 height 98
click at [590, 570] on div "**********" at bounding box center [743, 537] width 614 height 98
click at [589, 575] on div "**********" at bounding box center [743, 537] width 614 height 98
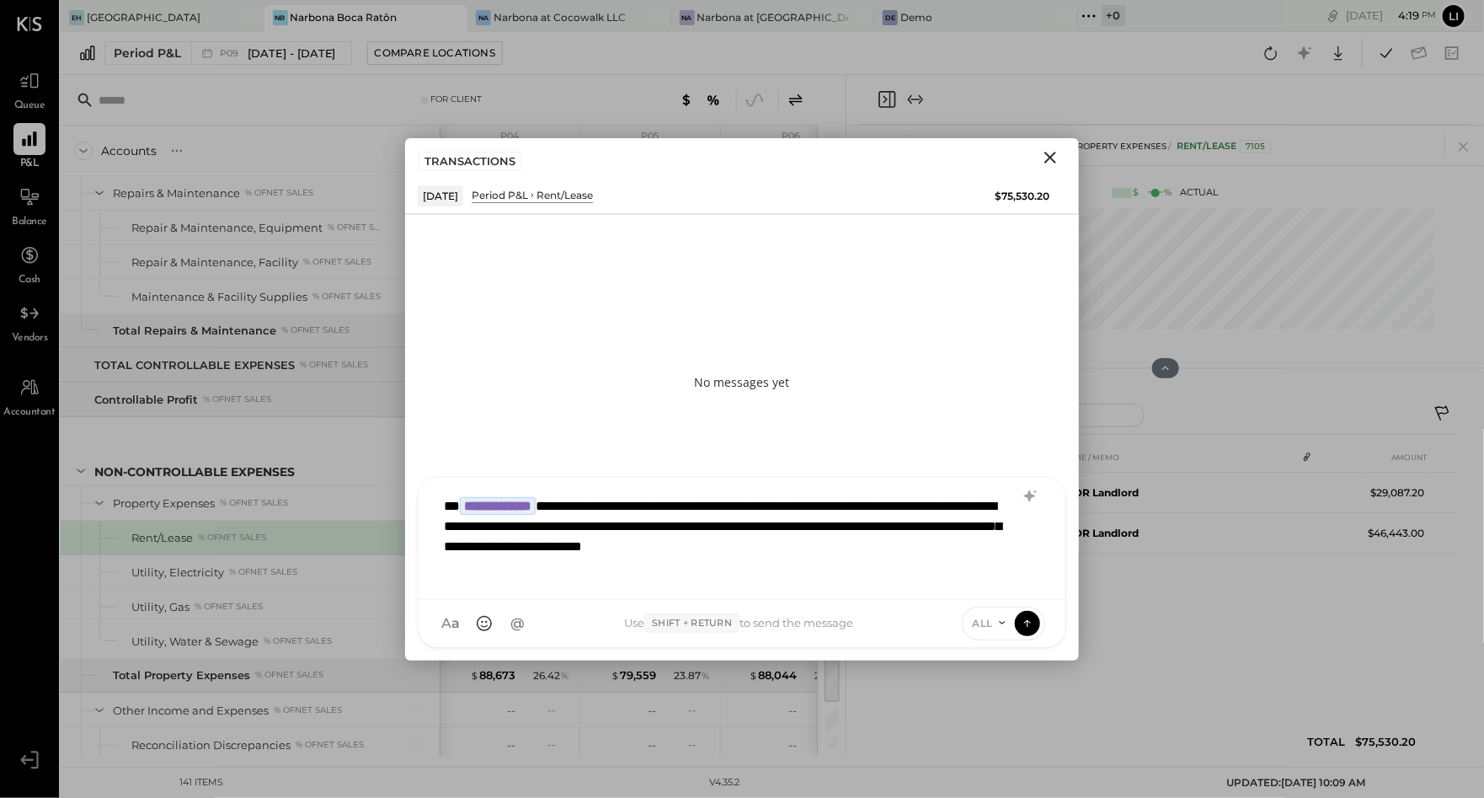
click at [742, 582] on div "**********" at bounding box center [743, 537] width 614 height 98
click at [610, 582] on div "**********" at bounding box center [743, 537] width 614 height 98
click at [640, 584] on div "**********" at bounding box center [743, 537] width 614 height 98
click at [687, 587] on div "**********" at bounding box center [742, 539] width 647 height 122
click at [658, 580] on div "**********" at bounding box center [743, 537] width 614 height 98
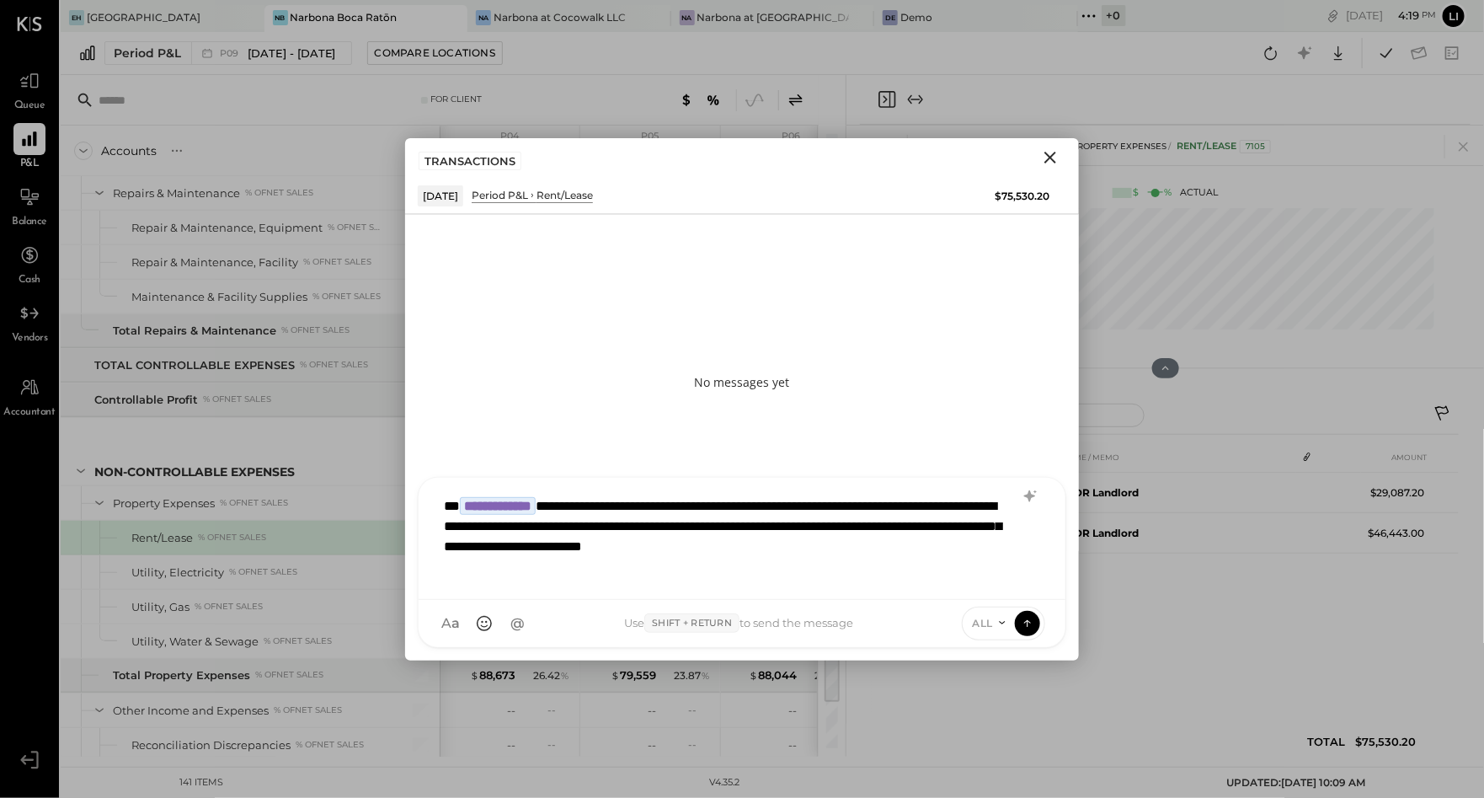
click at [600, 568] on div "**********" at bounding box center [743, 537] width 614 height 98
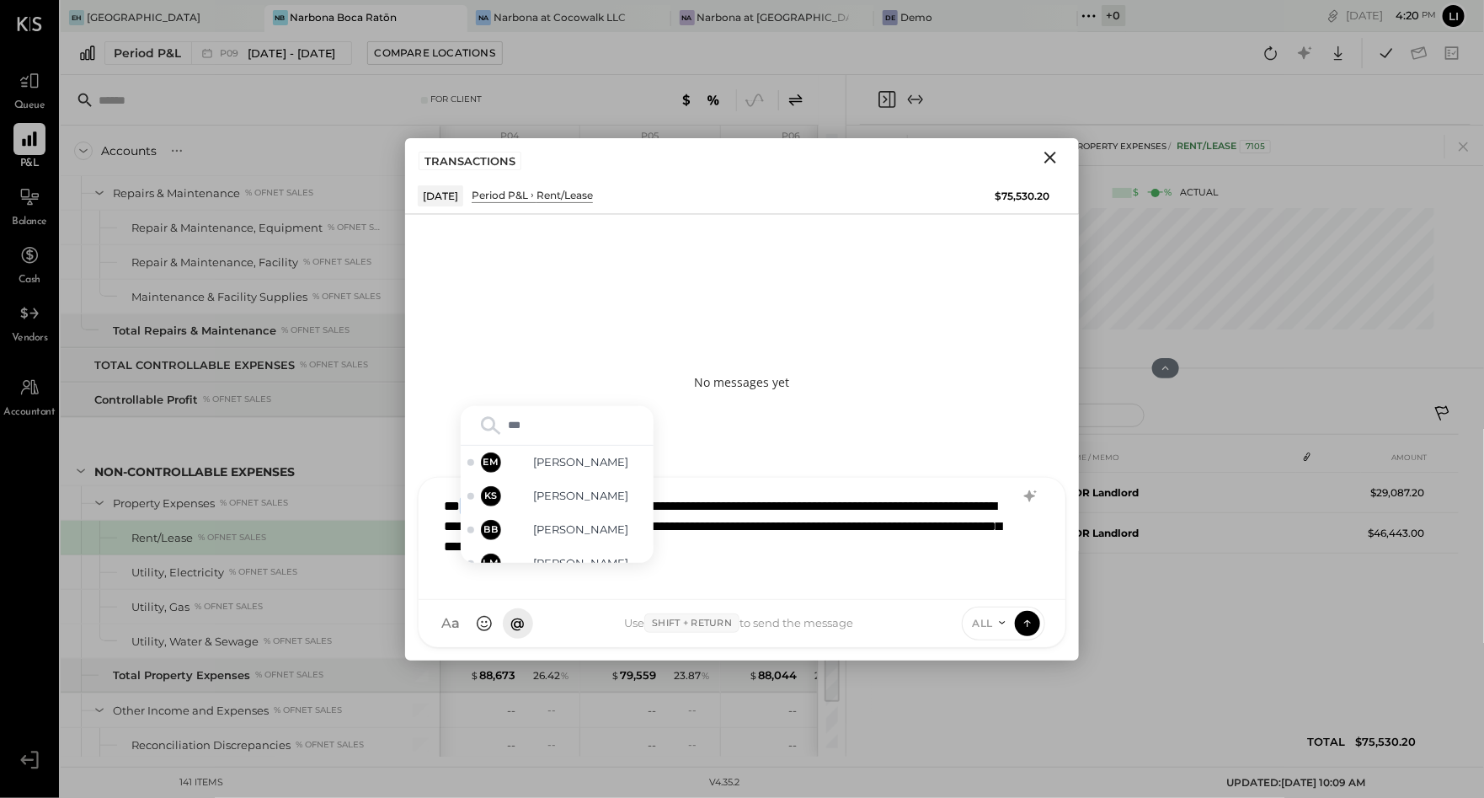
type input "****"
click at [541, 547] on span "Noemi Balmaceda" at bounding box center [581, 545] width 132 height 16
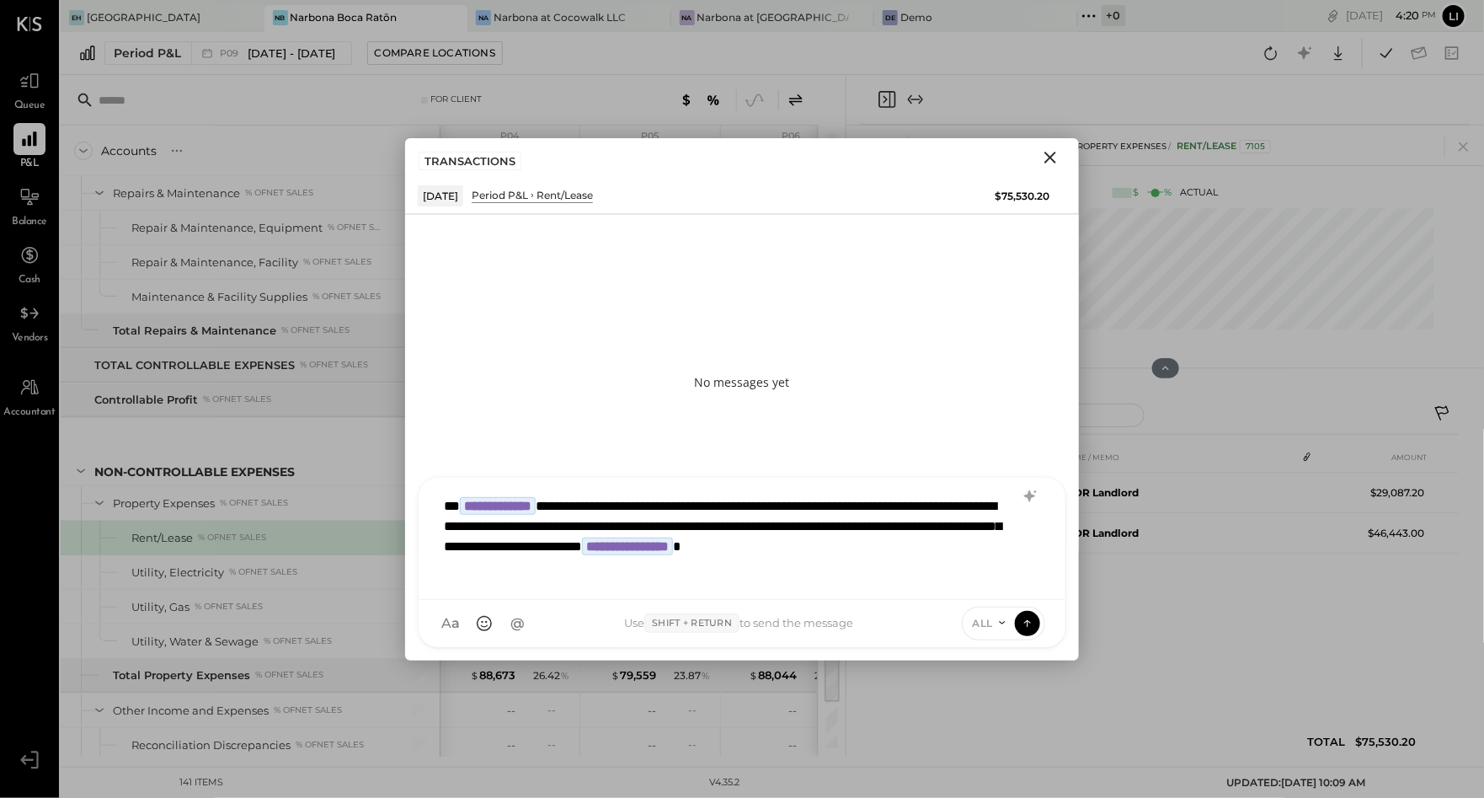
click at [735, 385] on p "No messages yet" at bounding box center [742, 382] width 95 height 17
click at [1033, 628] on icon at bounding box center [1027, 622] width 15 height 17
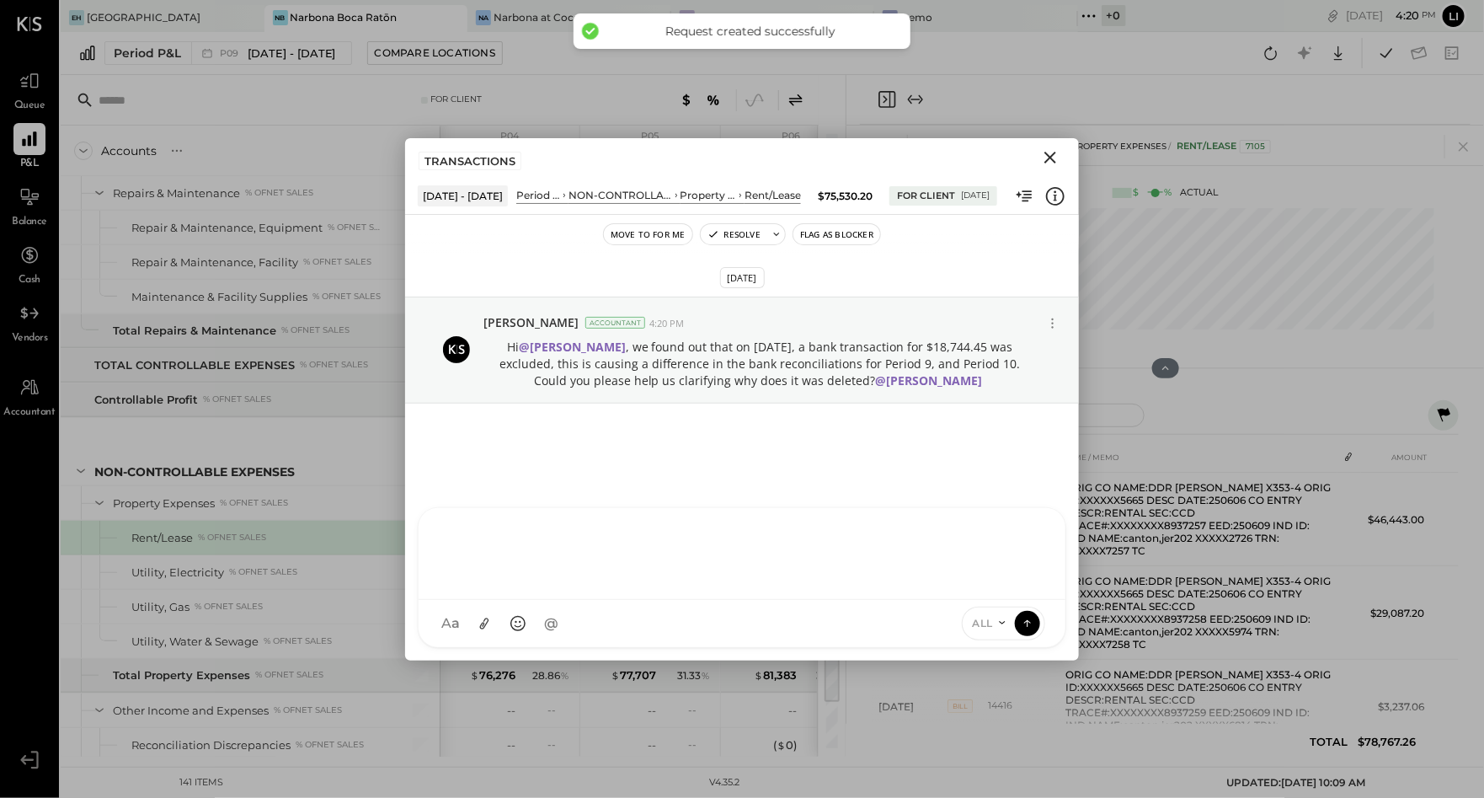
click at [706, 563] on div at bounding box center [743, 551] width 614 height 67
click at [607, 553] on div at bounding box center [743, 551] width 614 height 67
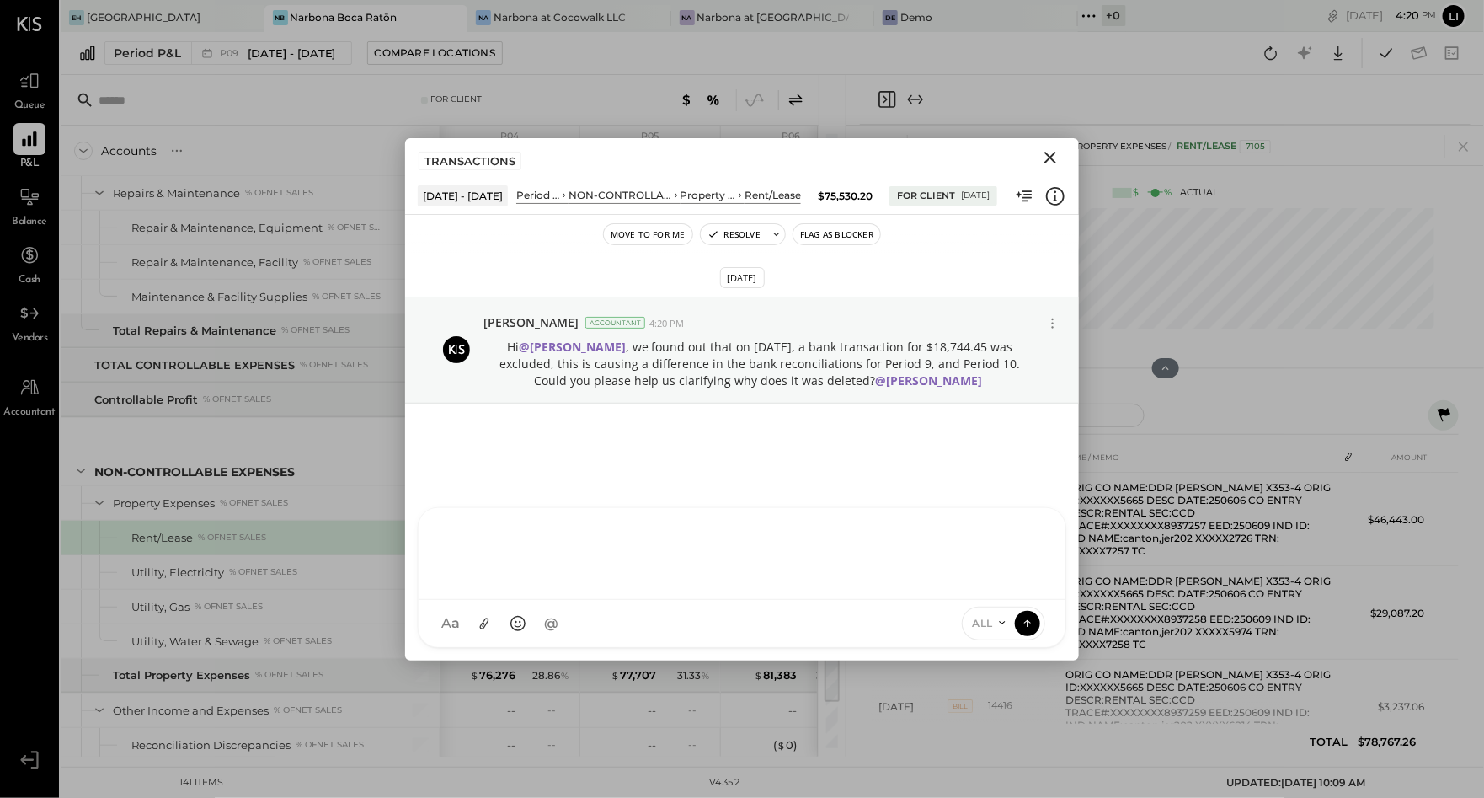
click at [539, 565] on div at bounding box center [743, 551] width 614 height 67
click at [1046, 157] on icon "Close" at bounding box center [1050, 157] width 20 height 20
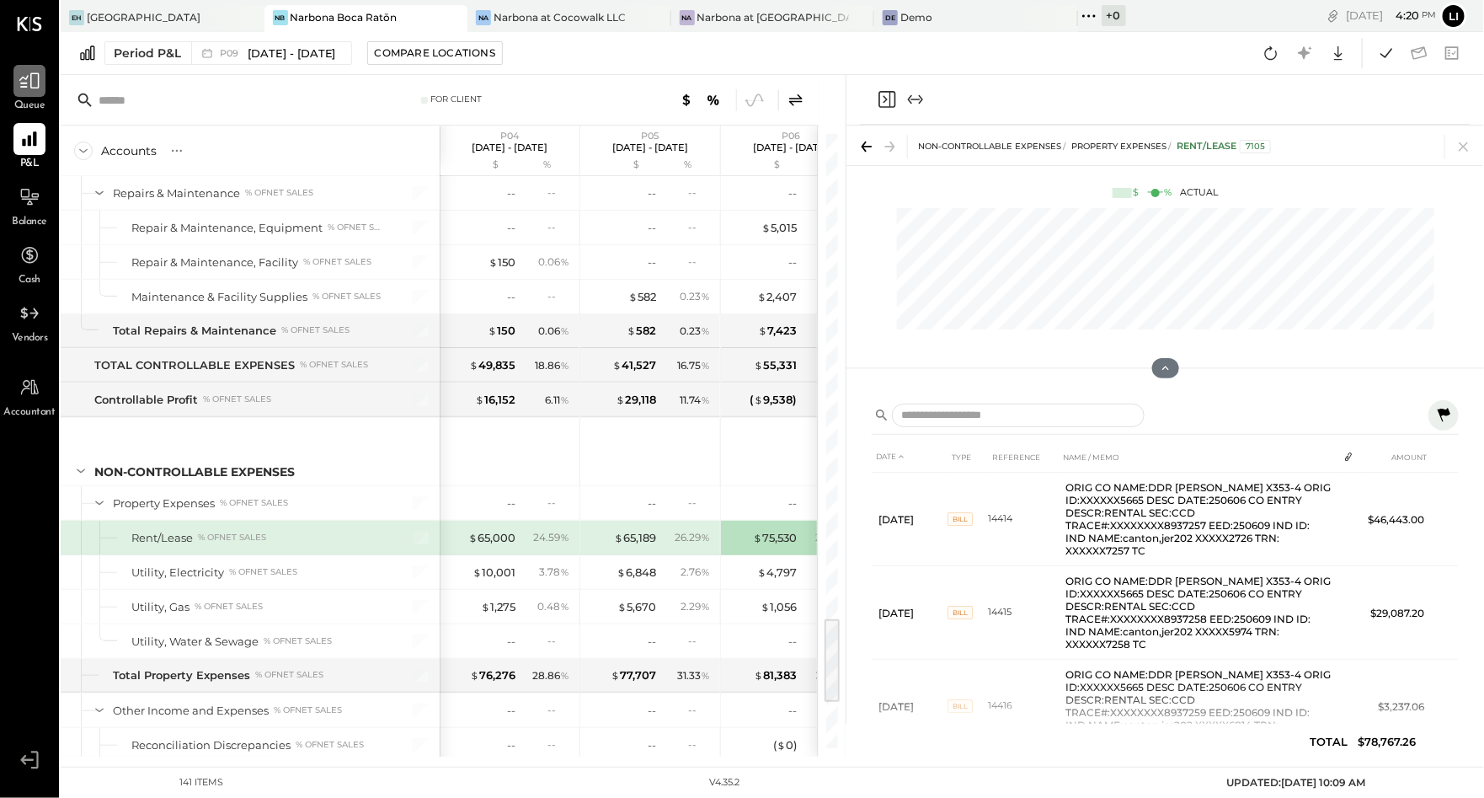
click at [27, 92] on div at bounding box center [29, 81] width 32 height 32
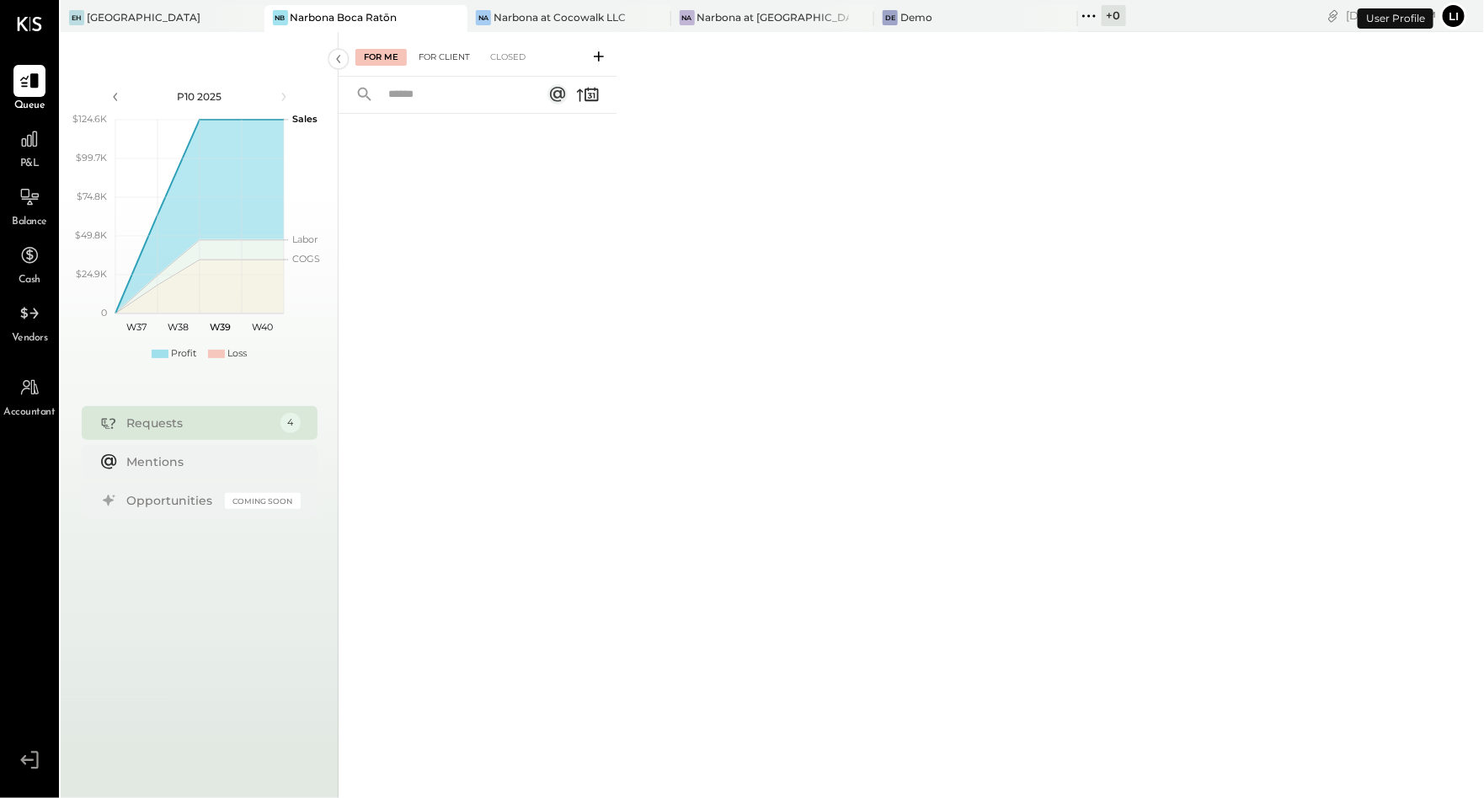
click at [439, 62] on div "For Client" at bounding box center [444, 57] width 68 height 17
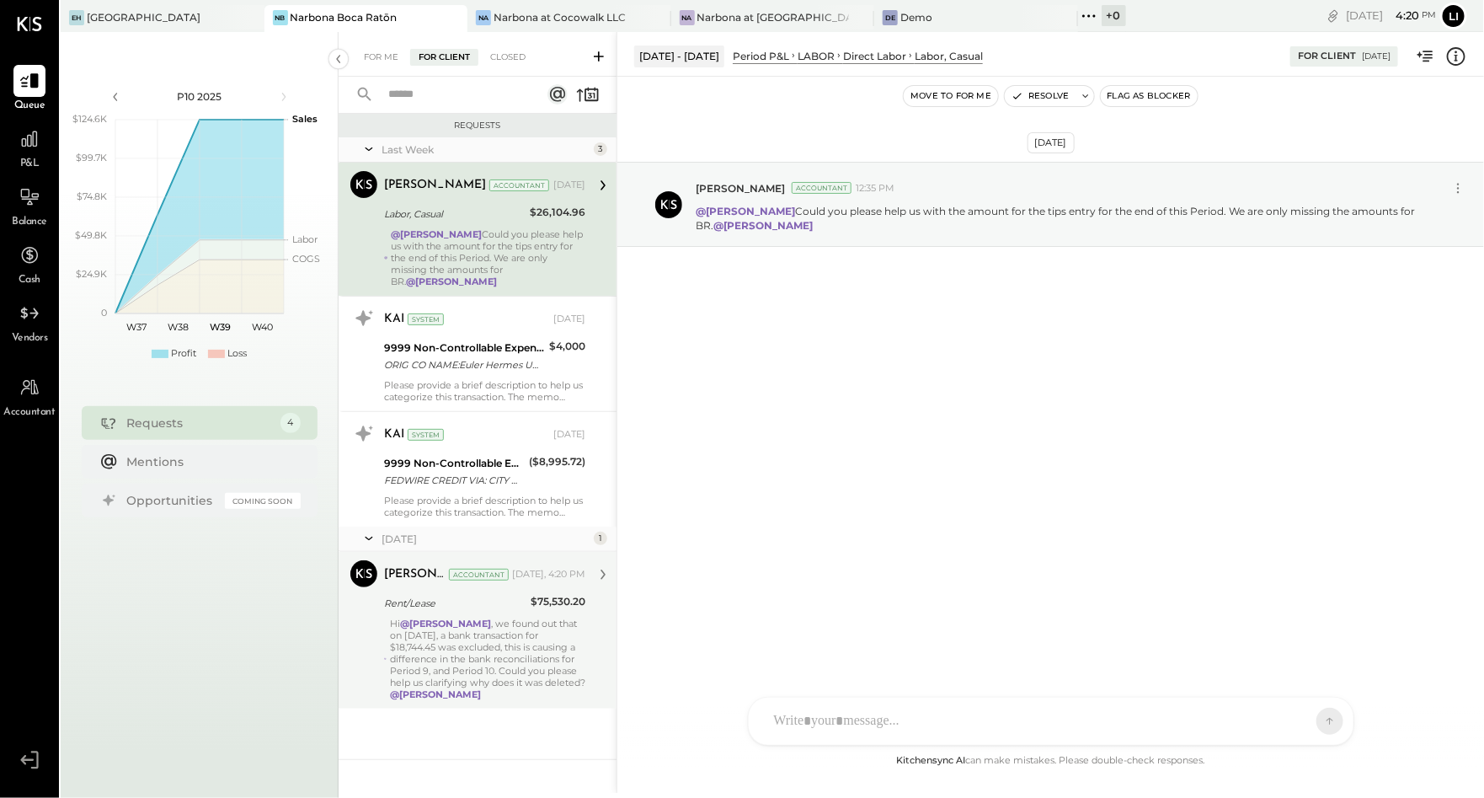
click at [509, 636] on div "Hi @Heidy Balart , we found out that on July 08, a bank transaction for $18,744…" at bounding box center [487, 659] width 195 height 83
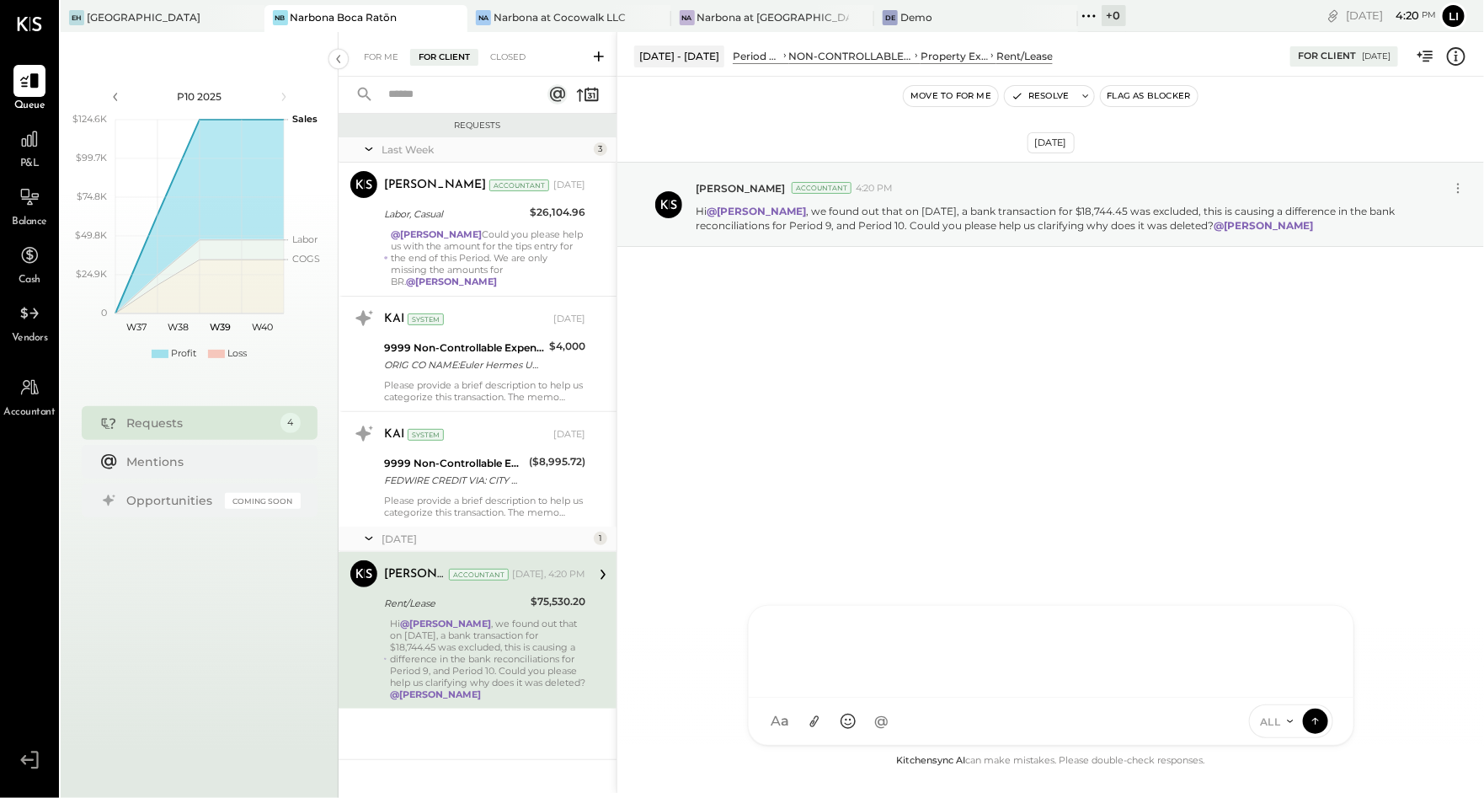
click at [949, 698] on div at bounding box center [1051, 652] width 605 height 92
paste div
click at [1014, 650] on div at bounding box center [1051, 649] width 571 height 67
click at [813, 722] on icon at bounding box center [814, 722] width 9 height 12
click at [817, 724] on icon at bounding box center [814, 722] width 18 height 18
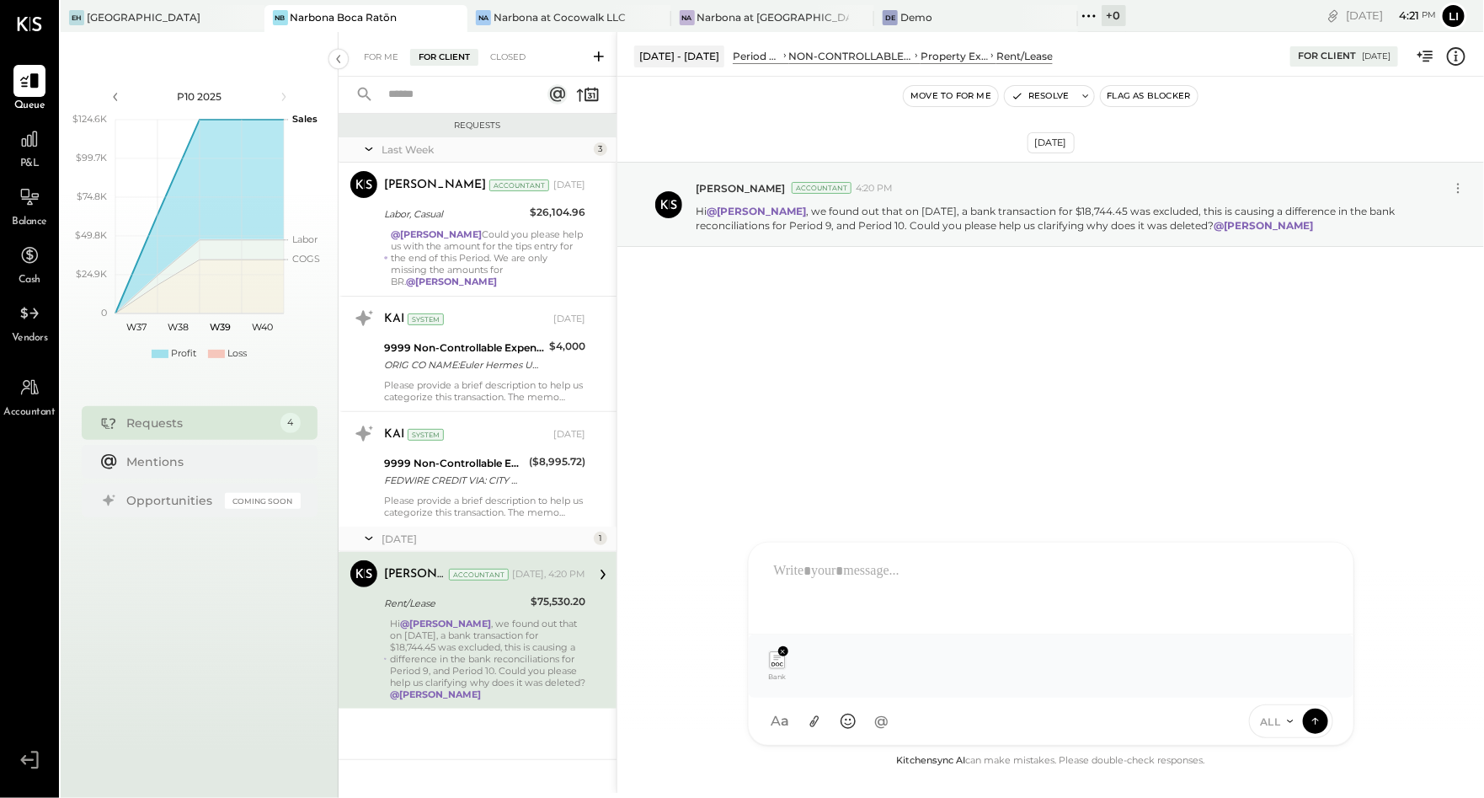
click at [1310, 715] on icon at bounding box center [1315, 721] width 15 height 17
click at [1316, 719] on icon at bounding box center [1315, 719] width 7 height 3
click at [1313, 725] on icon at bounding box center [1315, 721] width 15 height 17
click at [1184, 590] on div at bounding box center [1051, 586] width 571 height 67
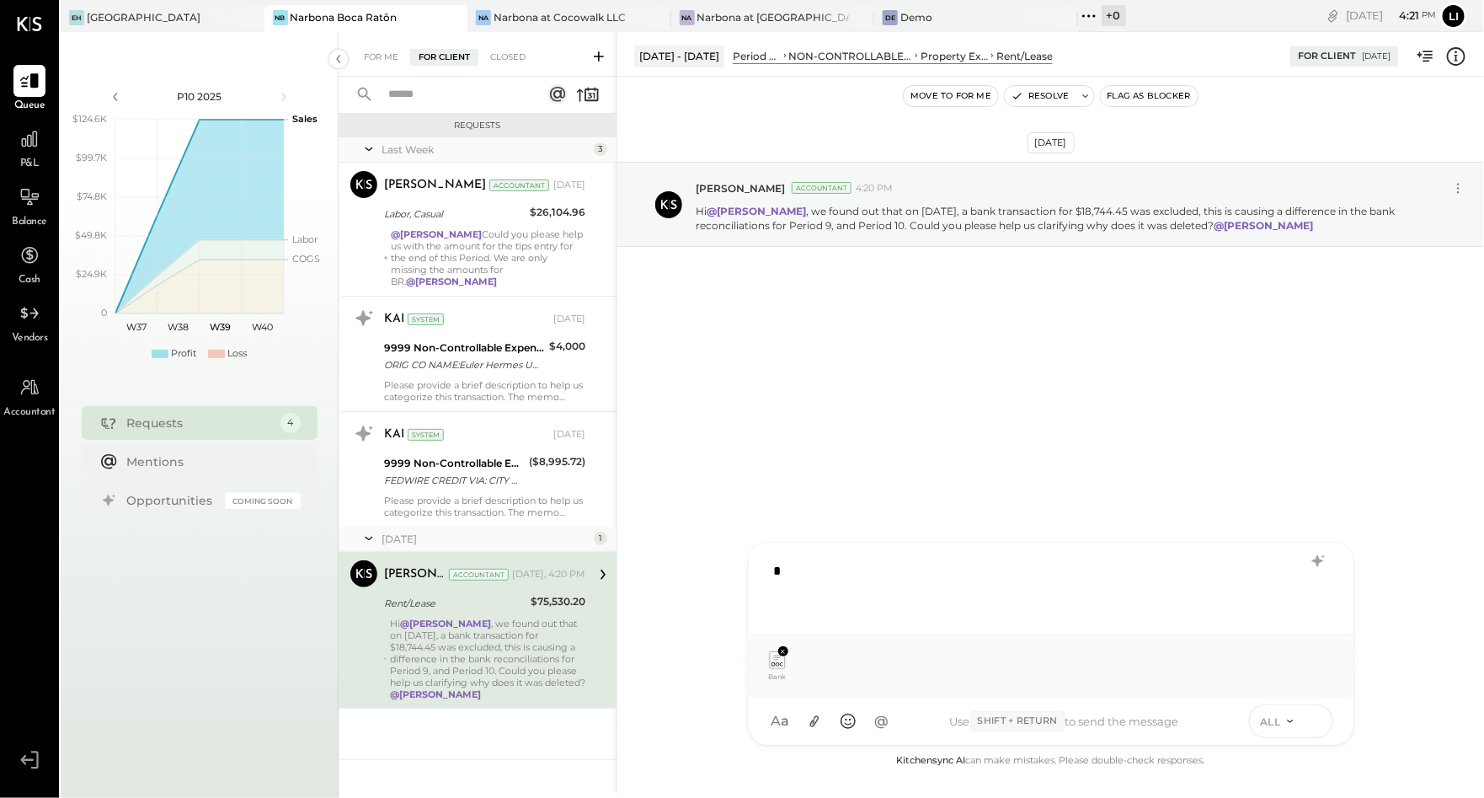
click at [1308, 715] on icon at bounding box center [1315, 720] width 15 height 17
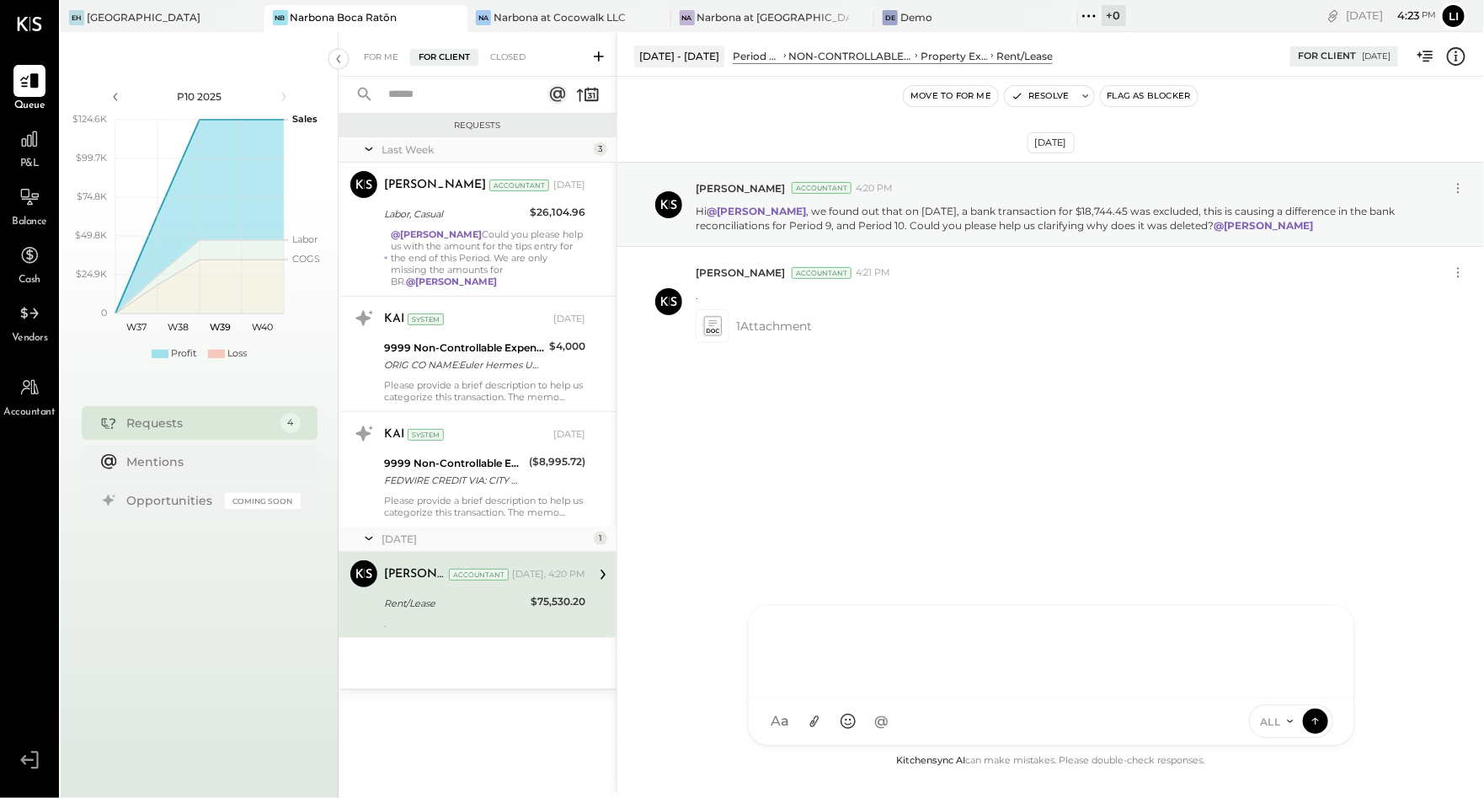
click at [1465, 50] on icon at bounding box center [1457, 56] width 22 height 22
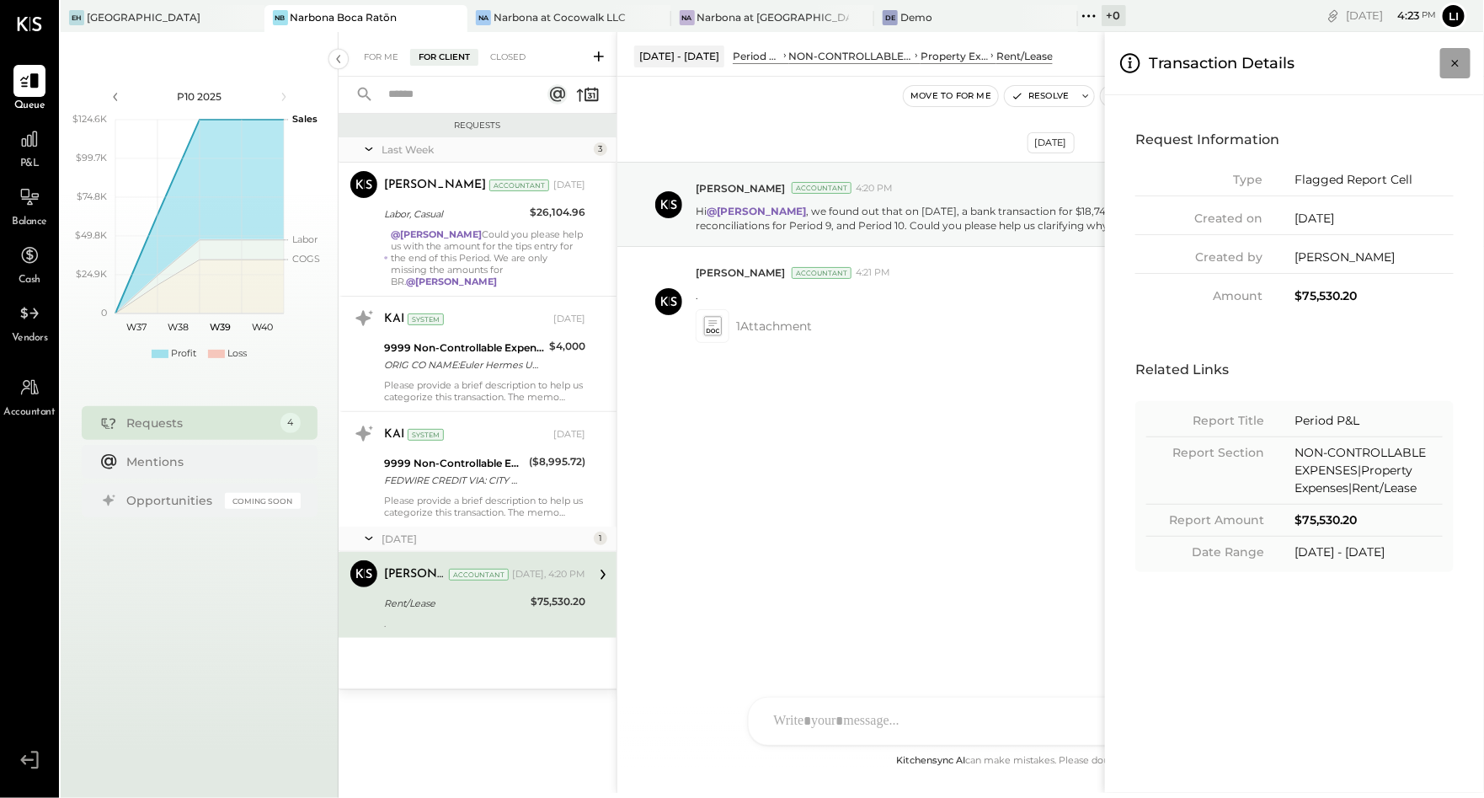
click at [1450, 68] on icon "Close panel" at bounding box center [1455, 63] width 17 height 17
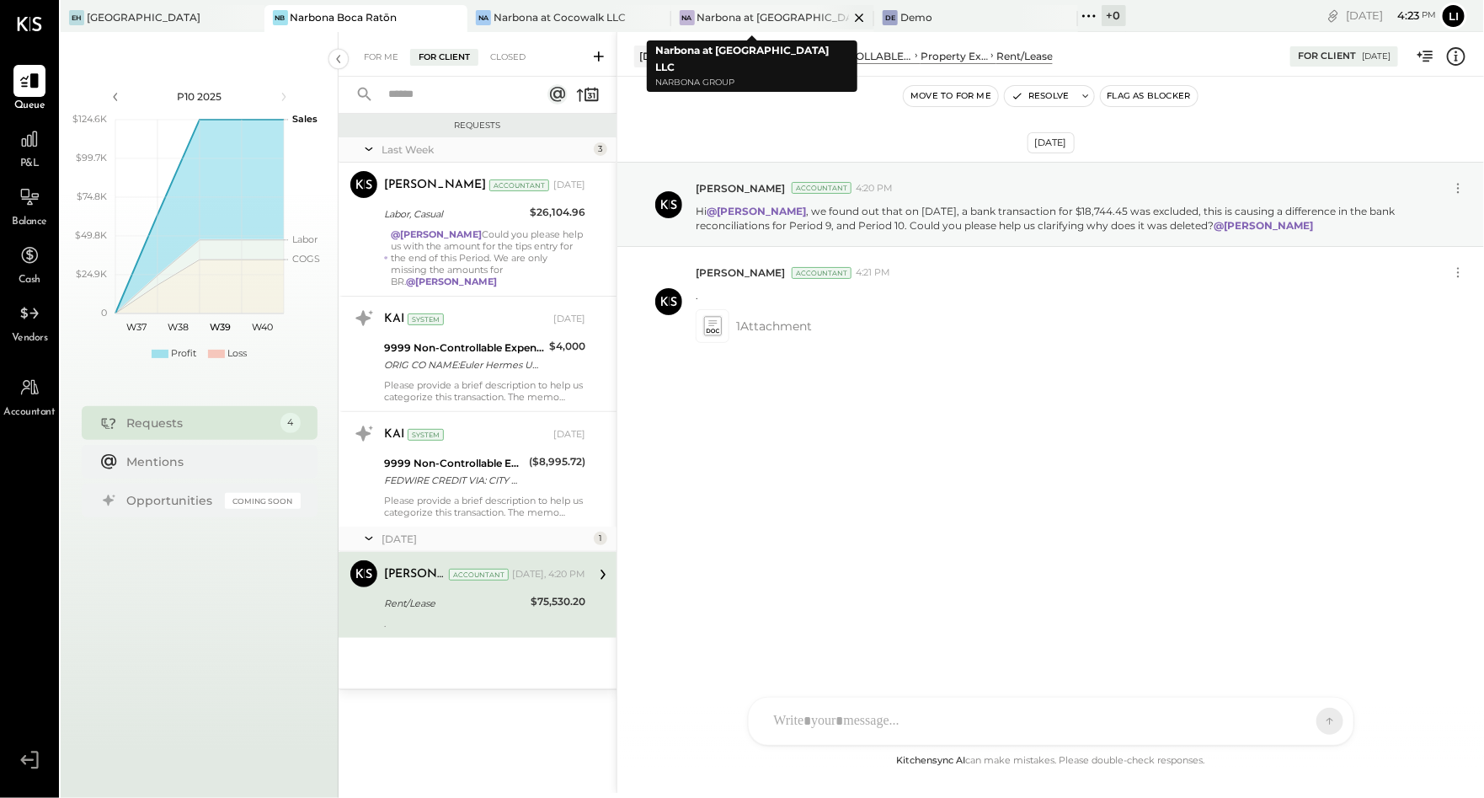
click at [722, 16] on div "Narbona at [GEOGRAPHIC_DATA] LLC" at bounding box center [774, 17] width 152 height 14
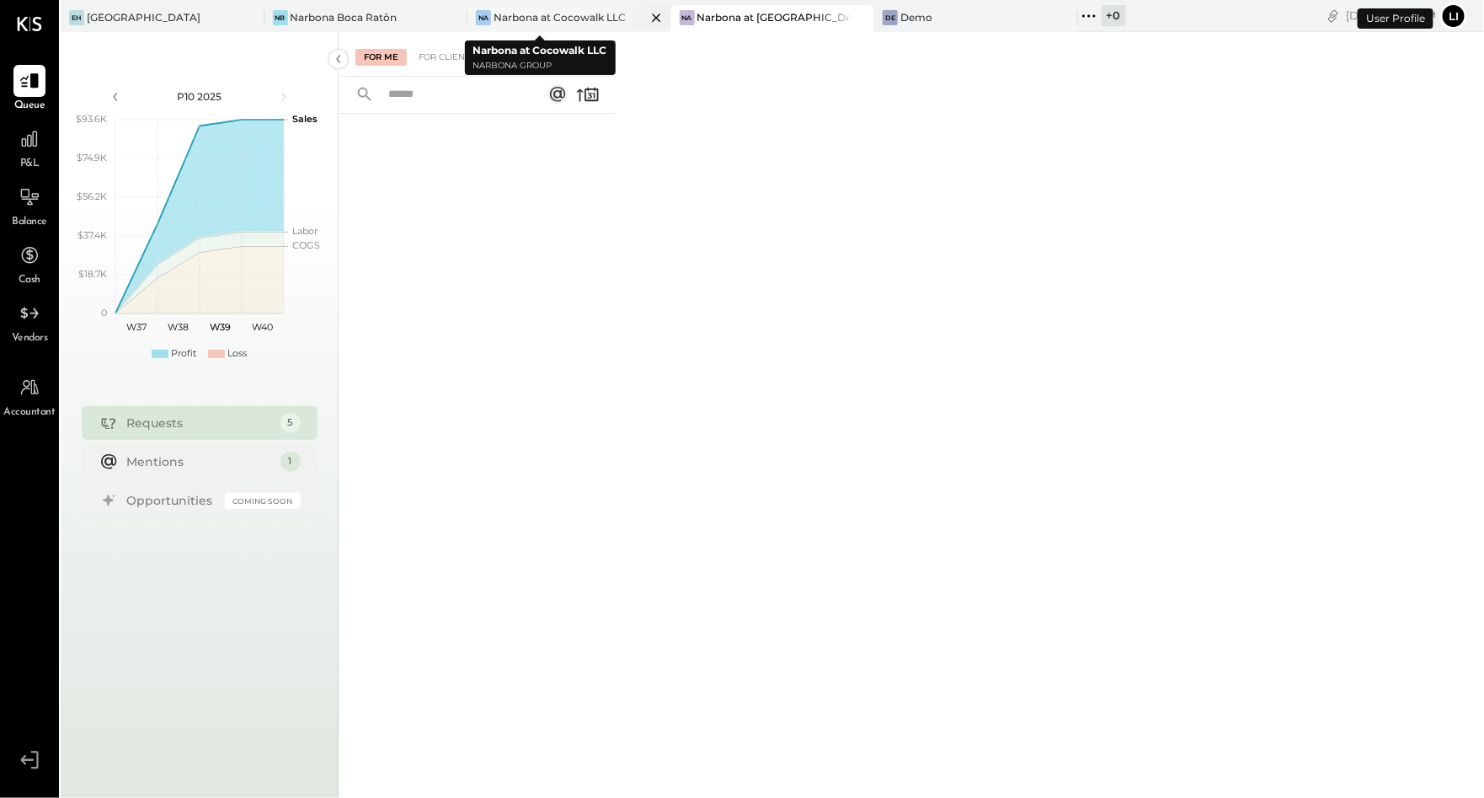
click at [523, 18] on div "Narbona at Cocowalk LLC" at bounding box center [560, 17] width 132 height 14
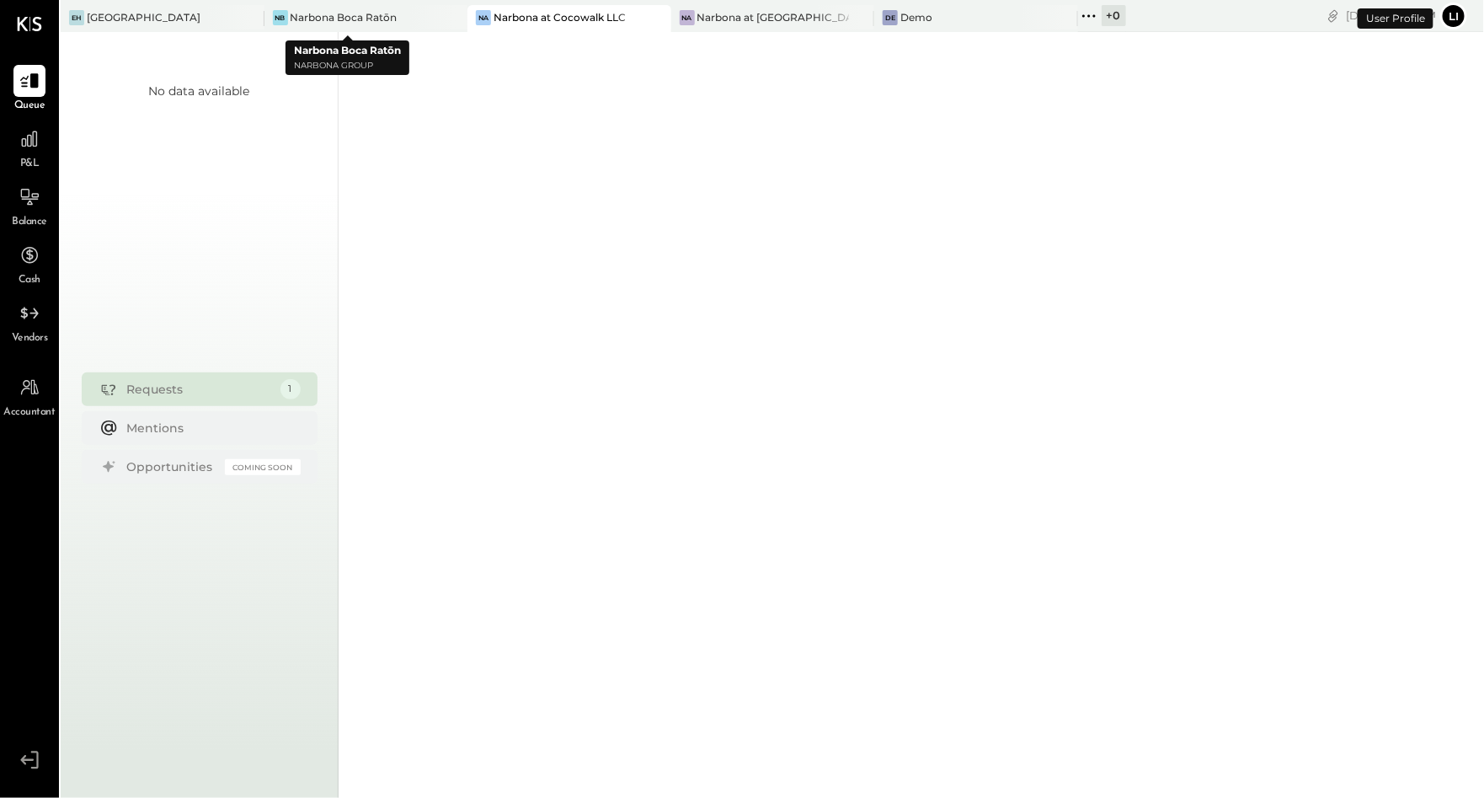
click at [350, 15] on div "Narbona Boca Ratōn" at bounding box center [344, 17] width 107 height 14
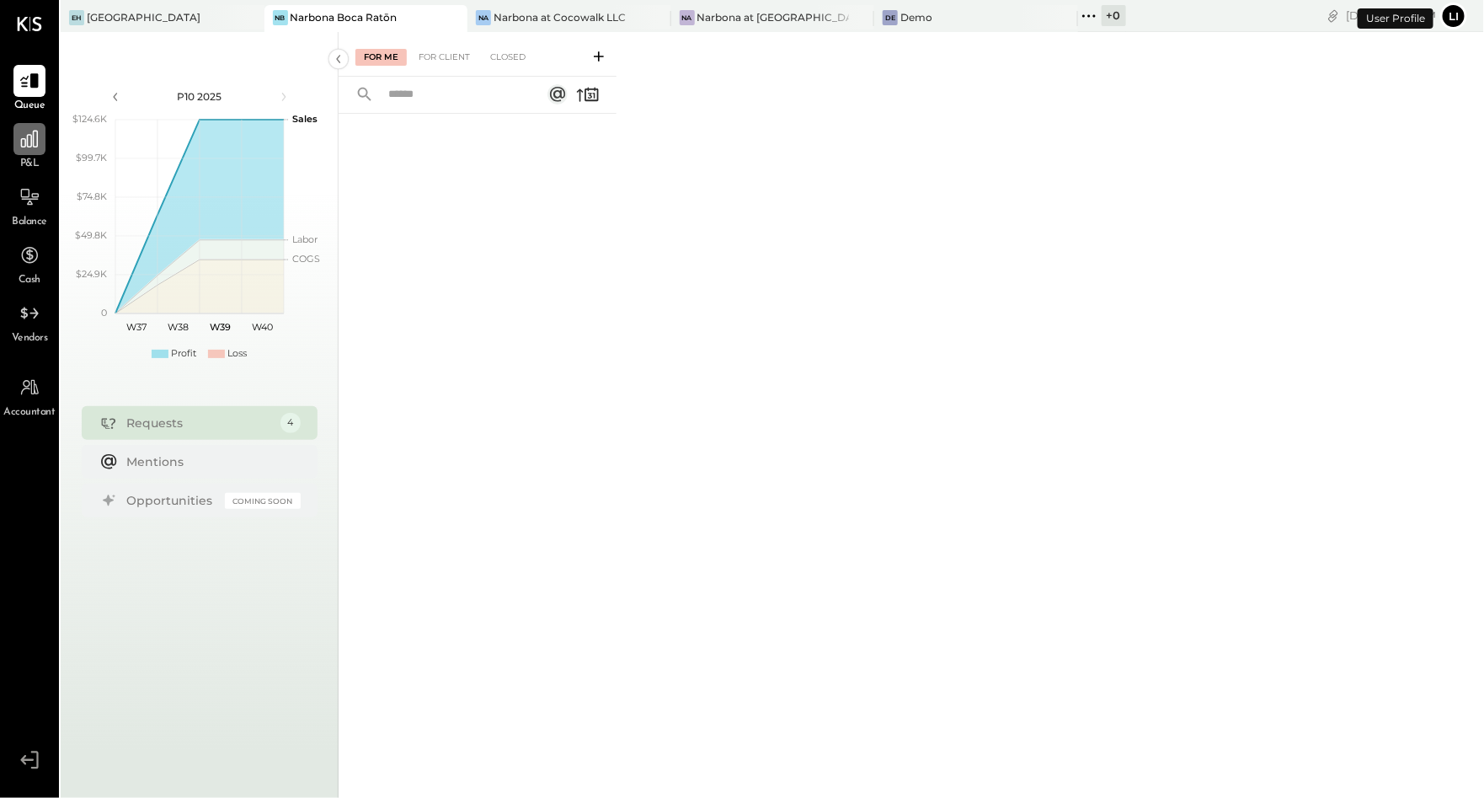
click at [35, 136] on icon at bounding box center [30, 139] width 22 height 22
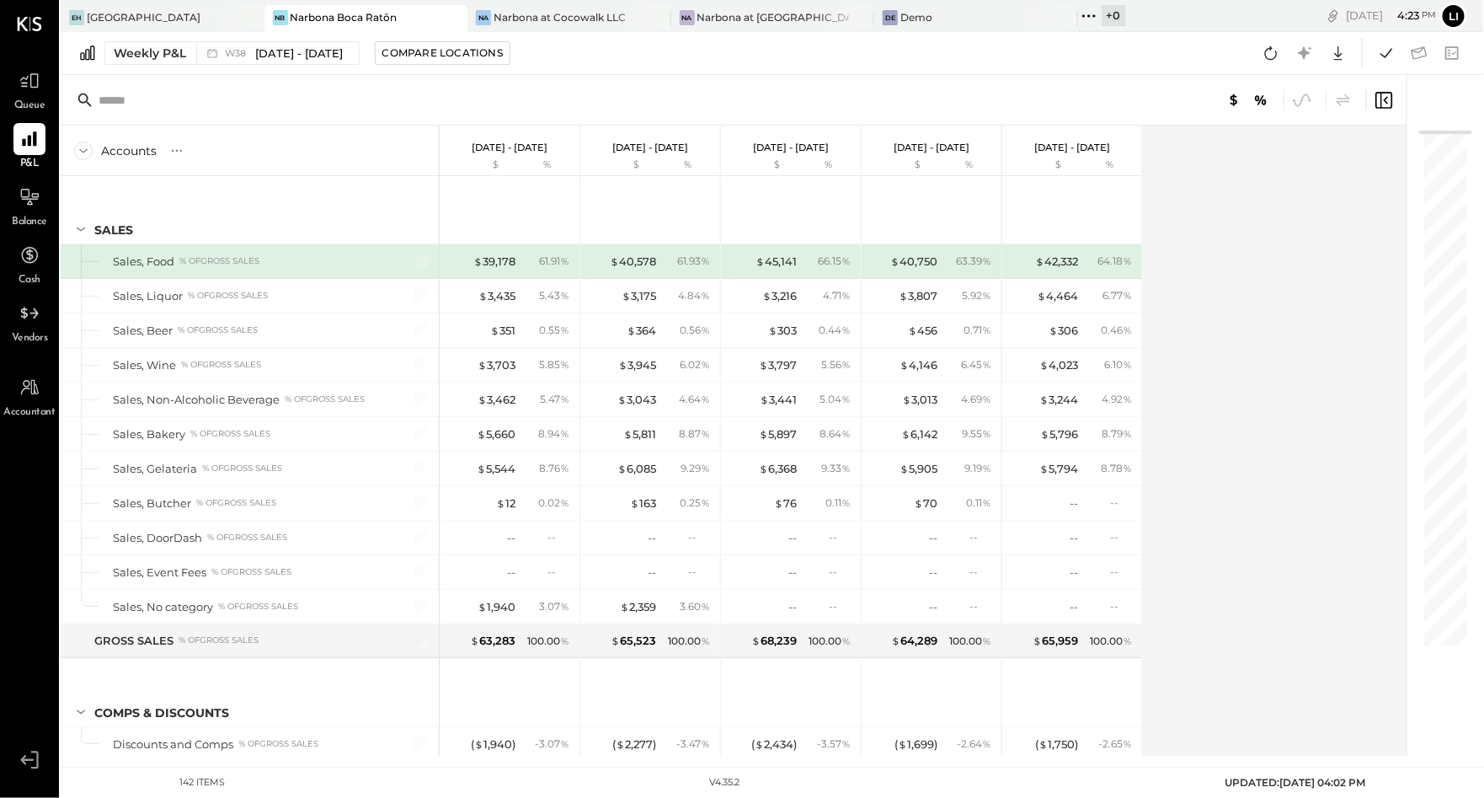
click at [47, 95] on div "Queue" at bounding box center [29, 89] width 49 height 49
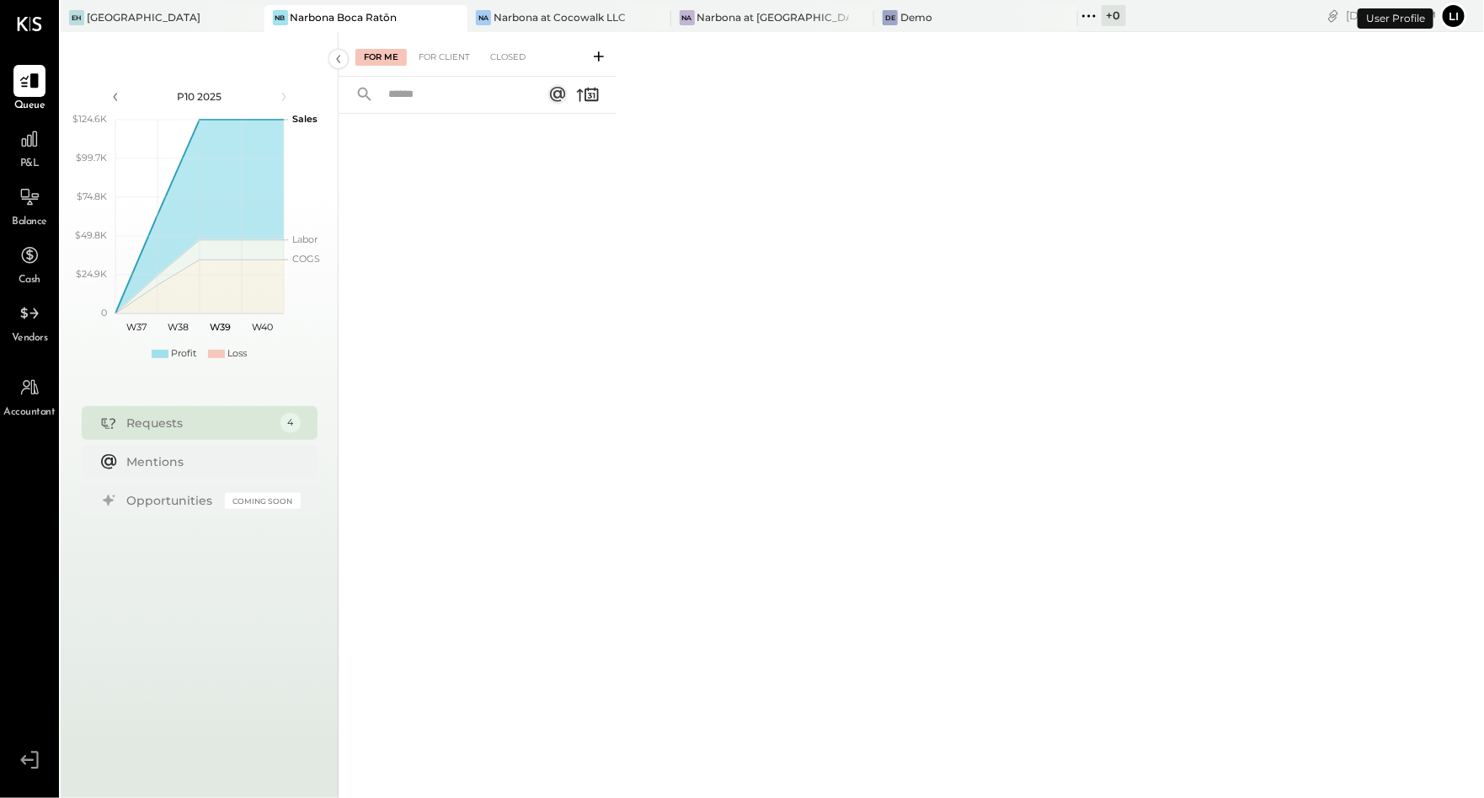
click at [444, 68] on div "For Me For Client Closed" at bounding box center [478, 54] width 278 height 45
click at [441, 58] on div "For Client" at bounding box center [444, 57] width 68 height 17
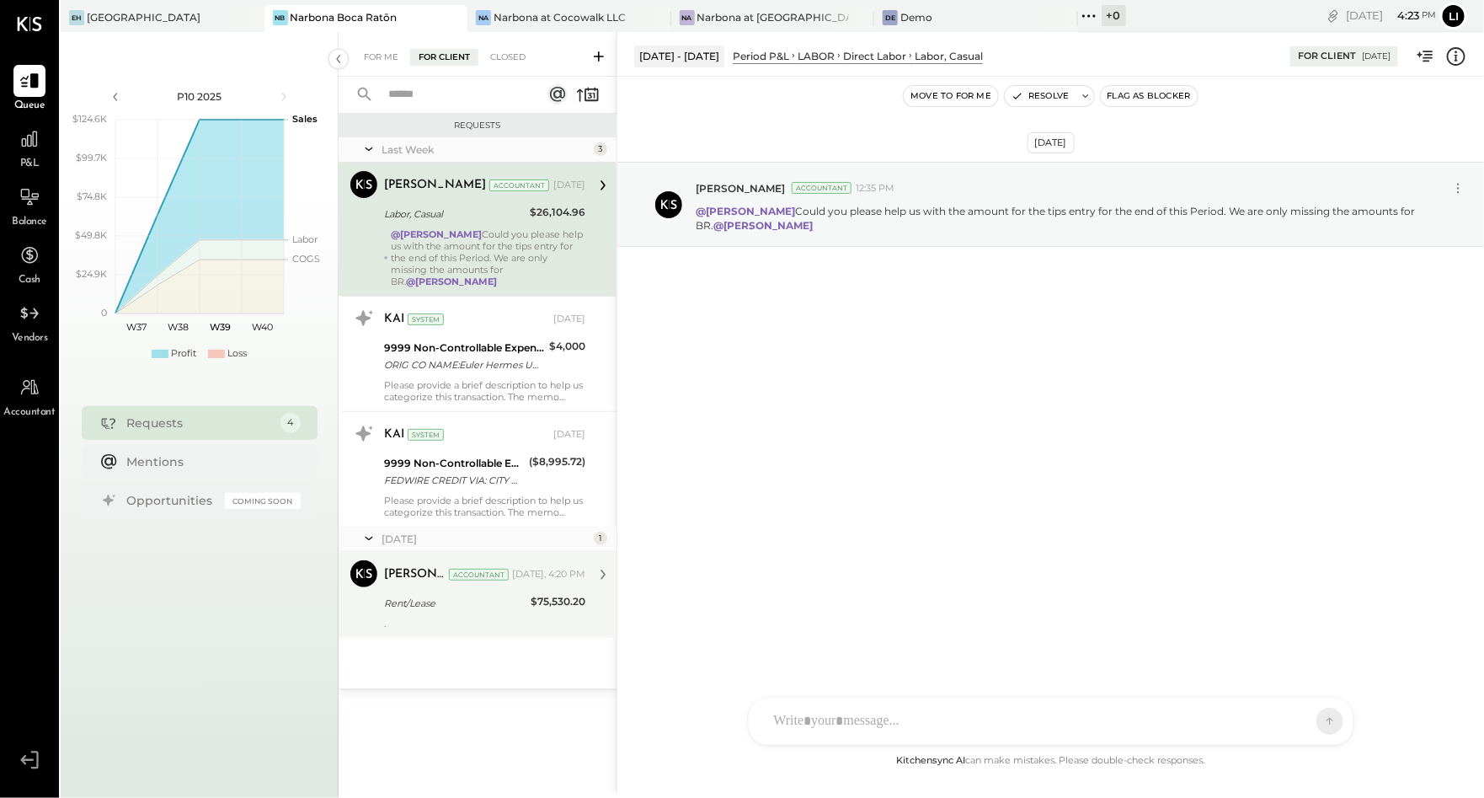
click at [475, 572] on div "Lilia Martinez Nogueda Accountant Today, 4:20 PM" at bounding box center [484, 575] width 201 height 24
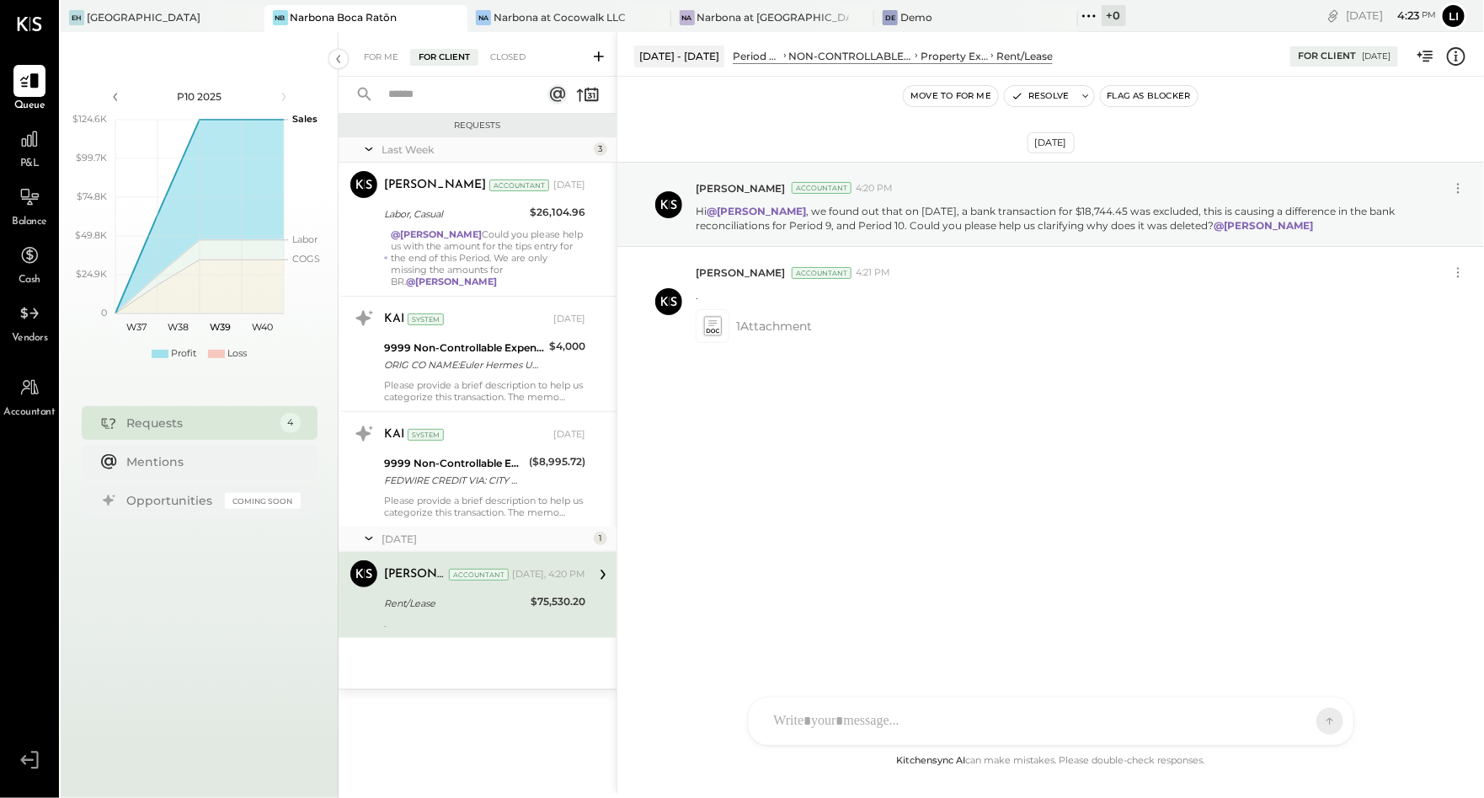
click at [811, 554] on div "Sep 23rd, 2025 Lilia Martinez Nogueda Accountant 4:20 PM Hi @Heidy Balart , we …" at bounding box center [1051, 414] width 867 height 674
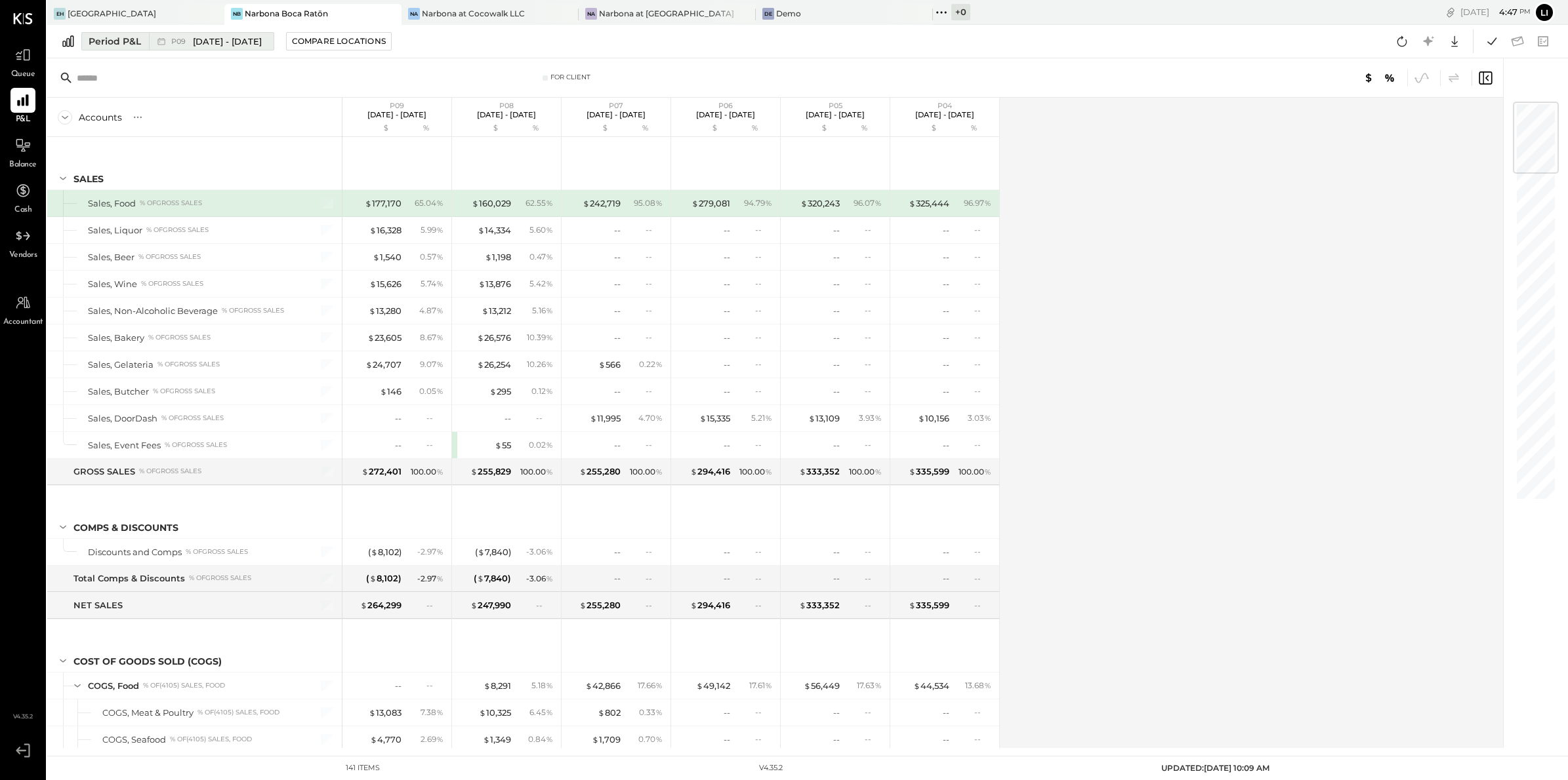
click at [160, 44] on icon at bounding box center [161, 41] width 13 height 13
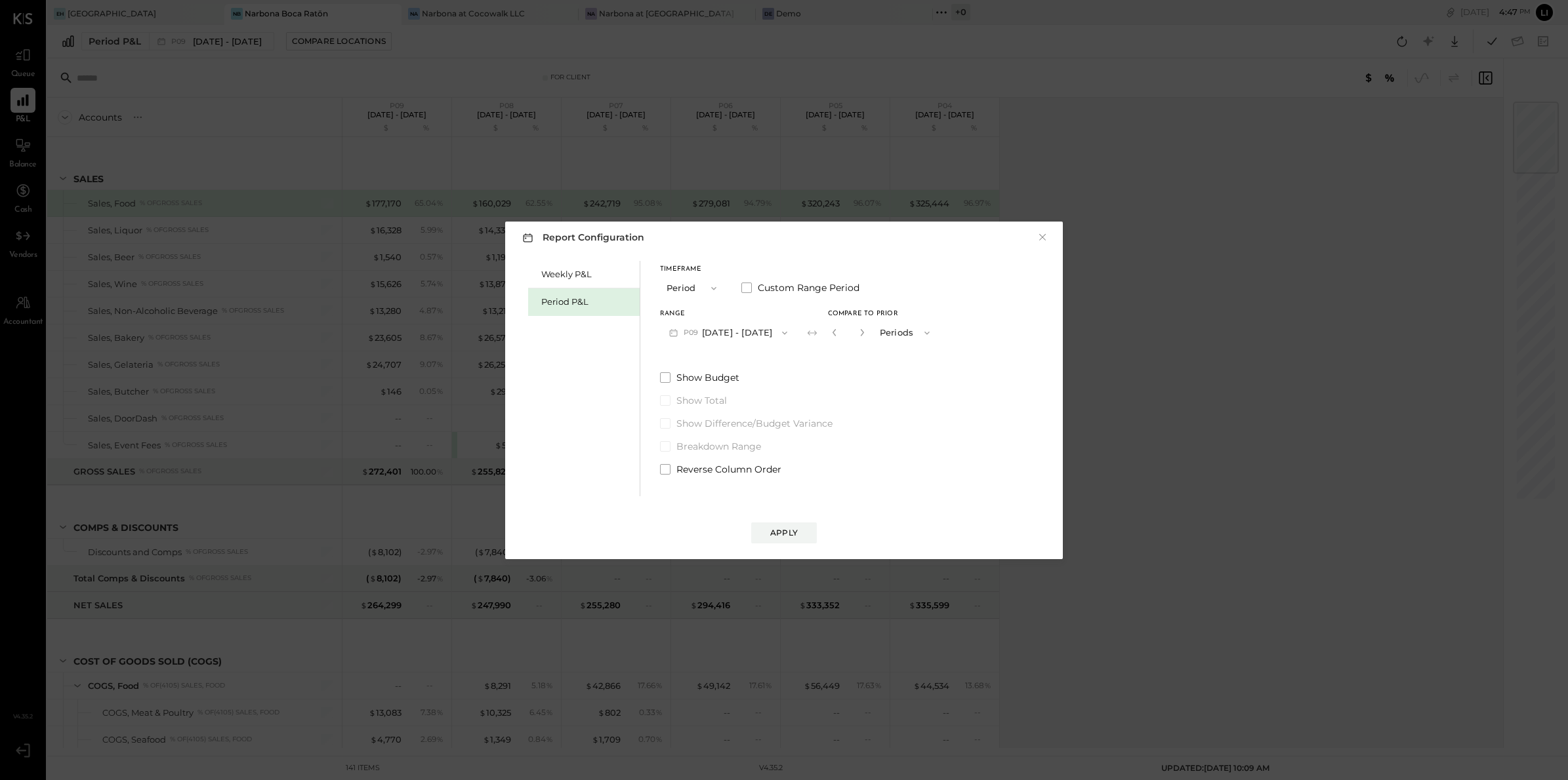
click at [1051, 237] on div "Report Configuration × Weekly P&L Period P&L Timeframe Period Custom Range Peri…" at bounding box center [784, 391] width 558 height 338
click at [1048, 237] on button "×" at bounding box center [1042, 237] width 12 height 13
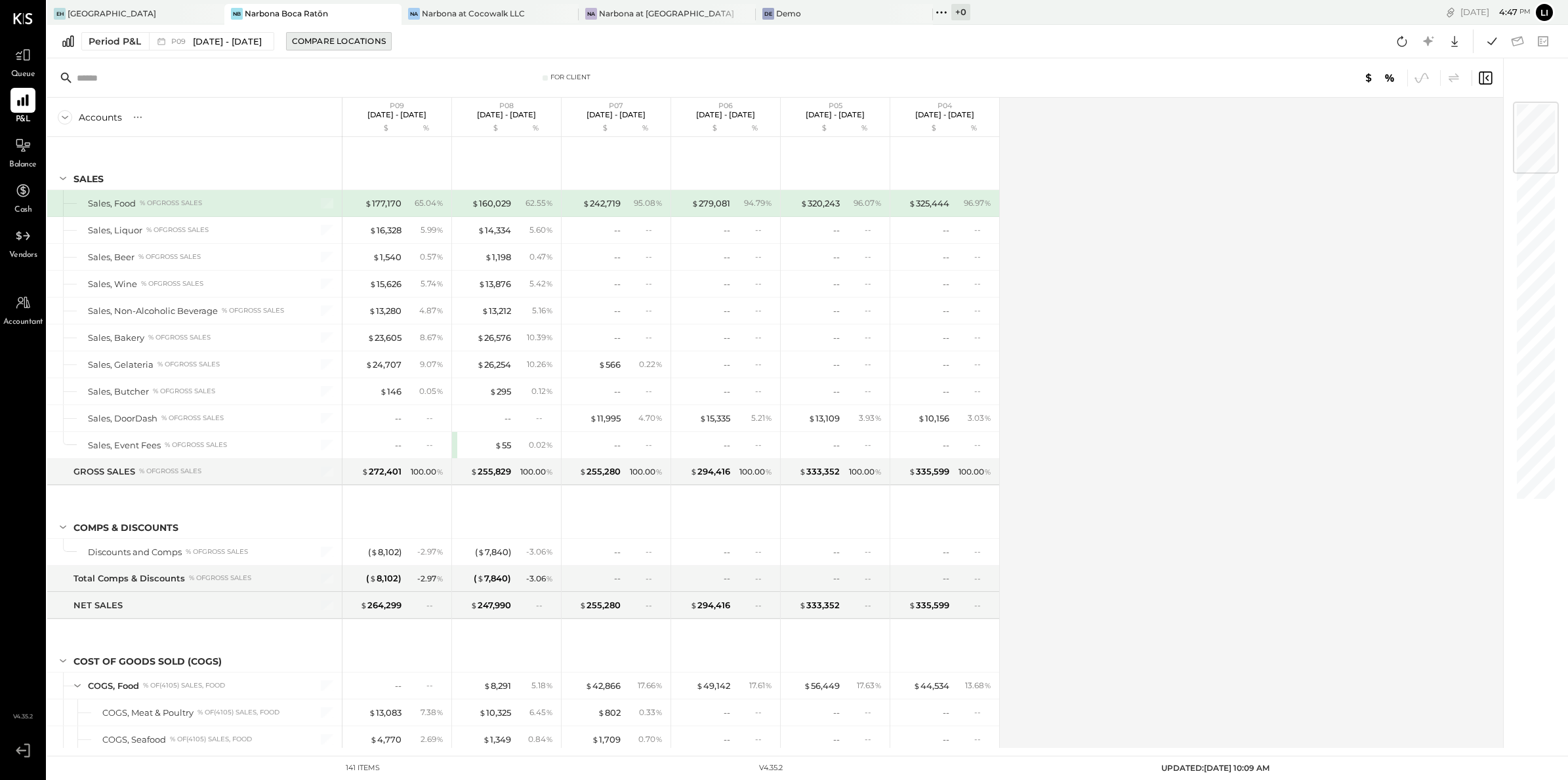
click at [340, 47] on button "Compare Locations" at bounding box center [339, 41] width 106 height 19
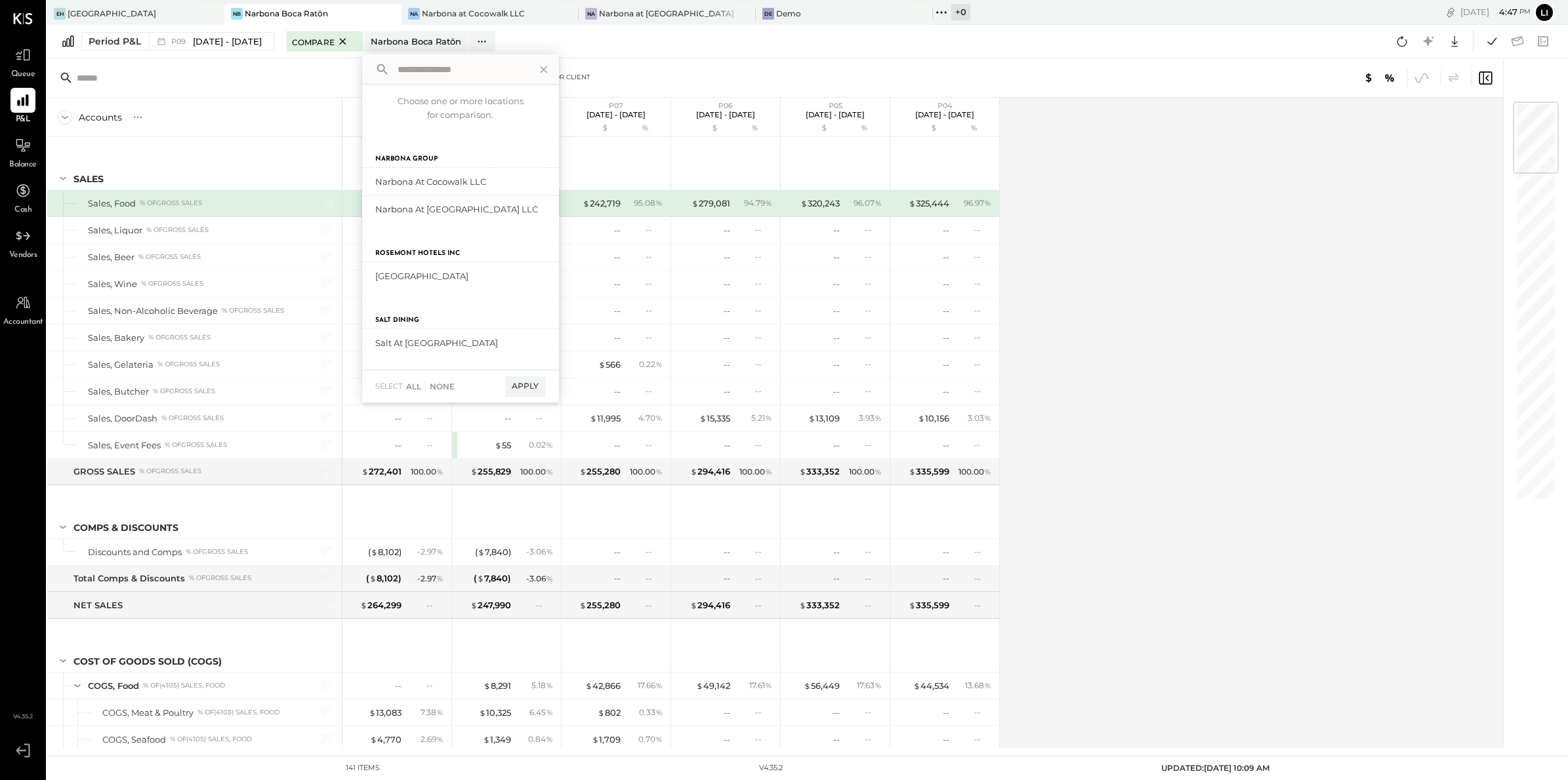
click at [620, 53] on div "Period P&L P09 [DATE] - [DATE] Compare [GEOGRAPHIC_DATA] [GEOGRAPHIC_DATA] Choo…" at bounding box center [808, 41] width 1521 height 33
click at [547, 69] on icon at bounding box center [543, 69] width 6 height 6
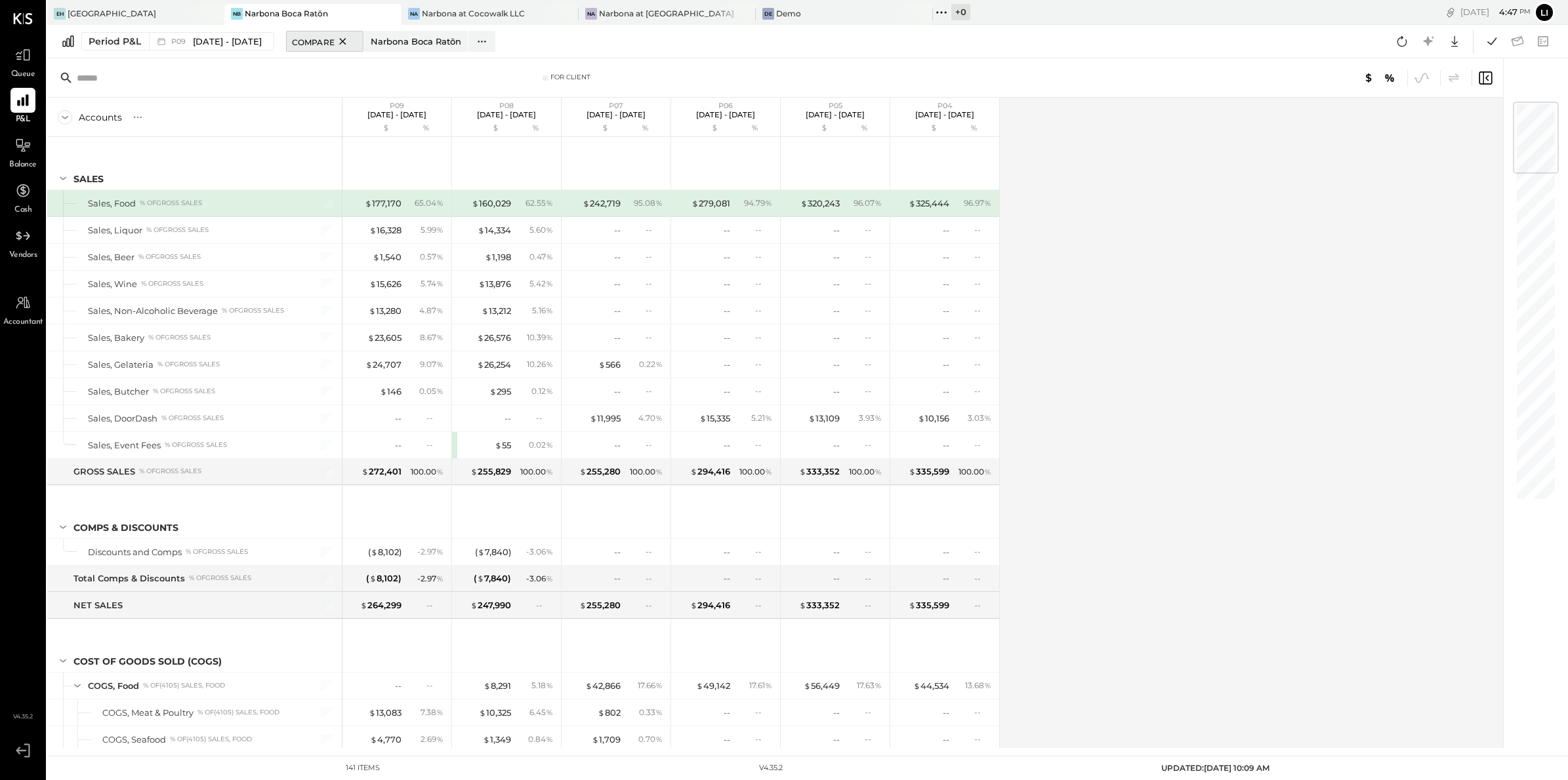
click at [351, 41] on icon at bounding box center [343, 41] width 16 height 16
click at [218, 39] on span "[DATE] - [DATE]" at bounding box center [227, 41] width 69 height 12
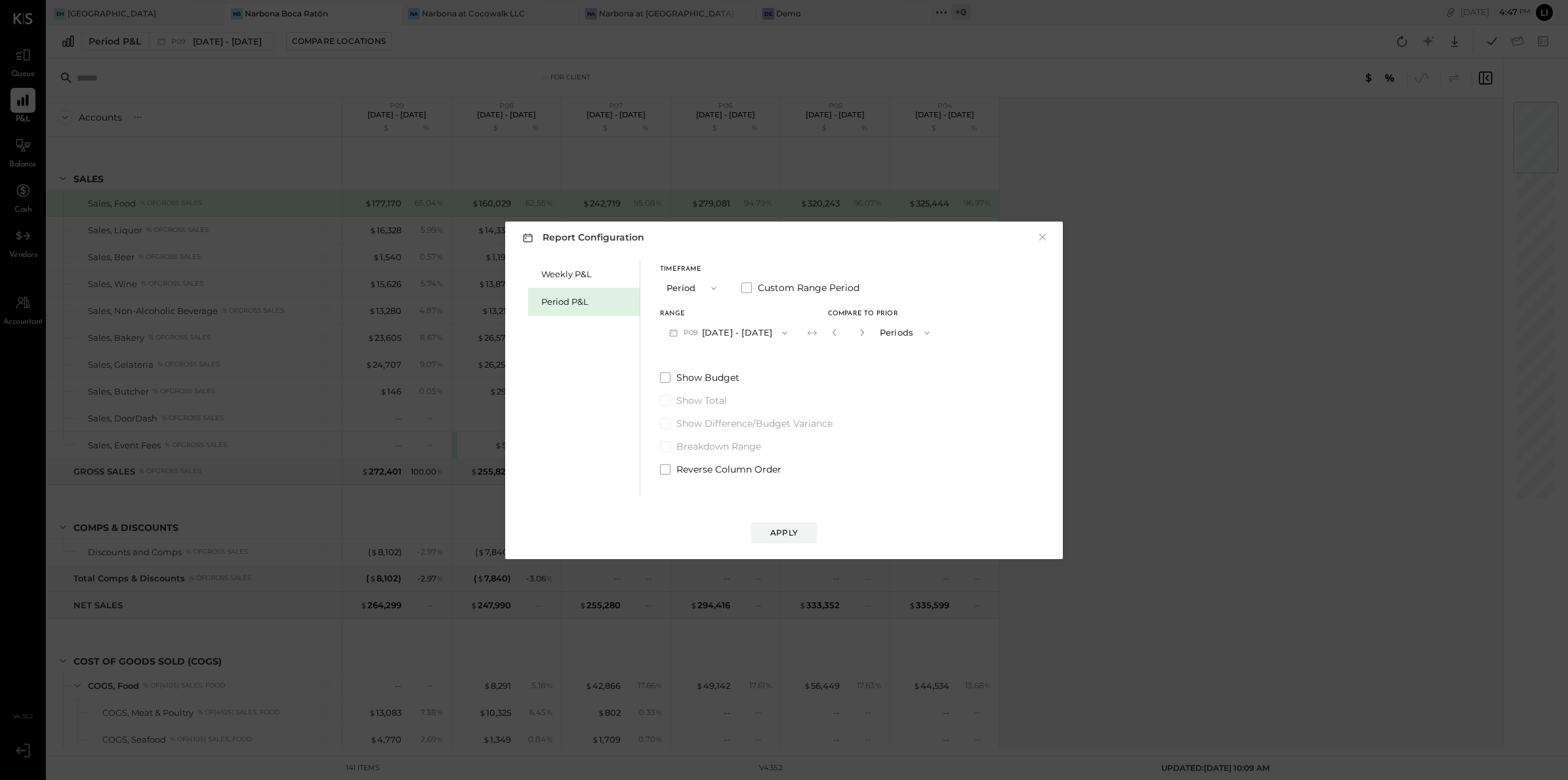
click at [752, 329] on button "P09 [DATE] - [DATE]" at bounding box center [728, 332] width 136 height 24
click at [728, 332] on span "[DATE] - [DATE]" at bounding box center [721, 334] width 62 height 11
click at [864, 478] on div "Weekly P&L Period P&L Timeframe Period Custom Range Period Range P10 [DATE] - […" at bounding box center [784, 377] width 531 height 239
click at [792, 512] on div "Apply" at bounding box center [784, 520] width 531 height 47
click at [778, 532] on div "Apply" at bounding box center [784, 532] width 27 height 11
